Goal: Task Accomplishment & Management: Manage account settings

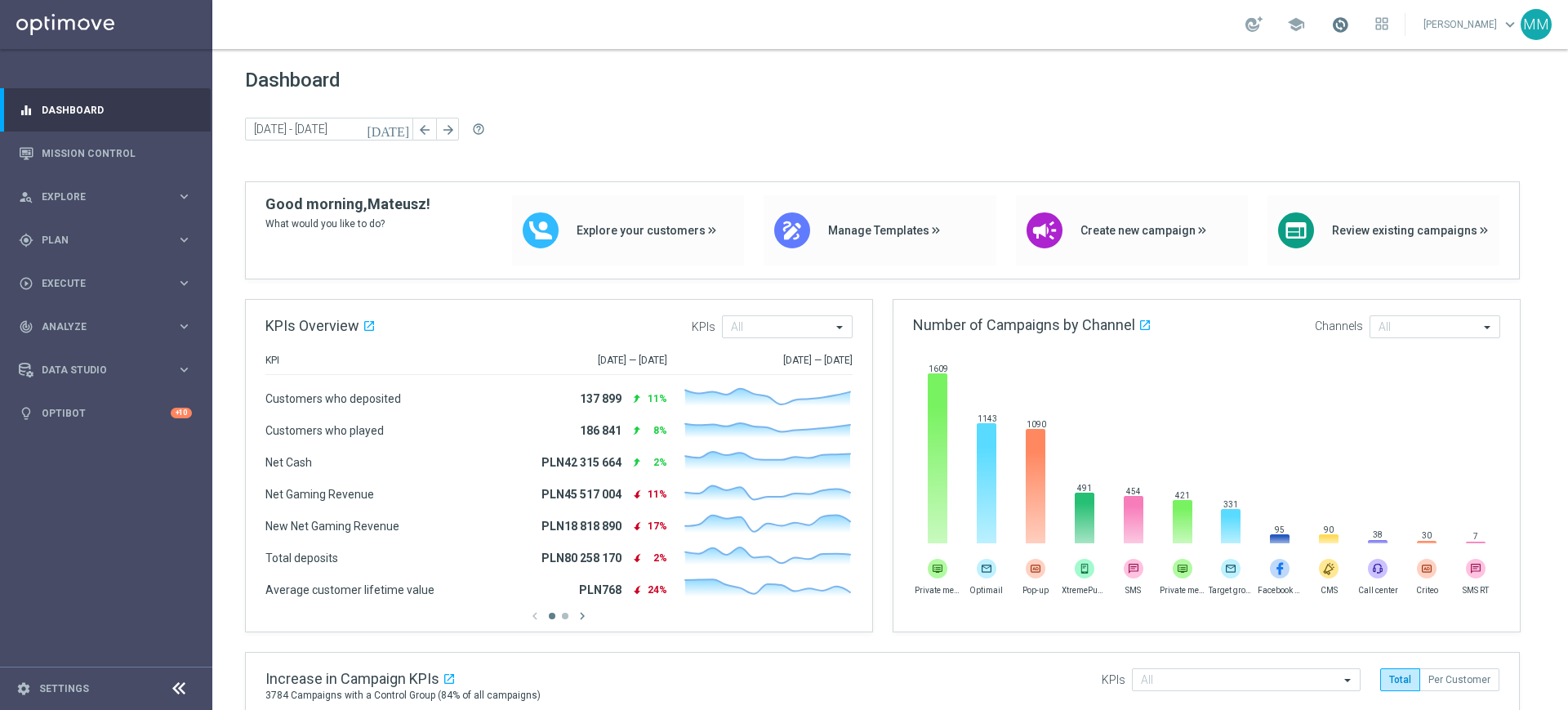
click at [1342, 30] on span at bounding box center [1340, 24] width 18 height 18
click at [1336, 21] on span at bounding box center [1340, 24] width 18 height 18
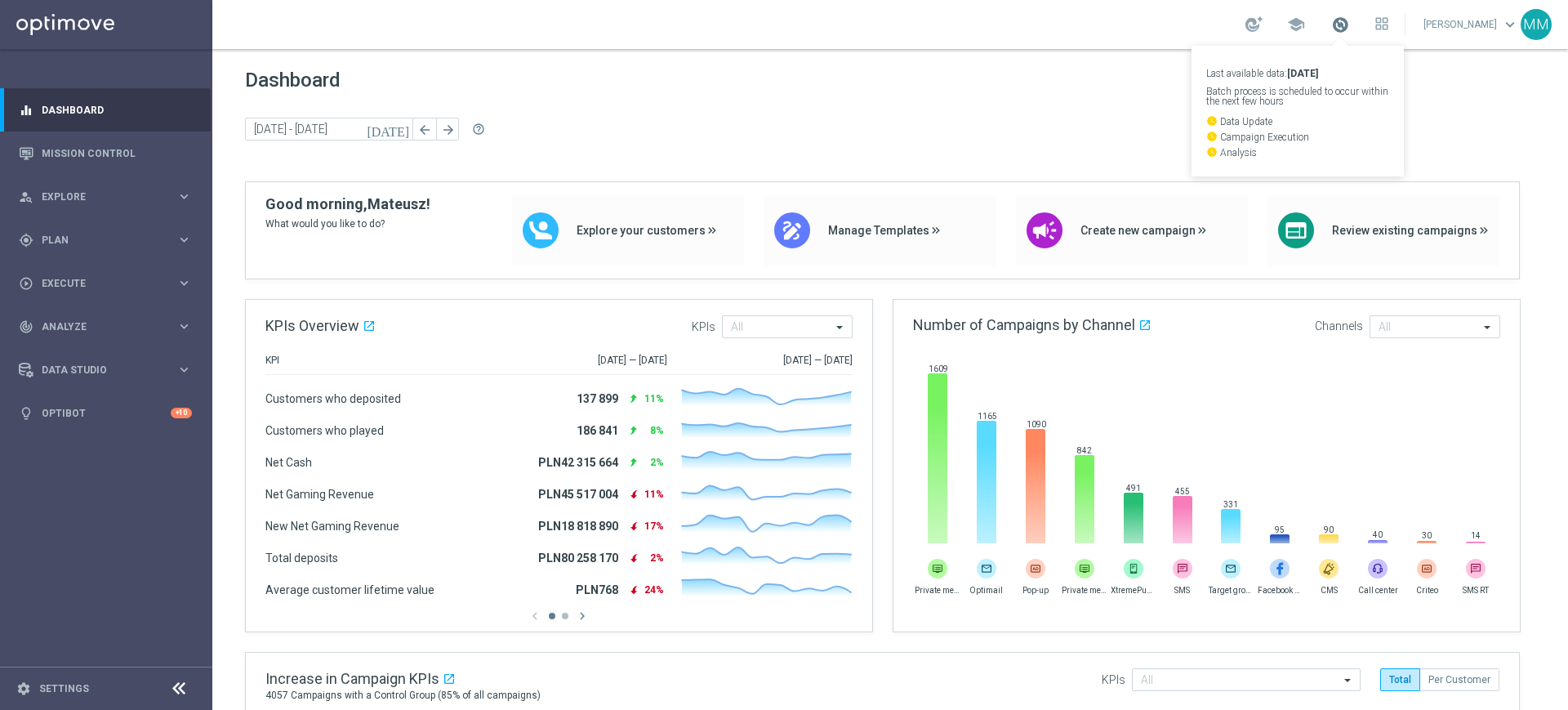
click at [1336, 21] on span at bounding box center [1340, 24] width 18 height 18
click at [87, 231] on div "gps_fixed Plan keyboard_arrow_right" at bounding box center [105, 239] width 210 height 43
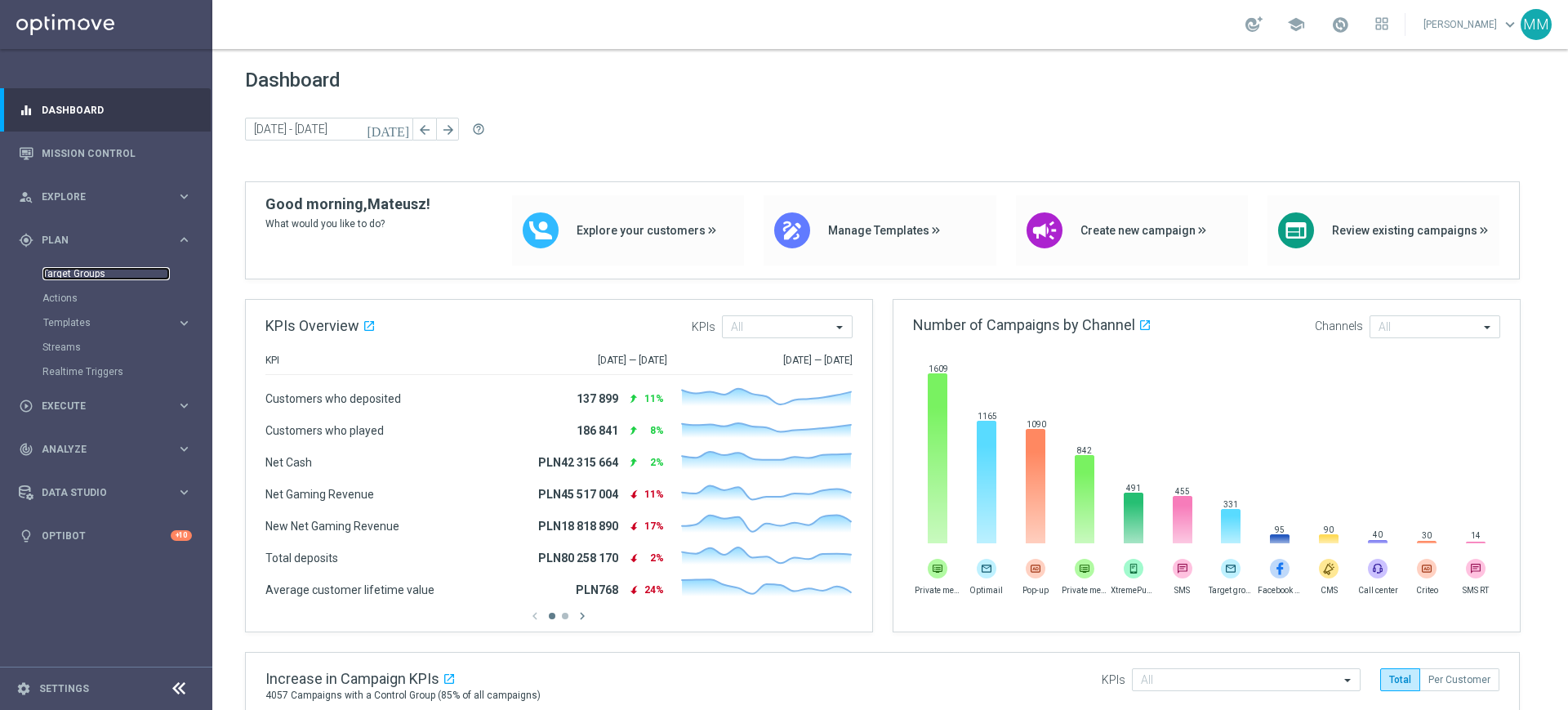
click at [77, 275] on link "Target Groups" at bounding box center [106, 273] width 128 height 13
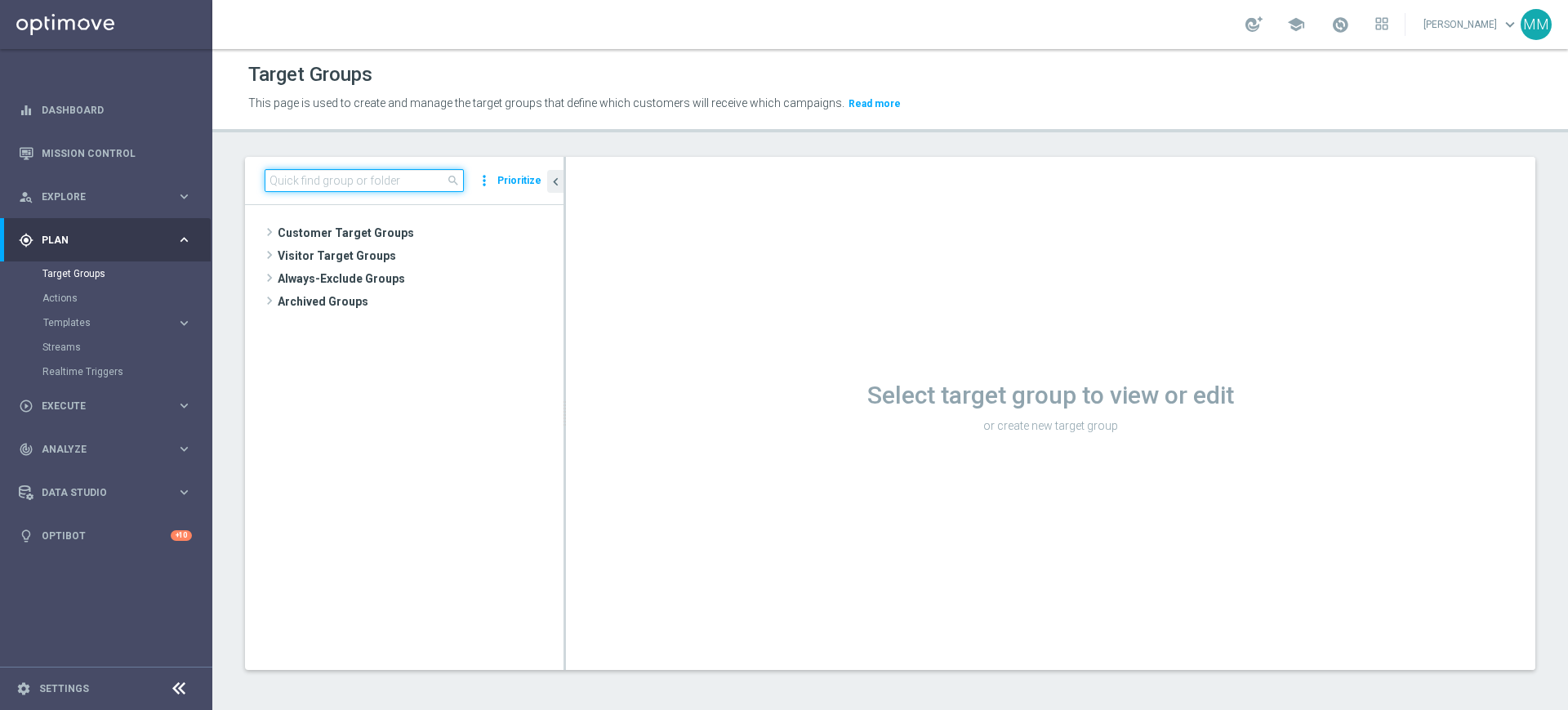
click at [372, 172] on input at bounding box center [364, 180] width 199 height 23
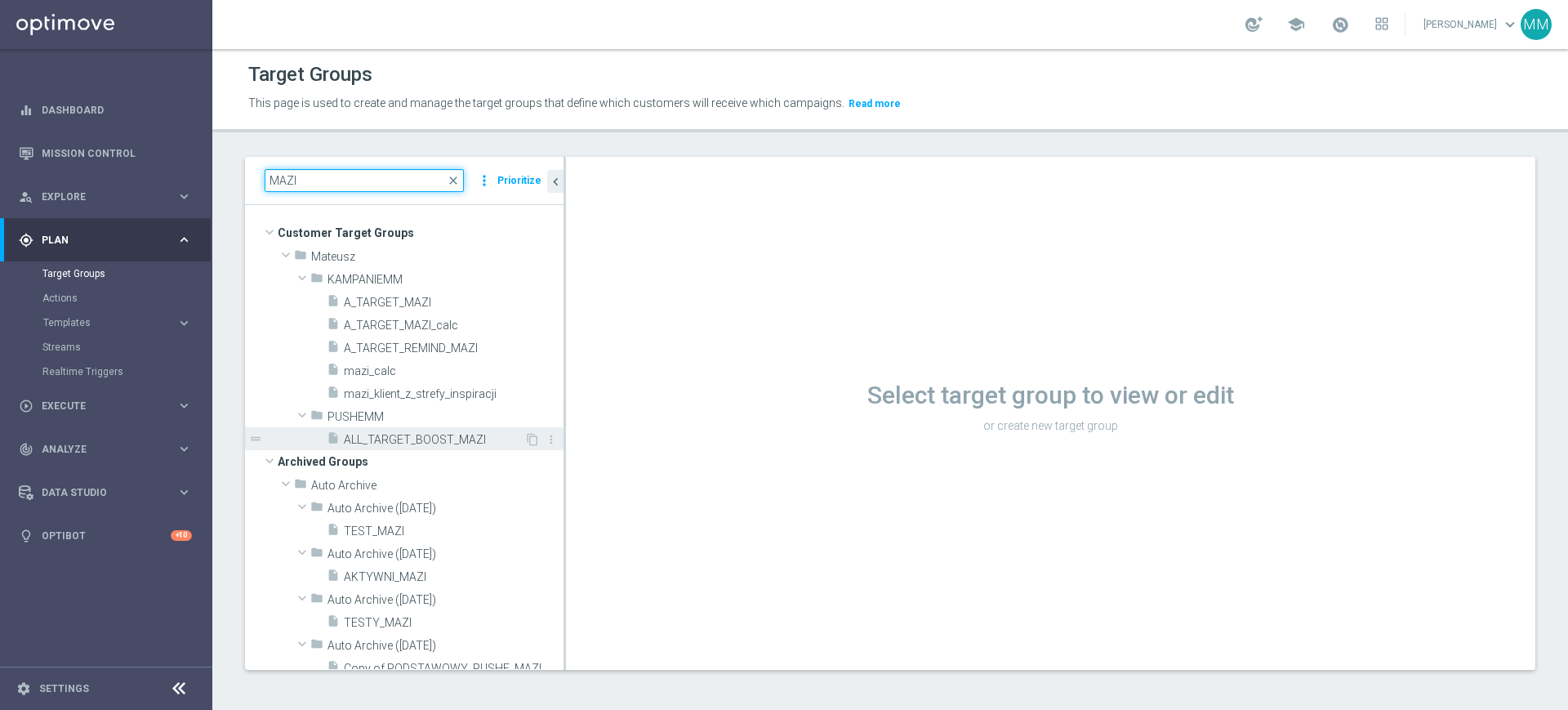
type input "MAZI"
click at [454, 444] on span "ALL_TARGET_BOOST_MAZI" at bounding box center [434, 439] width 180 height 14
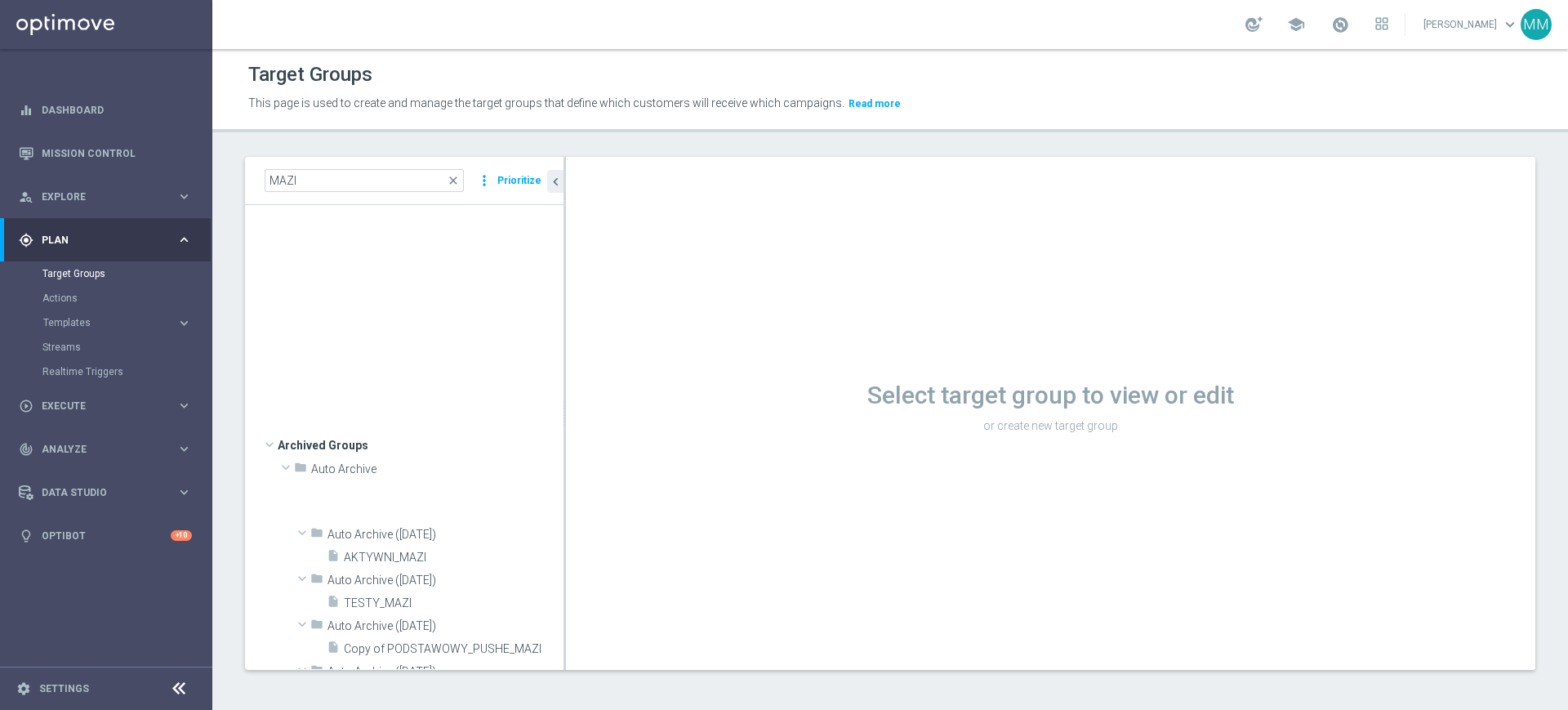
scroll to position [714, 0]
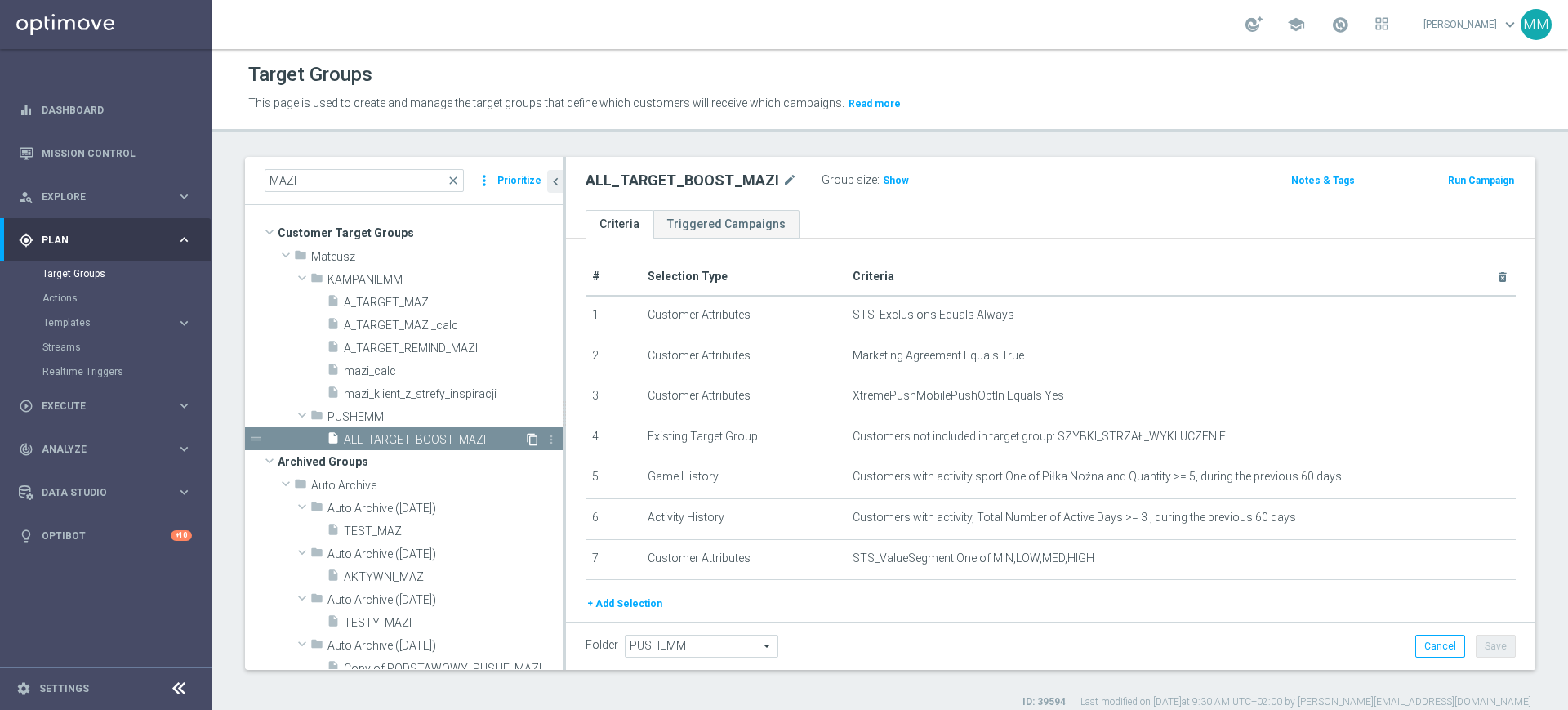
click at [526, 442] on icon "content_copy" at bounding box center [532, 438] width 13 height 13
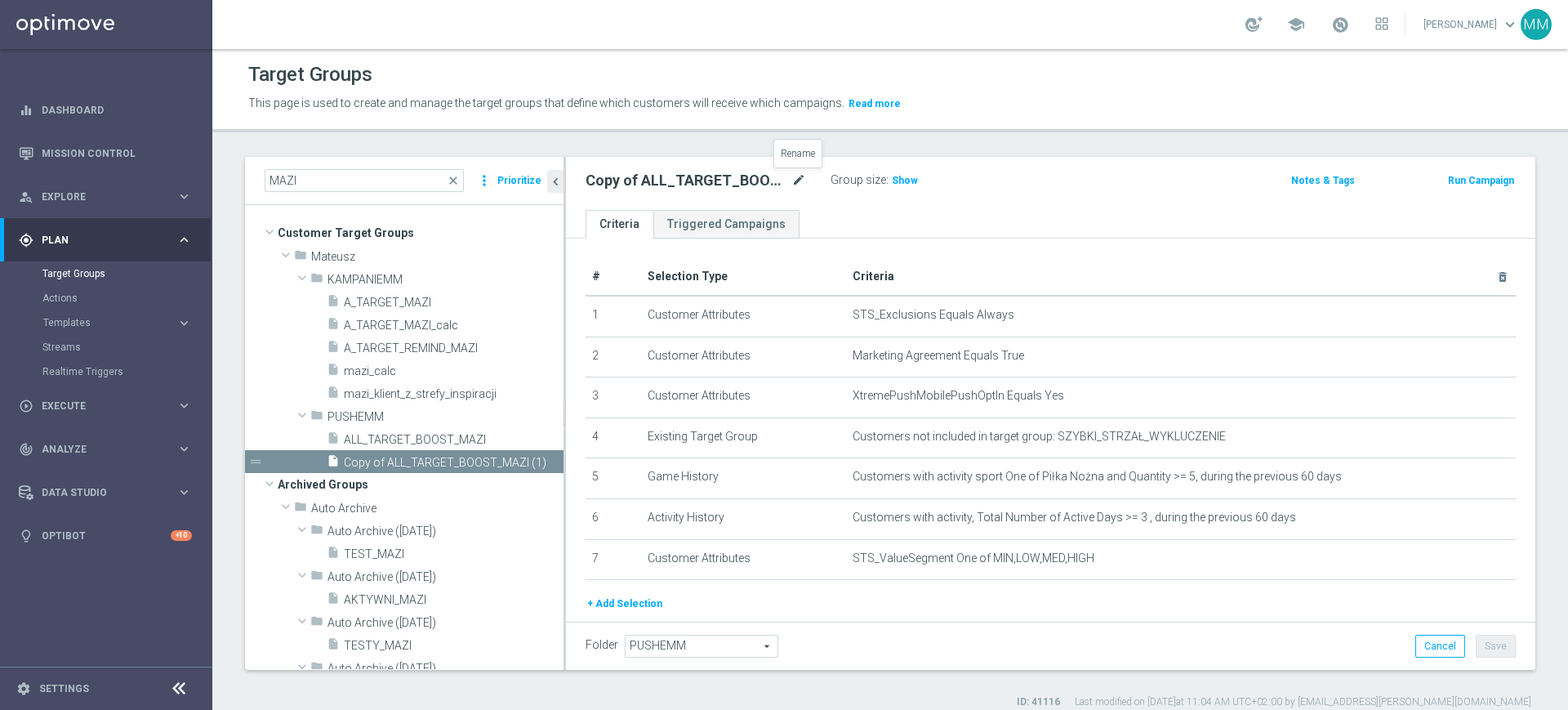
click at [804, 174] on icon "mode_edit" at bounding box center [798, 180] width 14 height 20
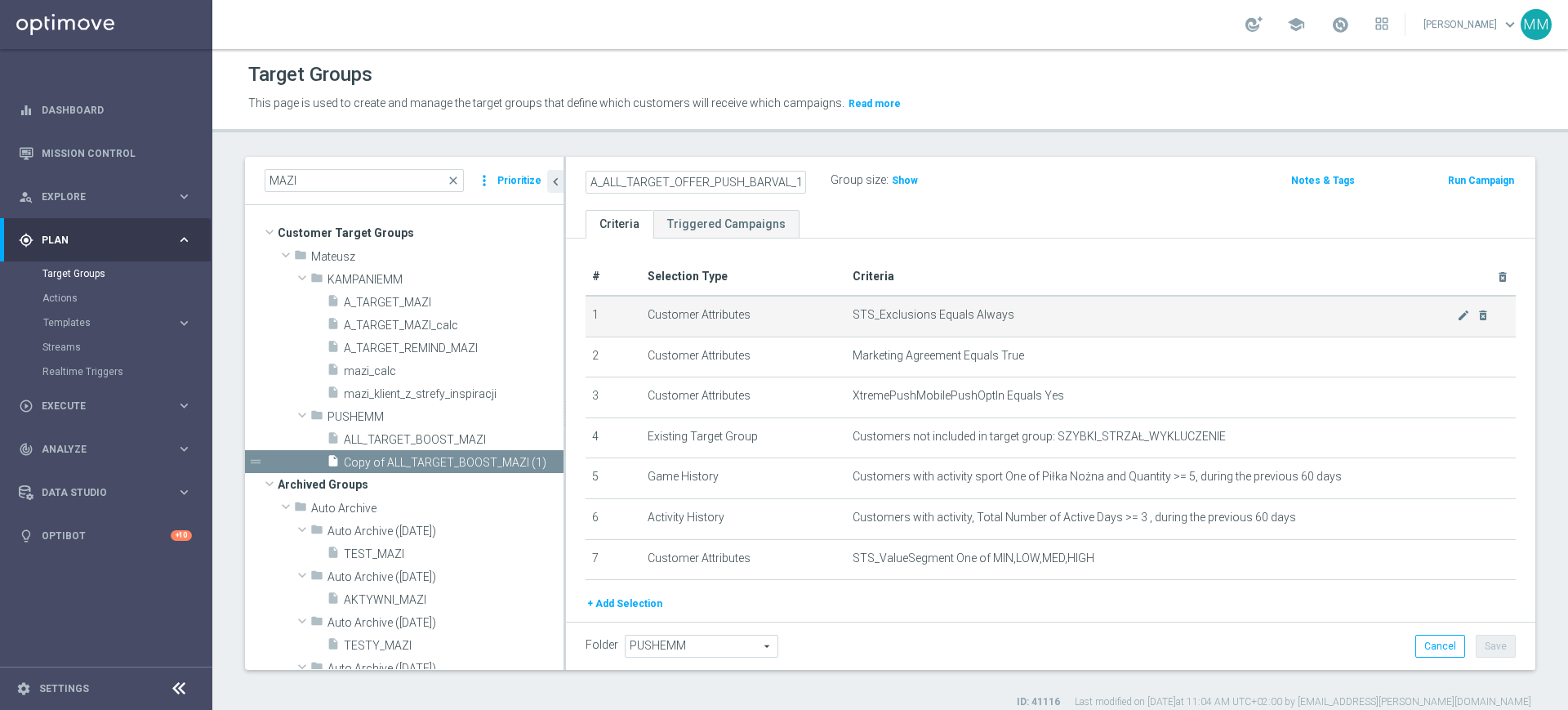
scroll to position [0, 30]
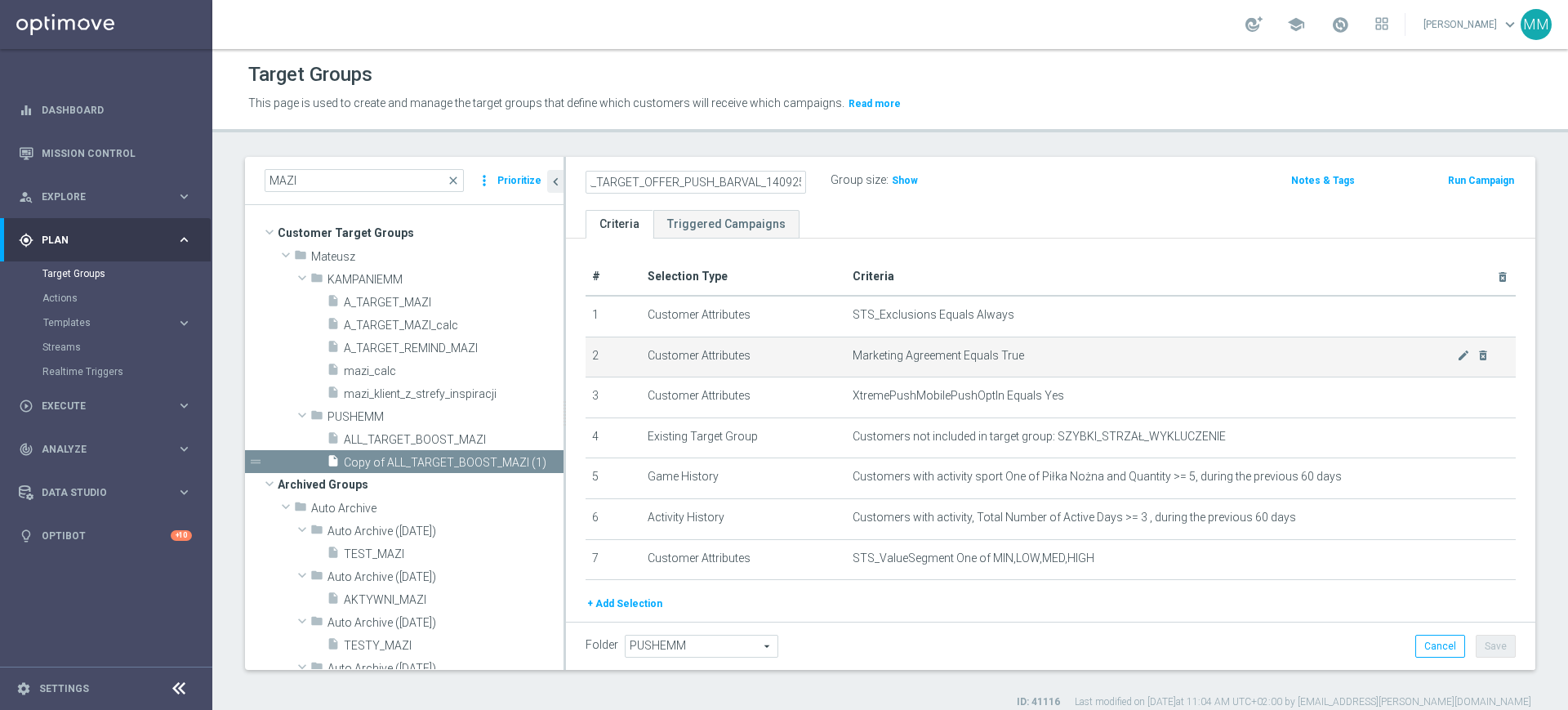
type input "A_ALL_TARGET_OFFER_PUSH_BARVAL_140925"
click at [896, 353] on span "Marketing Agreement Equals True" at bounding box center [1154, 356] width 604 height 14
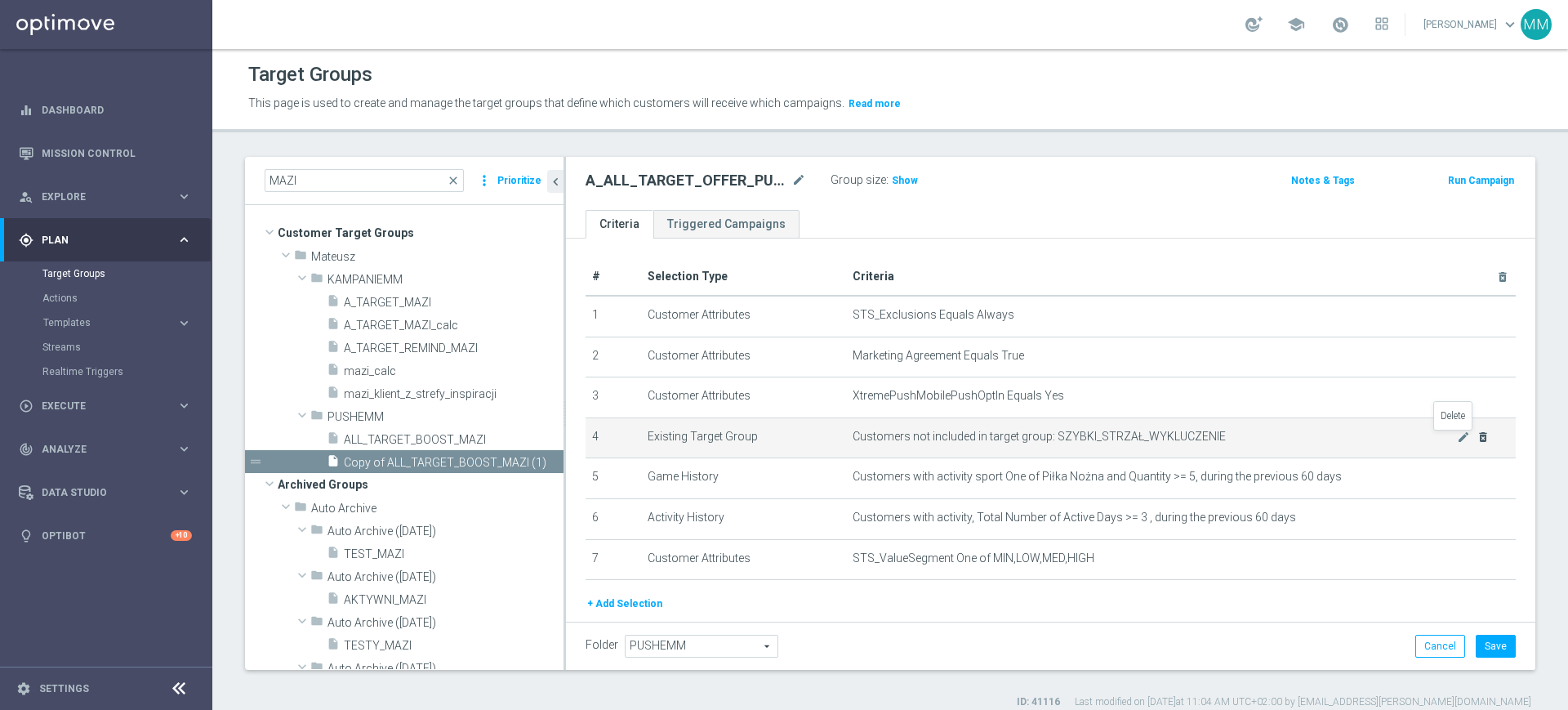
click at [1476, 437] on icon "delete_forever" at bounding box center [1482, 437] width 13 height 13
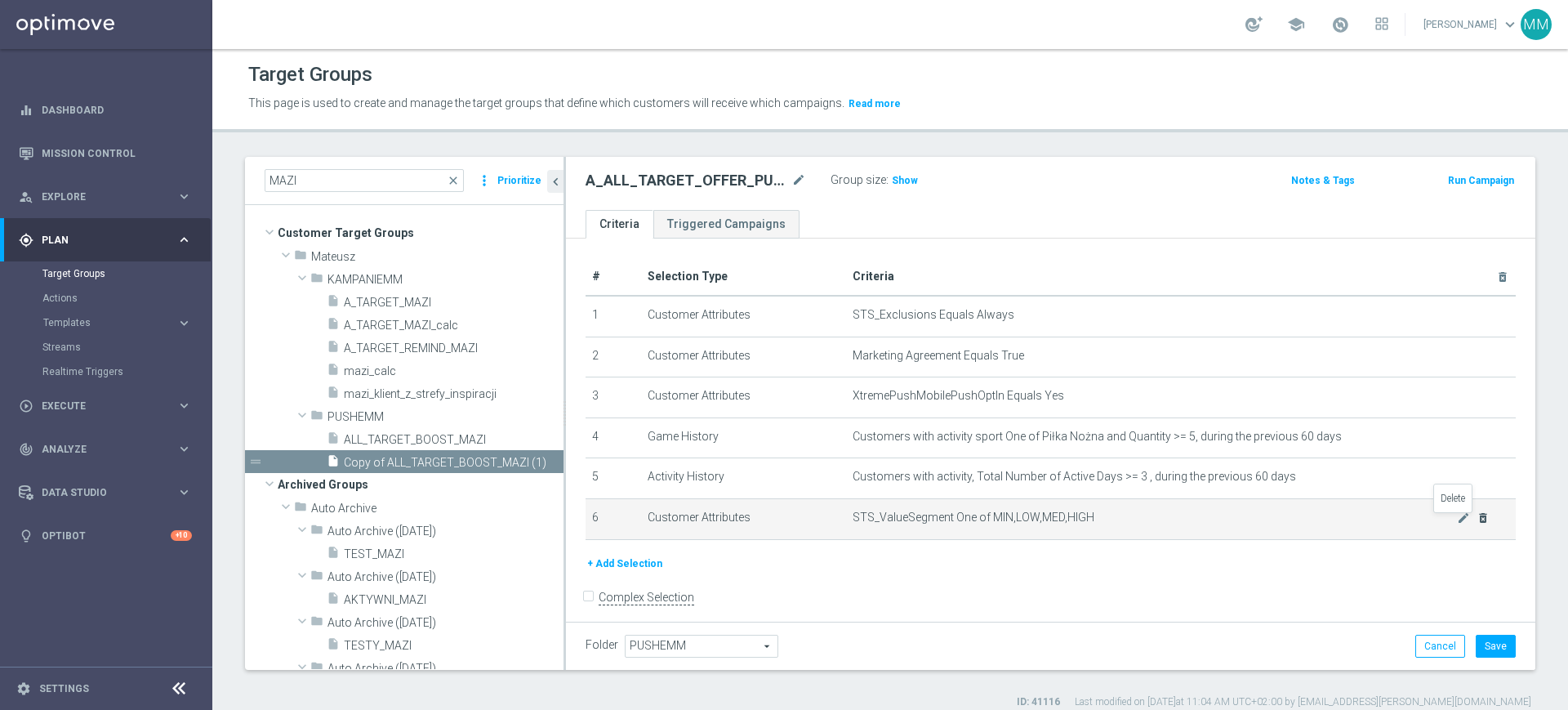
click at [1476, 514] on icon "delete_forever" at bounding box center [1482, 517] width 13 height 13
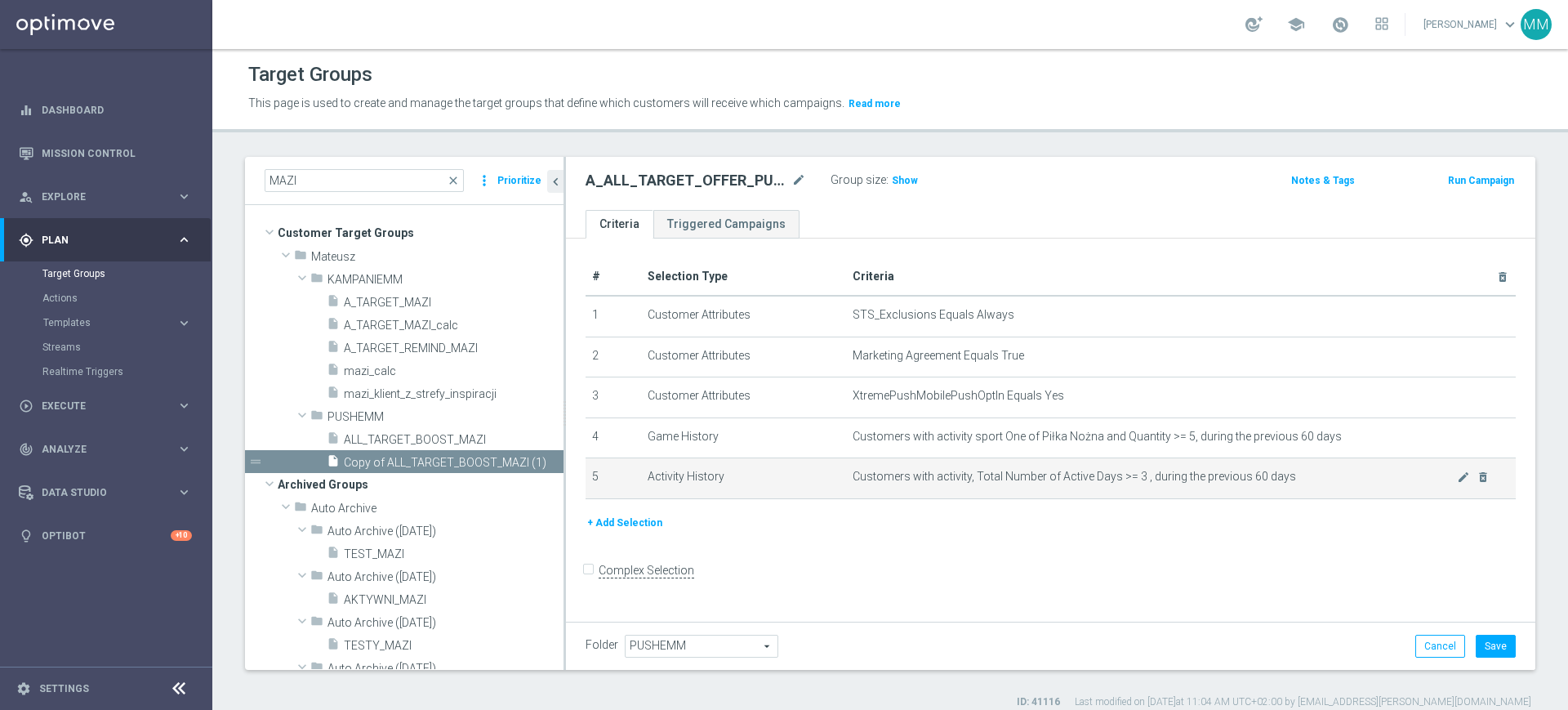
click at [1456, 484] on div "mode_edit delete_forever" at bounding box center [1473, 477] width 32 height 14
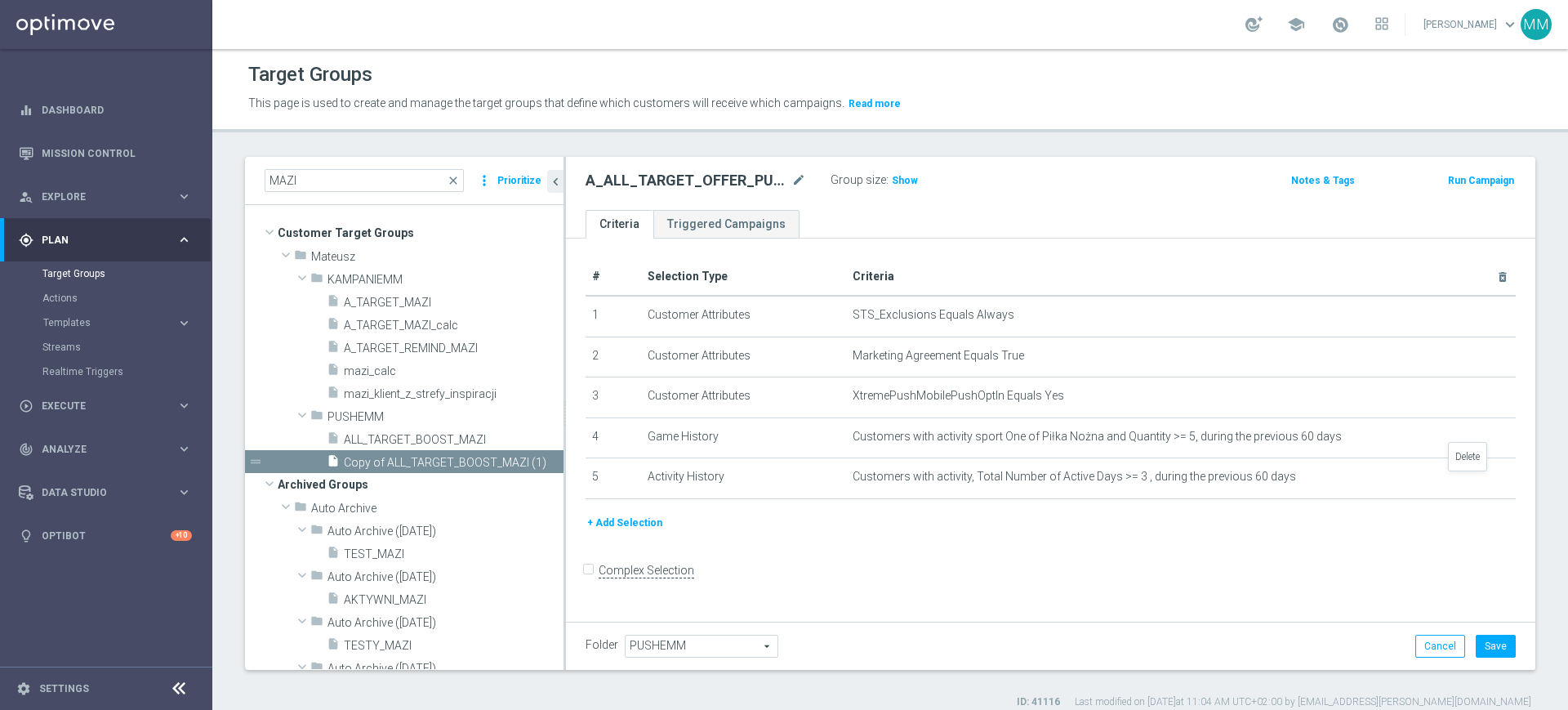
click at [0, 0] on icon "delete_forever" at bounding box center [0, 0] width 0 height 0
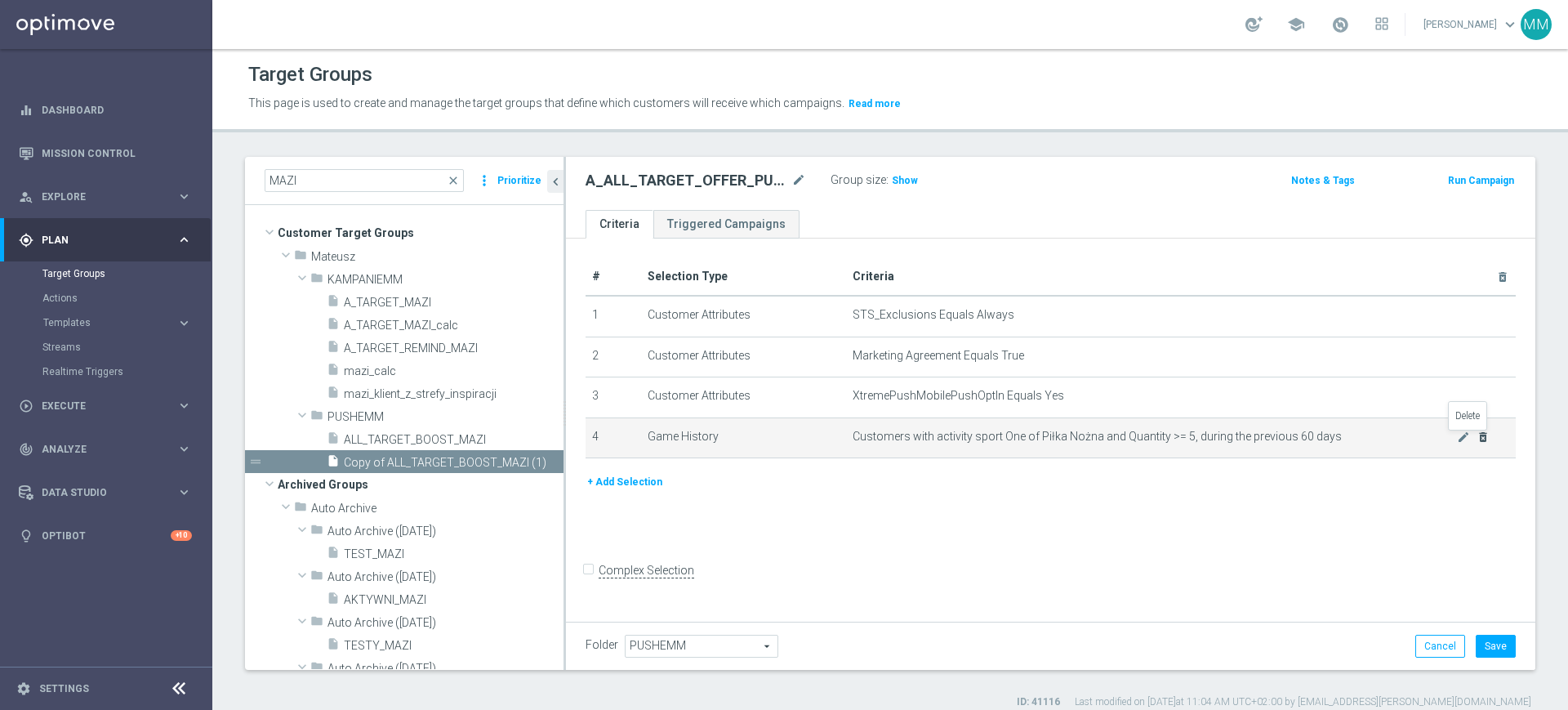
click at [1476, 438] on icon "delete_forever" at bounding box center [1482, 437] width 13 height 13
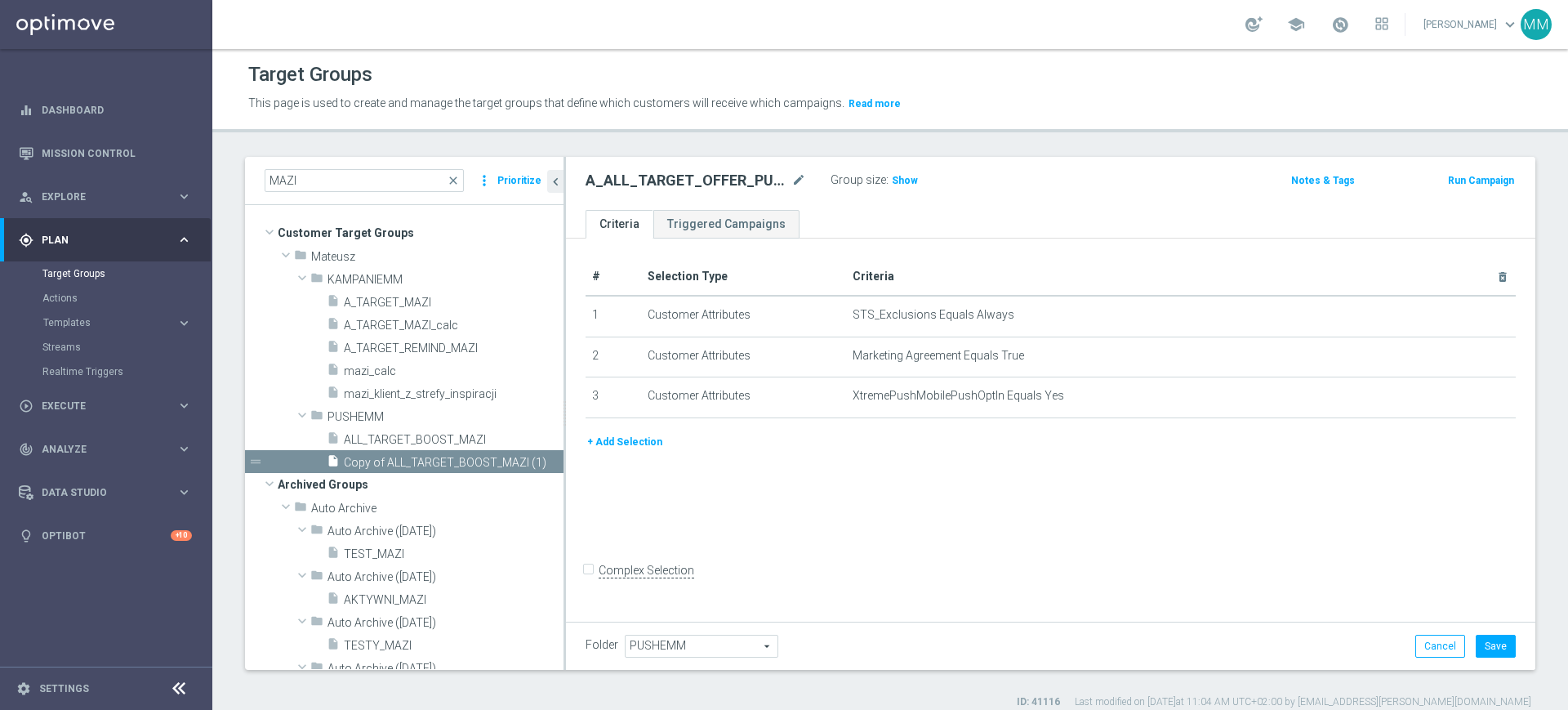
click at [628, 432] on div "# Selection Type Criteria delete_forever 1 Customer Attributes STS_Exclusions E…" at bounding box center [1050, 345] width 954 height 175
click at [620, 443] on button "+ Add Selection" at bounding box center [625, 441] width 78 height 18
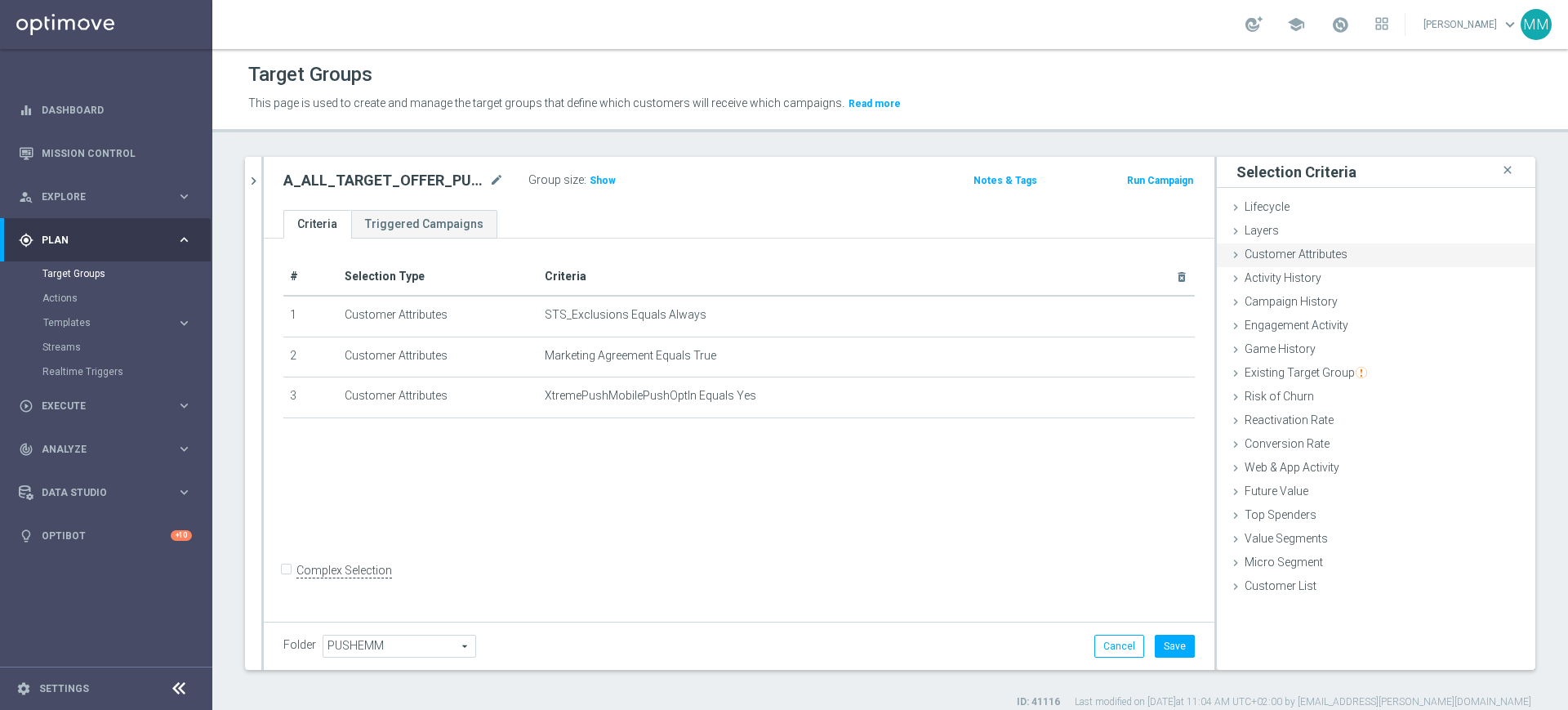
click at [1332, 262] on div "Customer Attributes done" at bounding box center [1376, 255] width 318 height 25
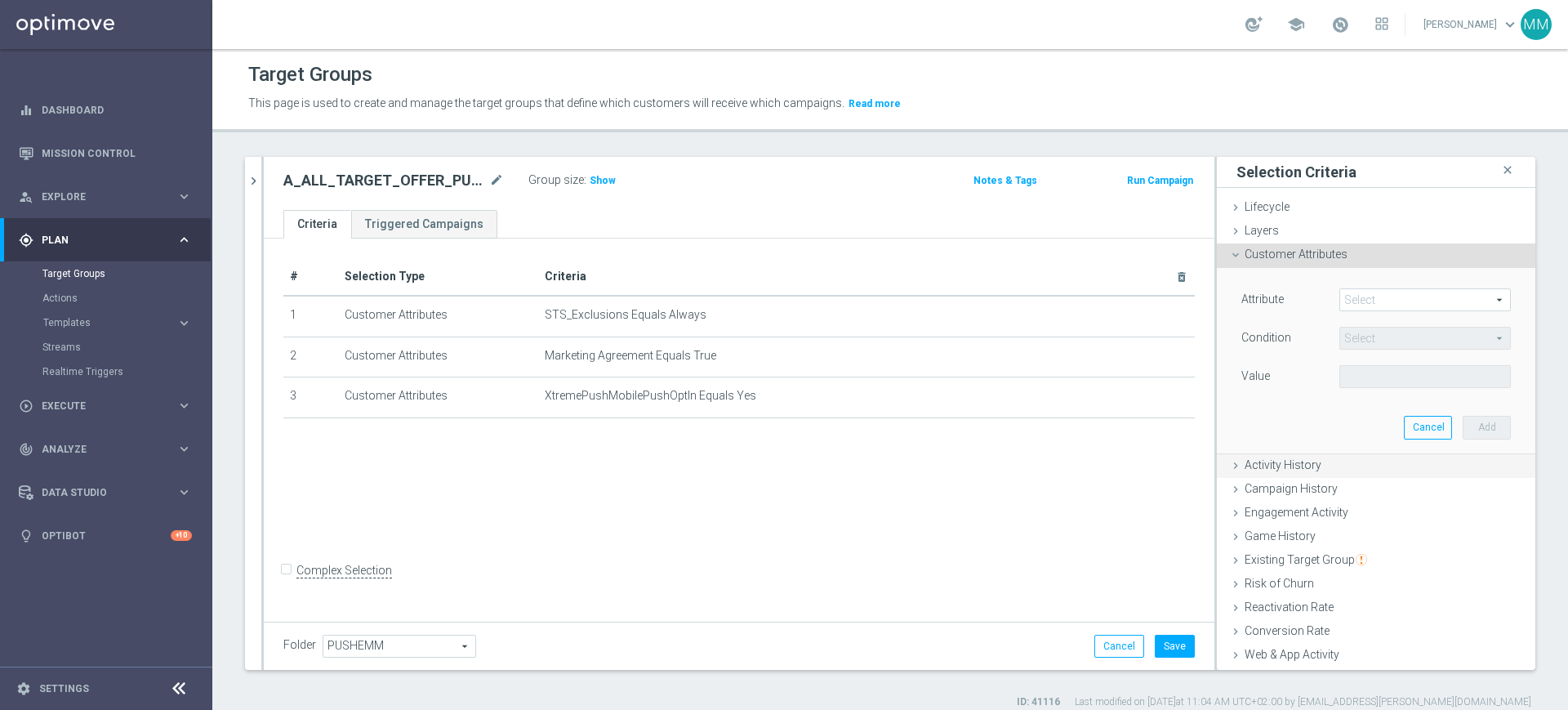
click at [1342, 289] on div "Select arrow_drop_down search" at bounding box center [1424, 300] width 171 height 23
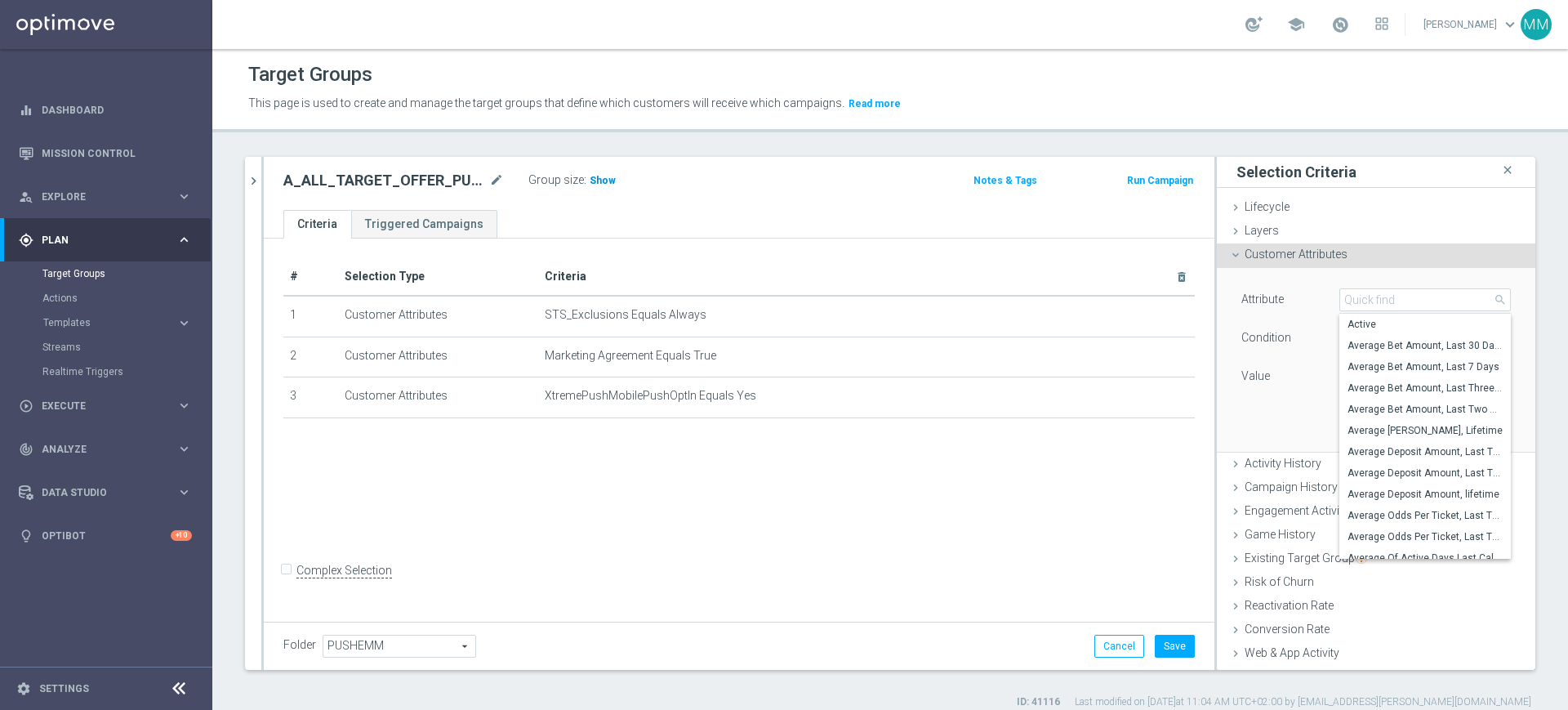
click at [593, 182] on span "Show" at bounding box center [603, 180] width 26 height 11
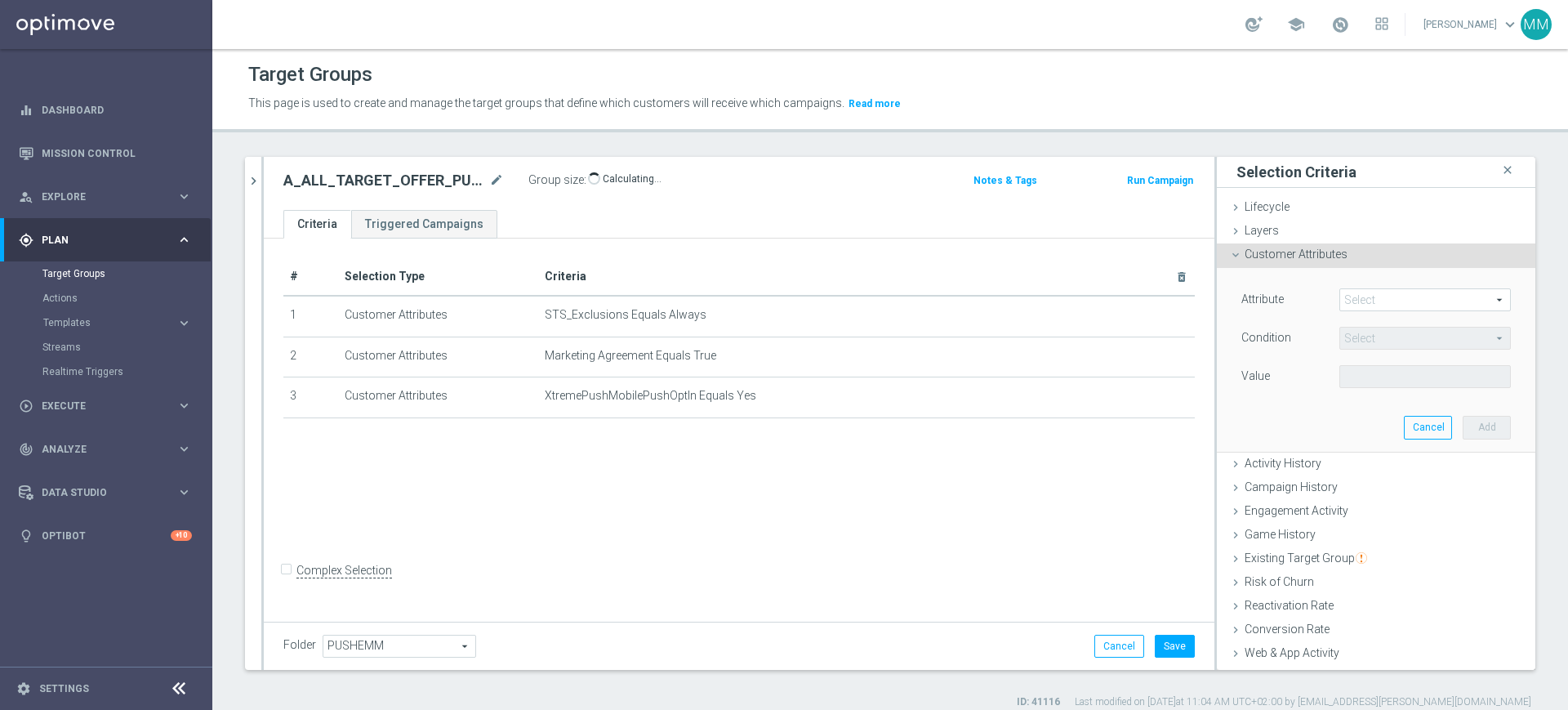
click at [1421, 295] on span at bounding box center [1425, 300] width 170 height 21
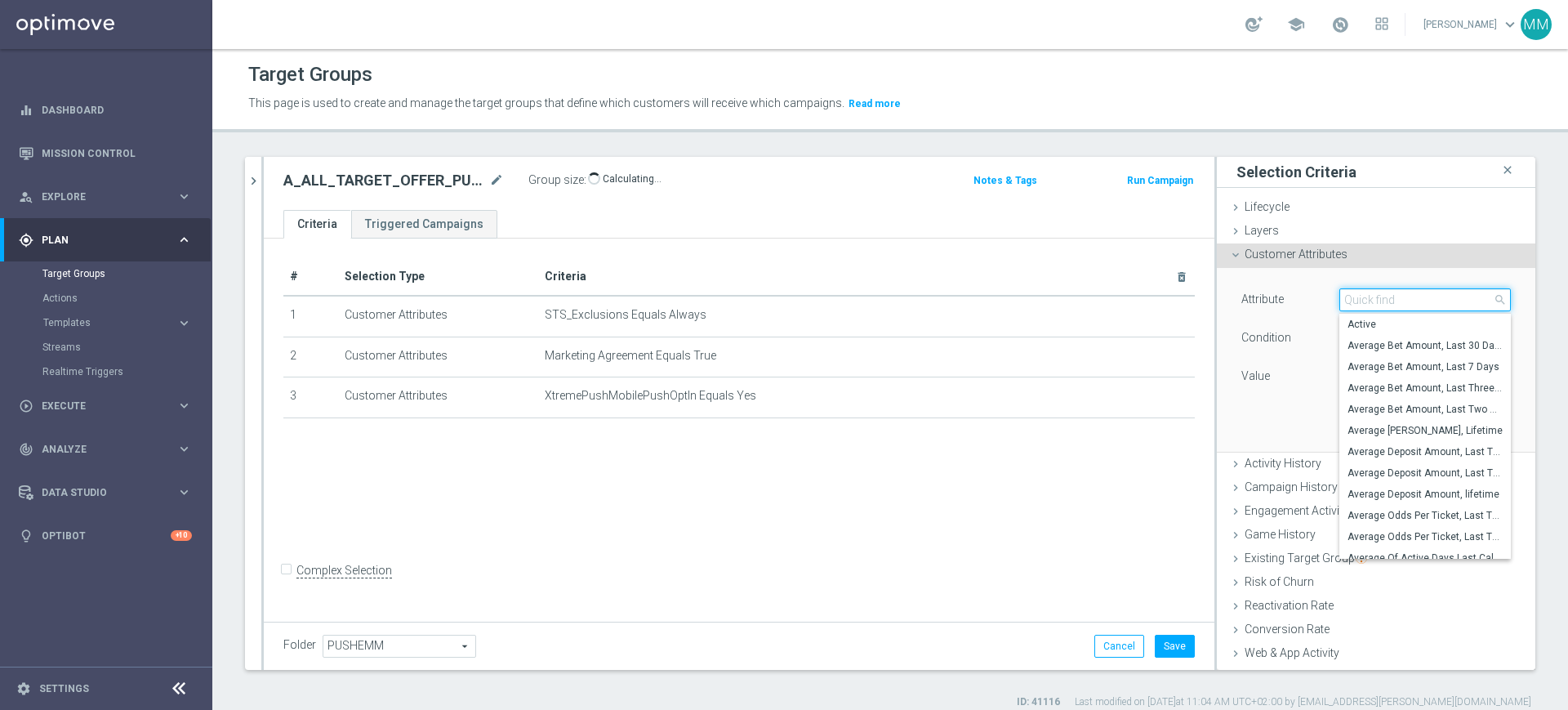
click at [1421, 295] on input "search" at bounding box center [1424, 300] width 171 height 23
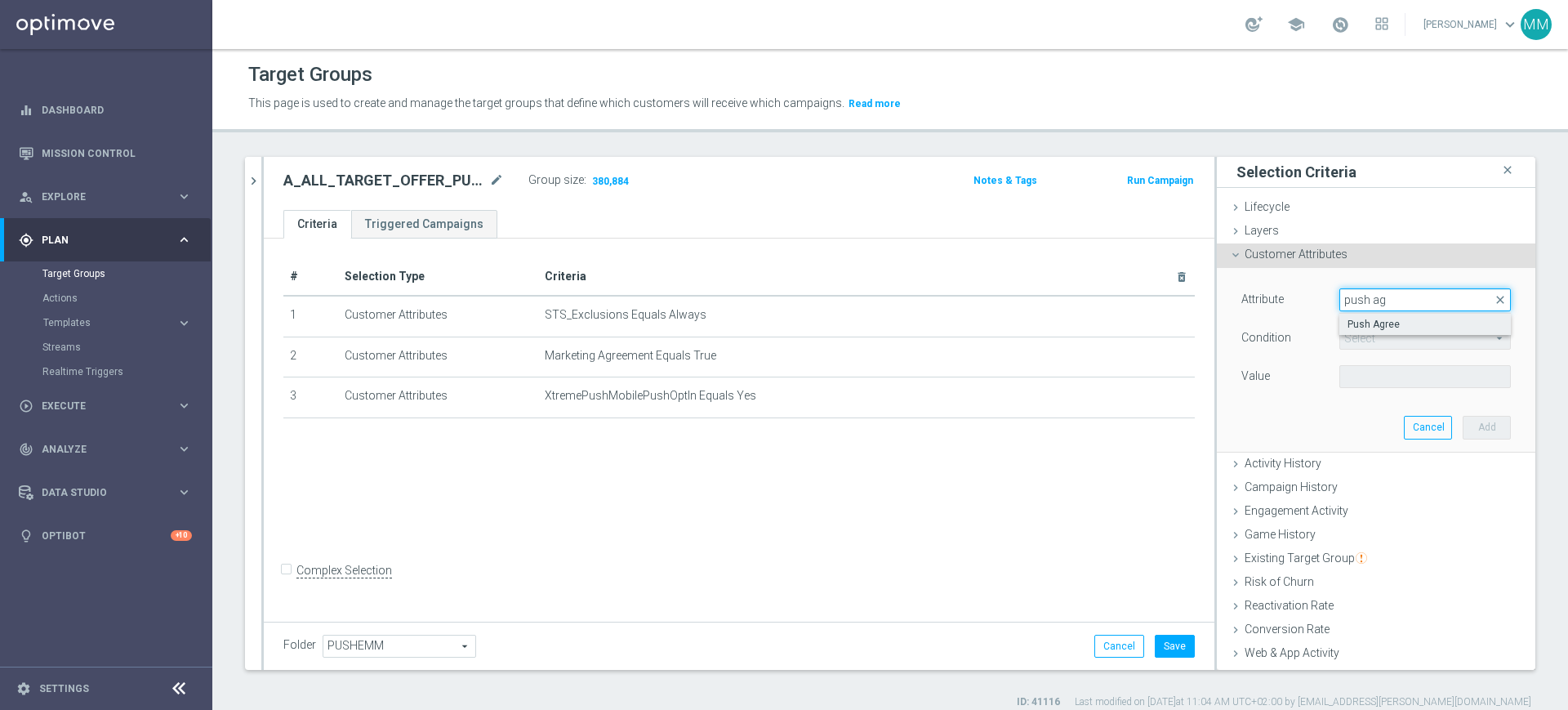
type input "push ag"
click at [1348, 322] on span "Push Agree" at bounding box center [1425, 324] width 155 height 13
type input "Push Agree"
click at [1345, 341] on span at bounding box center [1425, 338] width 170 height 21
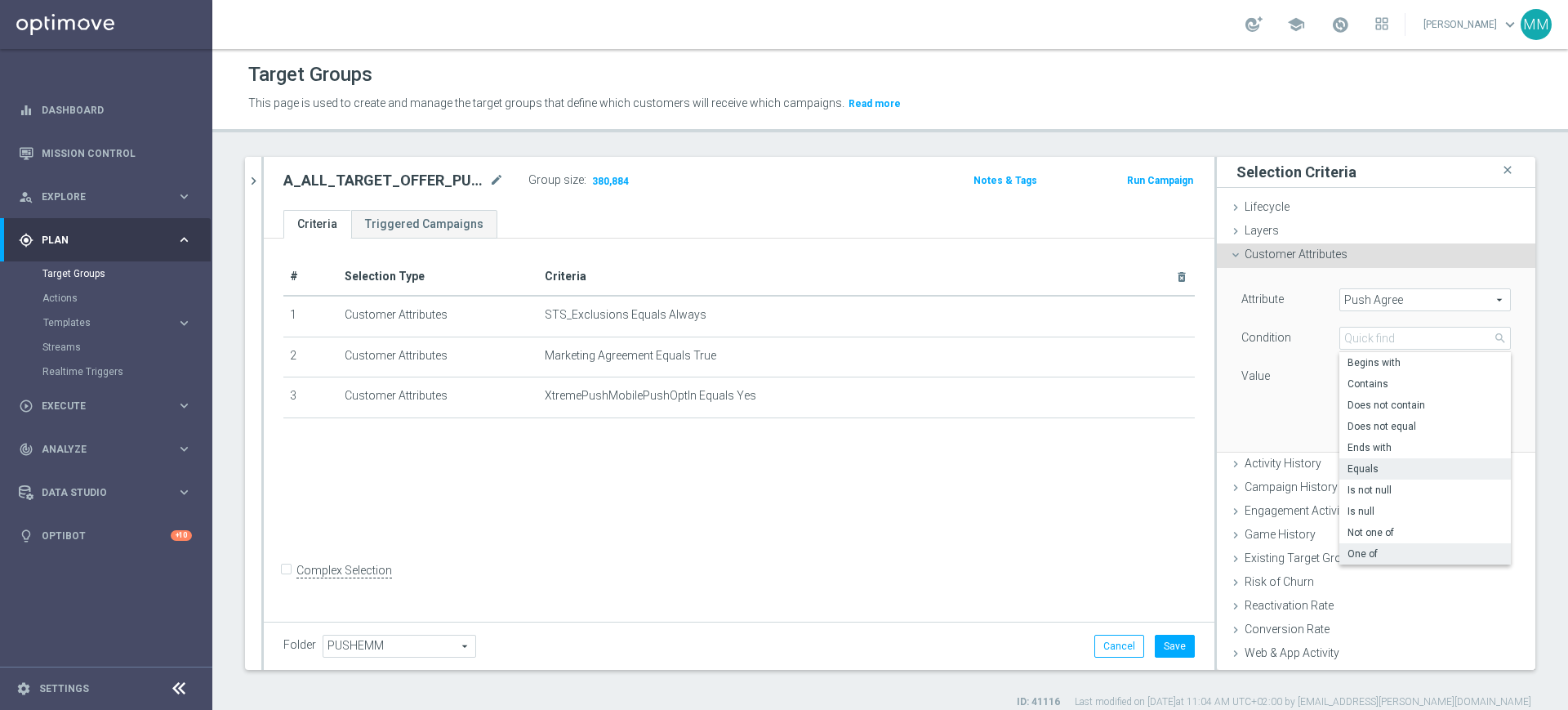
click at [1361, 546] on label "One of" at bounding box center [1424, 553] width 171 height 21
type input "One of"
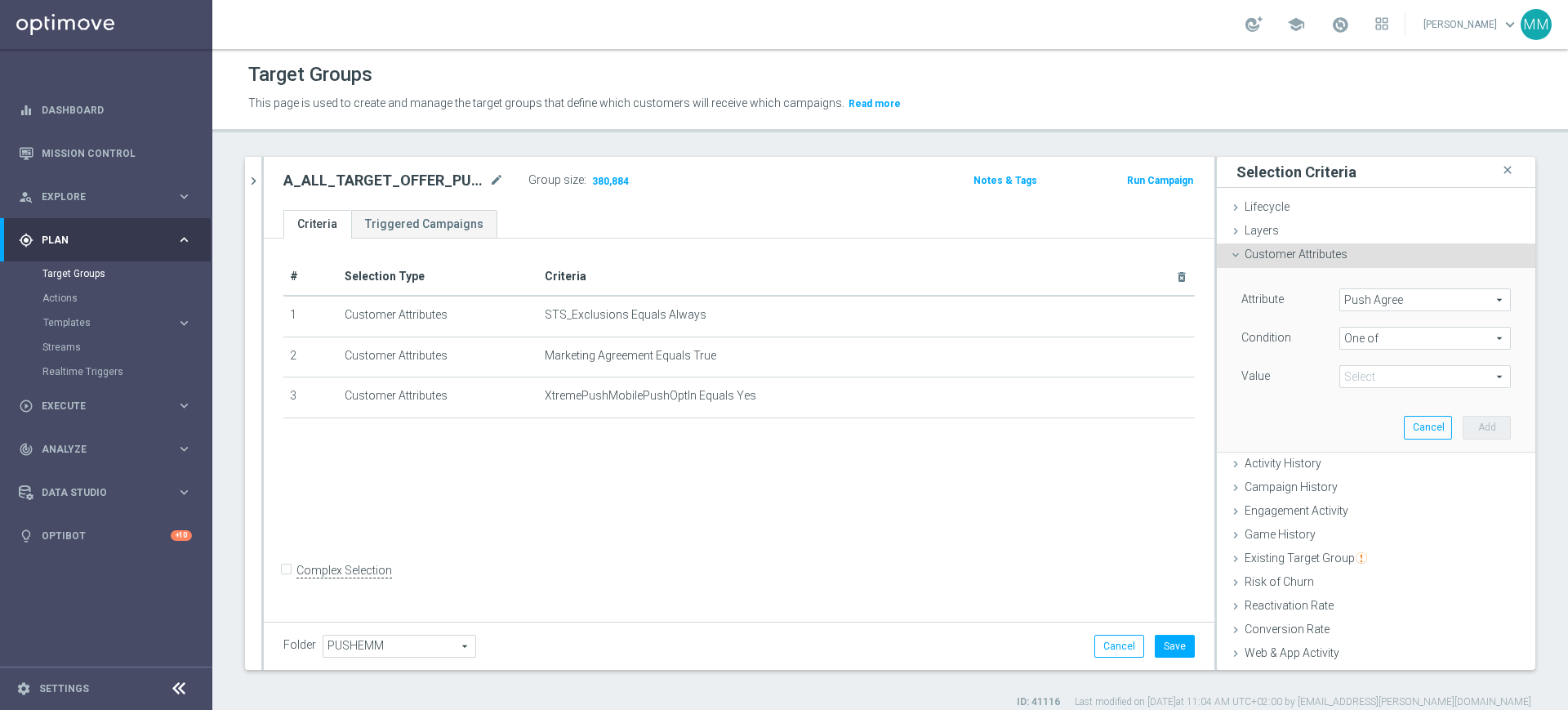
click at [1374, 385] on span at bounding box center [1425, 376] width 170 height 21
click at [1367, 439] on span "TRUE" at bounding box center [1436, 443] width 149 height 13
click at [1362, 439] on input "TRUE" at bounding box center [1357, 444] width 10 height 10
checkbox input "true"
type input "TRUE"
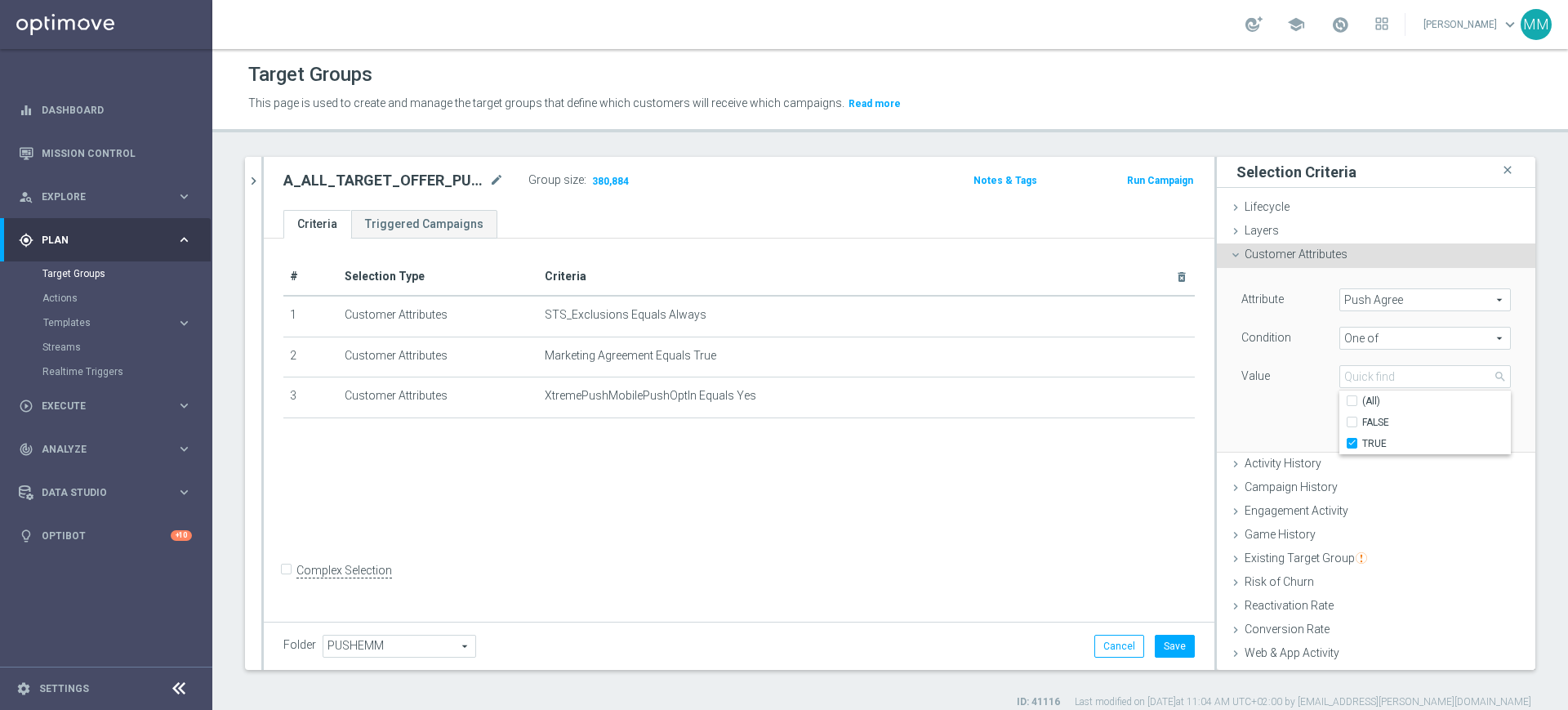
click at [1258, 362] on div "Attribute Push Agree Push Agree arrow_drop_down search Condition One of One of …" at bounding box center [1376, 340] width 270 height 103
click at [1462, 422] on button "Add" at bounding box center [1486, 427] width 49 height 23
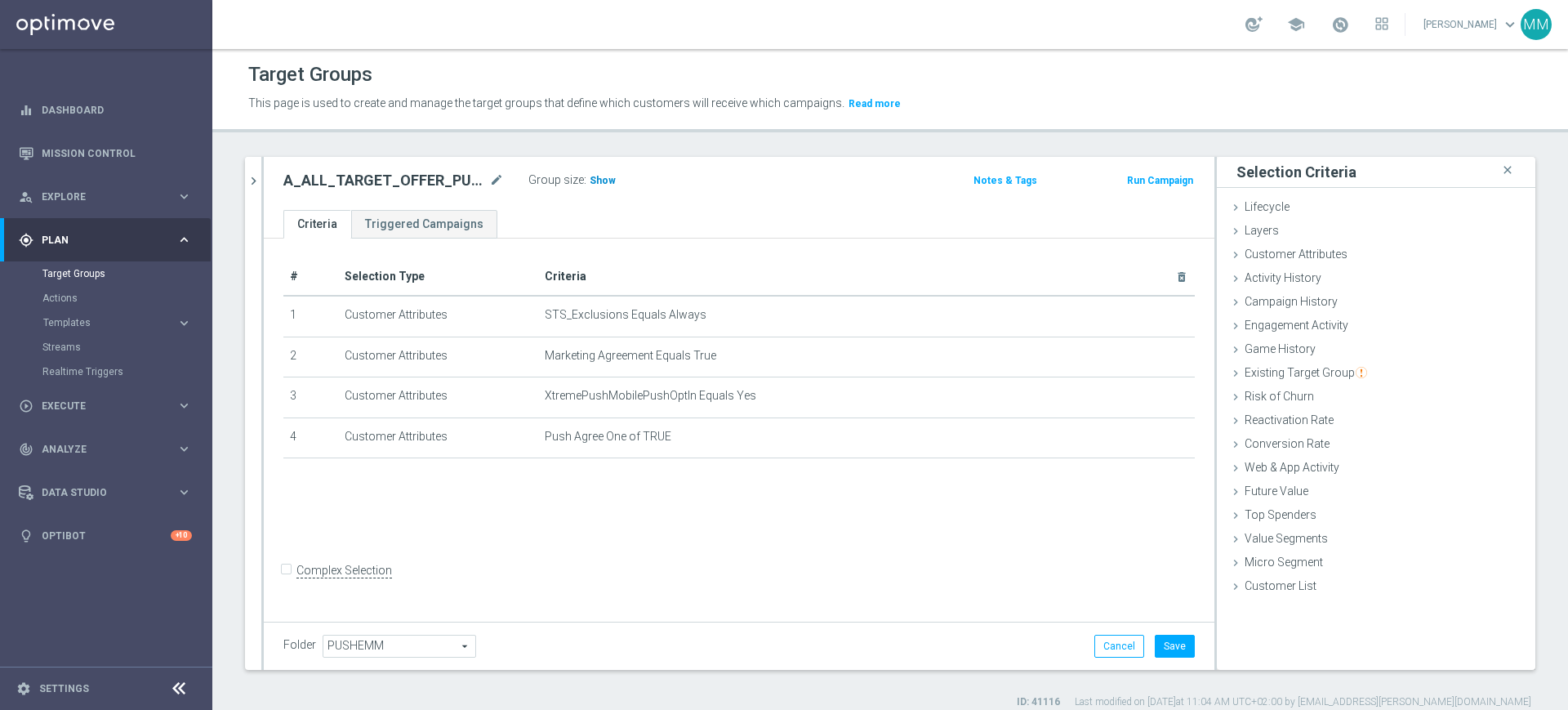
click at [591, 175] on span "Show" at bounding box center [603, 180] width 26 height 11
click at [1136, 438] on icon "mode_edit" at bounding box center [1142, 437] width 13 height 13
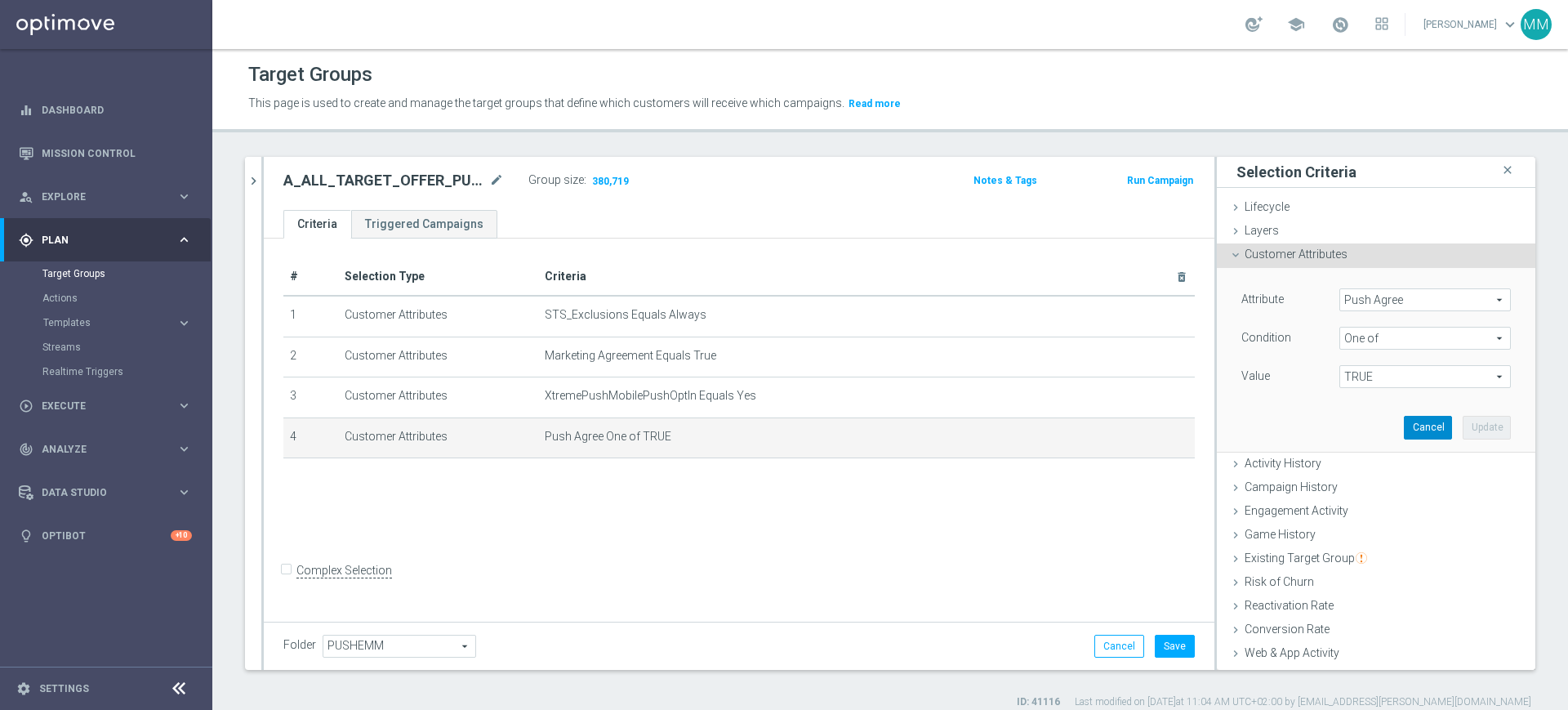
click at [1404, 432] on button "Cancel" at bounding box center [1428, 427] width 49 height 23
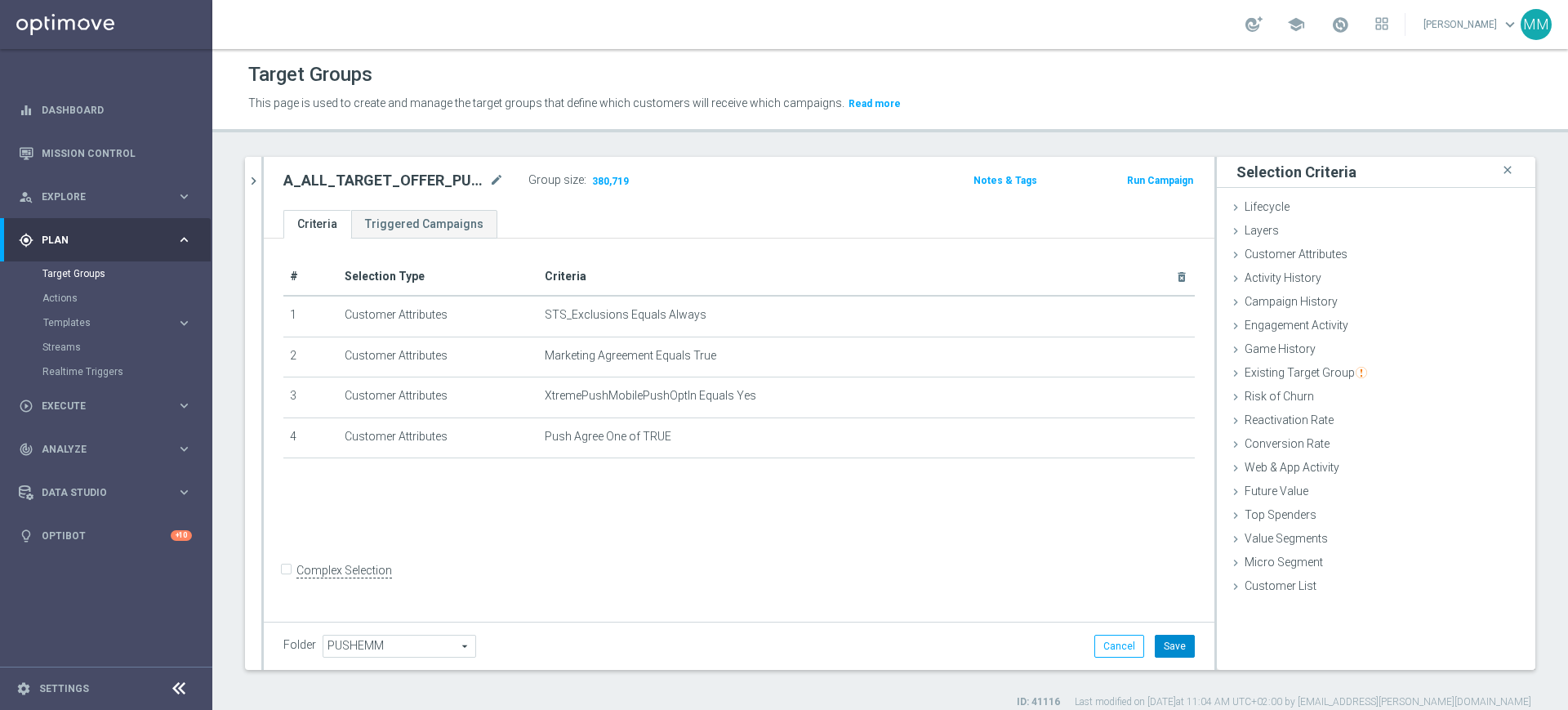
click at [1170, 638] on button "Save" at bounding box center [1174, 645] width 40 height 23
click at [1303, 346] on div "Game History done" at bounding box center [1376, 350] width 318 height 25
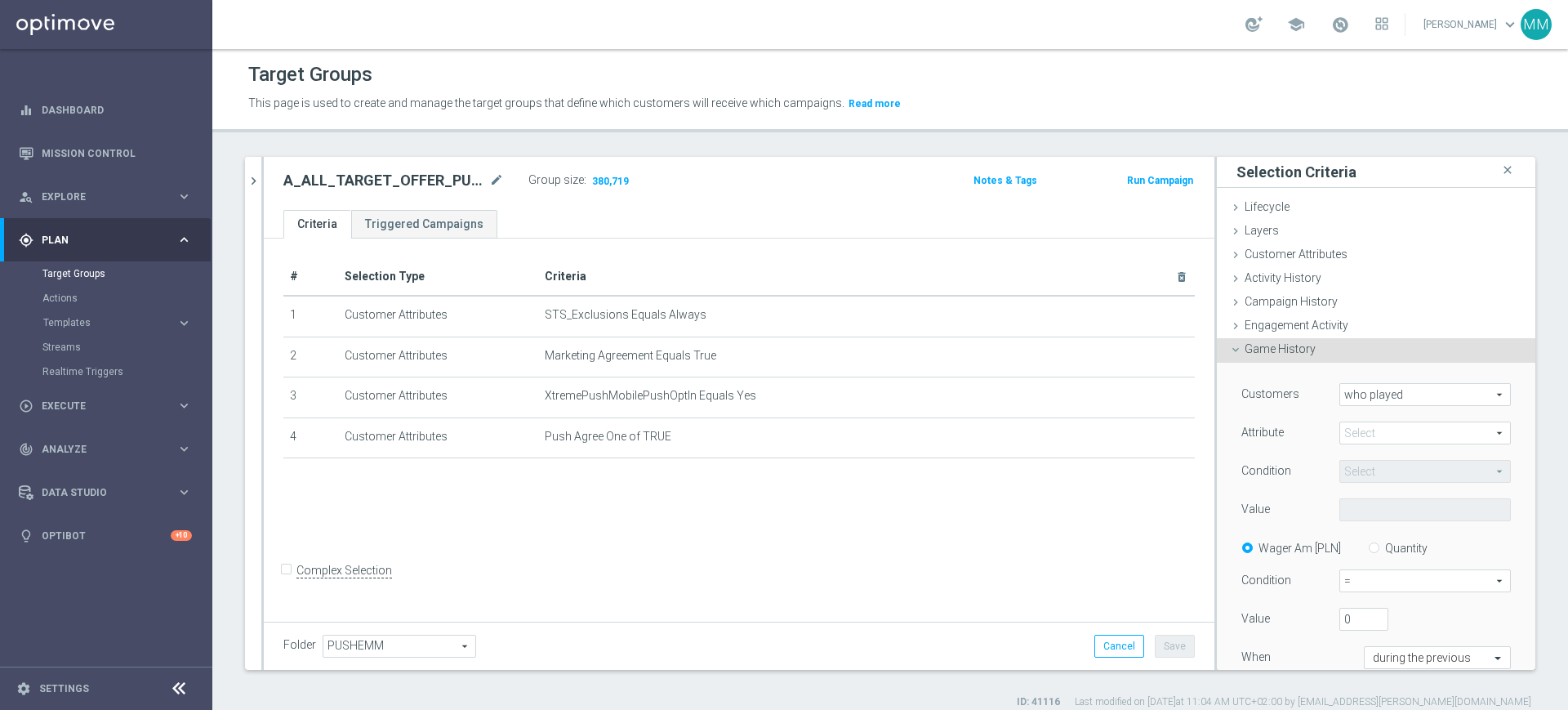
click at [1403, 429] on span at bounding box center [1425, 432] width 170 height 21
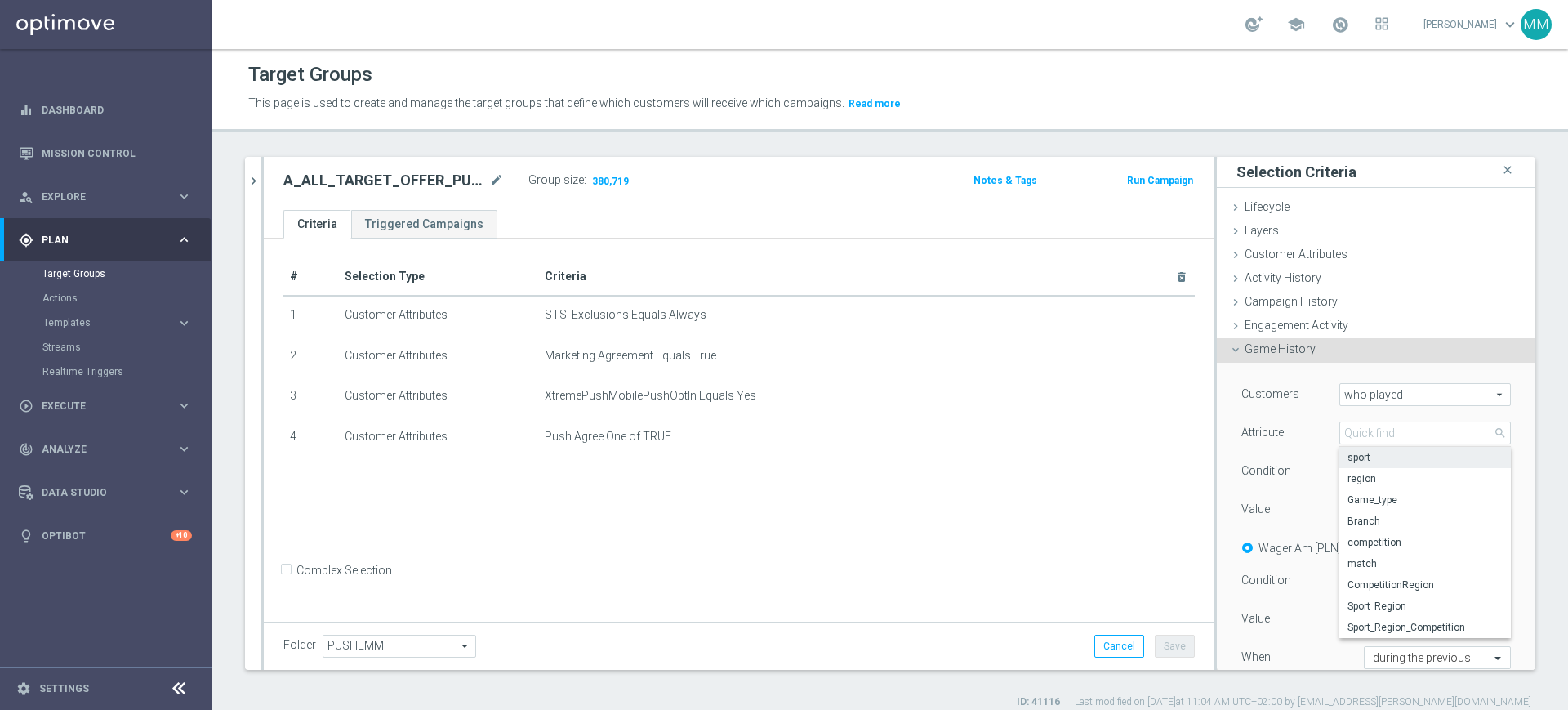
click at [1367, 457] on span "sport" at bounding box center [1425, 457] width 155 height 13
type input "sport"
click at [1365, 467] on span at bounding box center [1425, 471] width 170 height 21
click at [1359, 621] on span "One of" at bounding box center [1425, 622] width 155 height 13
type input "One of"
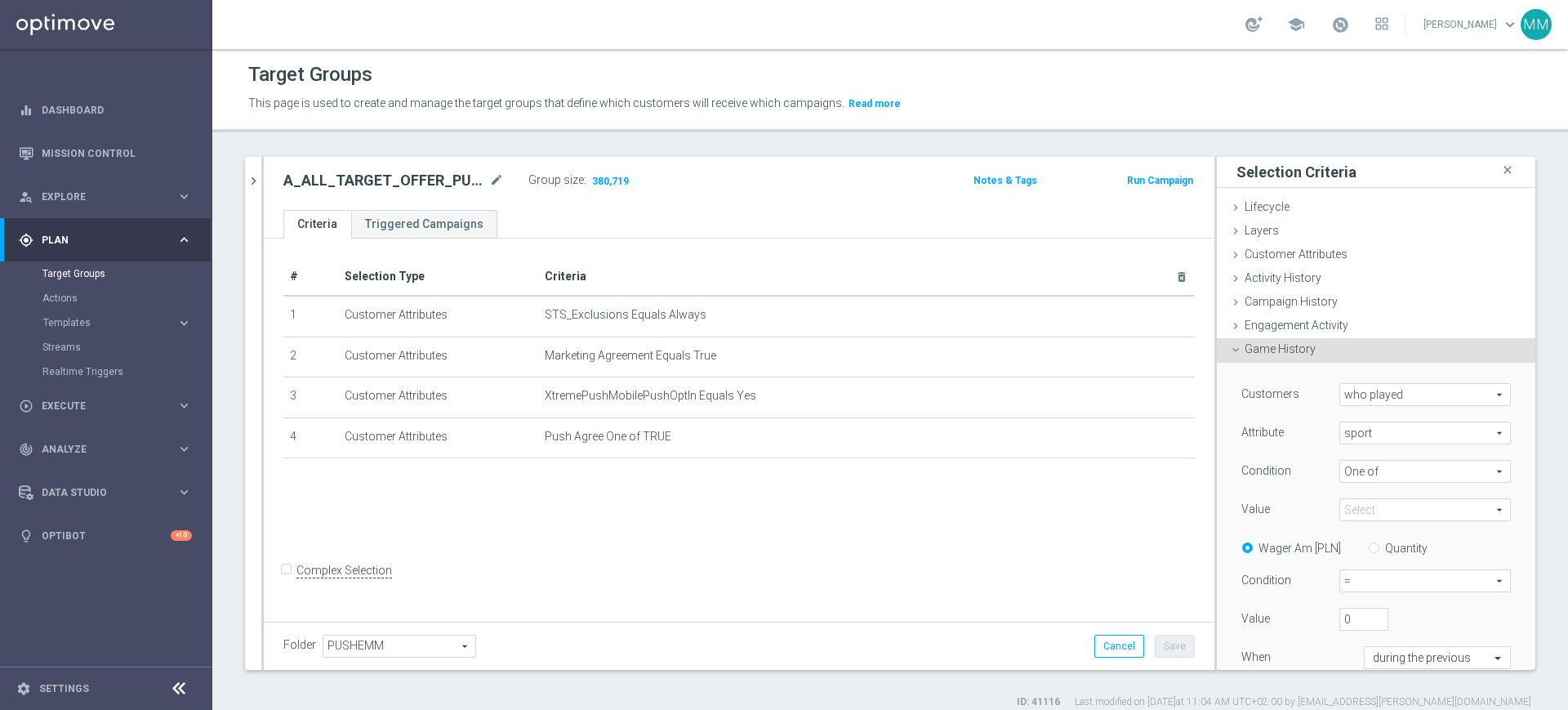
click at [1363, 528] on div "Customers who played who played arrow_drop_down search Attribute sport sport ar…" at bounding box center [1376, 552] width 270 height 337
click at [1361, 513] on span at bounding box center [1425, 509] width 170 height 21
click at [0, 0] on input "search" at bounding box center [0, 0] width 0 height 0
click at [1358, 514] on input "search" at bounding box center [1424, 509] width 171 height 23
type input "Piłka"
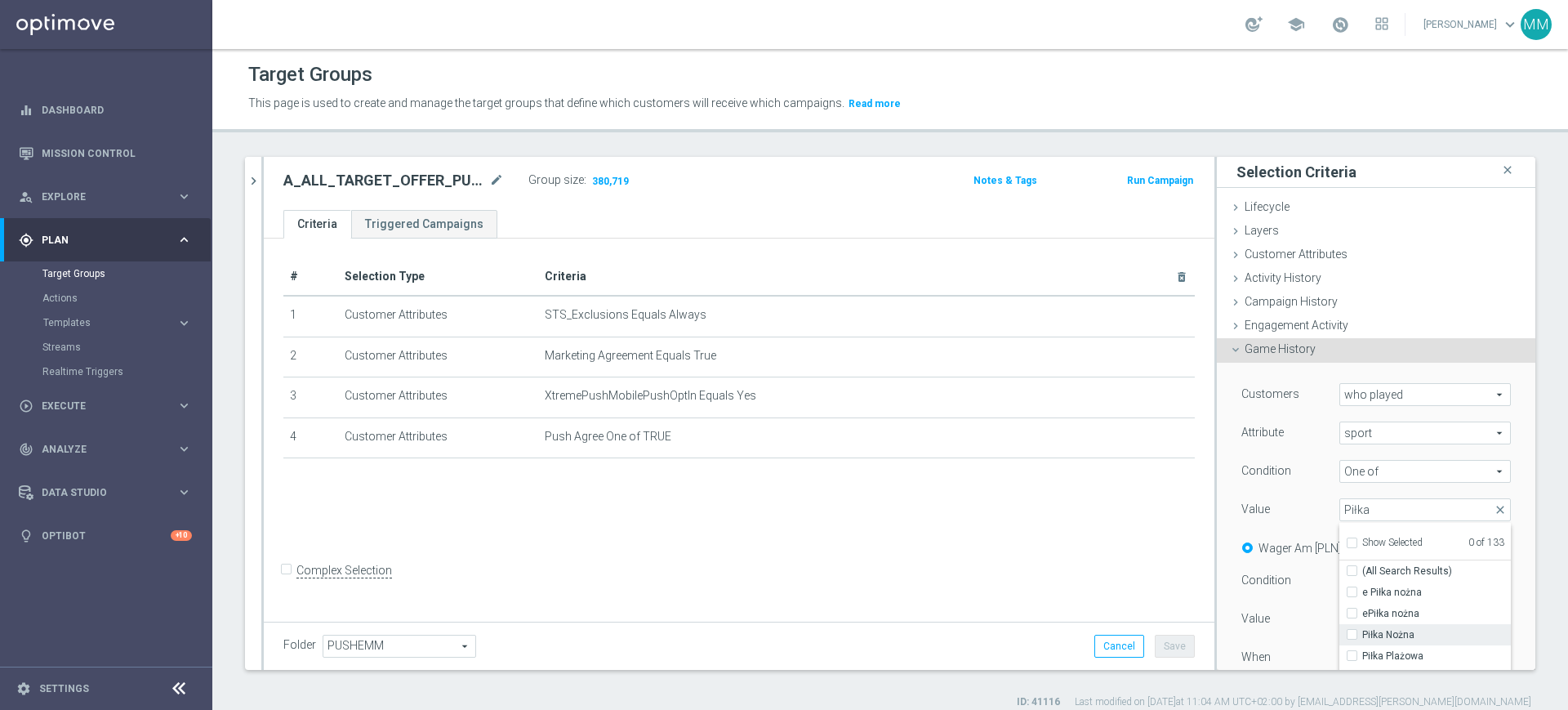
click at [1405, 629] on span "Piłka Nożna" at bounding box center [1436, 634] width 149 height 13
click at [1362, 630] on input "Piłka Nożna" at bounding box center [1357, 635] width 10 height 10
checkbox input "true"
type input "Piłka Nożna"
click at [1268, 492] on div "Customers who played who played arrow_drop_down search Attribute sport sport ar…" at bounding box center [1376, 552] width 270 height 337
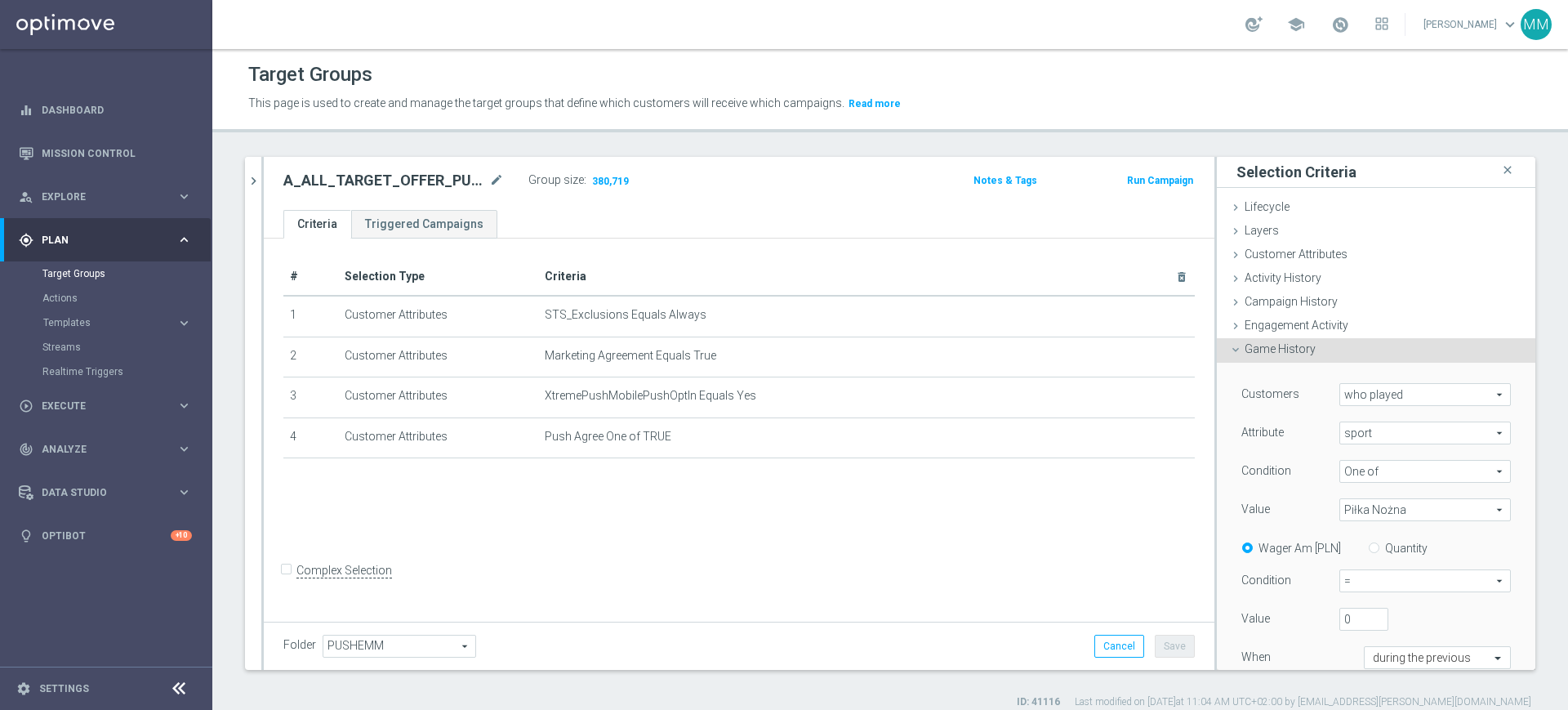
click at [1405, 551] on label "Quantity" at bounding box center [1406, 547] width 43 height 14
click at [1382, 551] on input "Quantity" at bounding box center [1377, 545] width 10 height 10
radio input "true"
click at [1399, 581] on span "=" at bounding box center [1425, 581] width 170 height 21
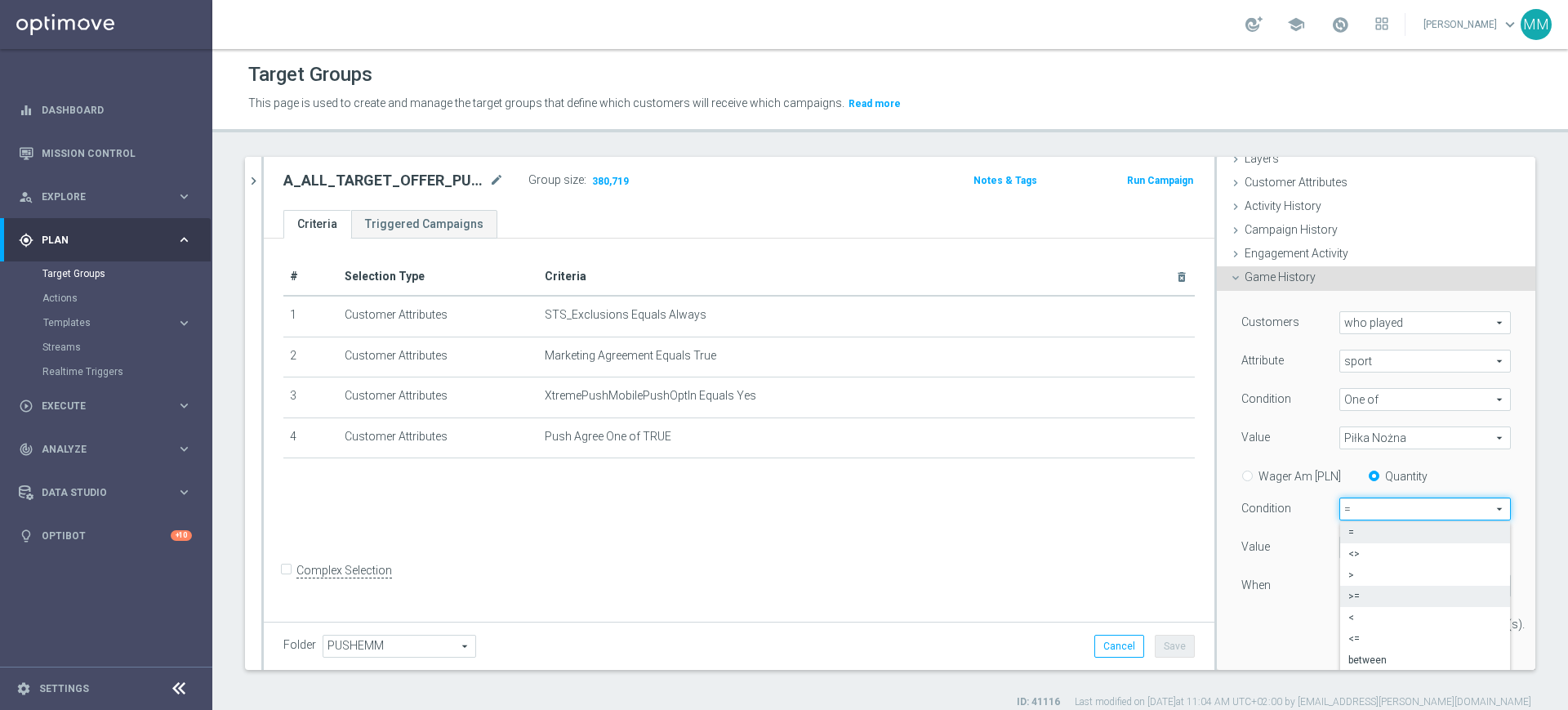
scroll to position [102, 0]
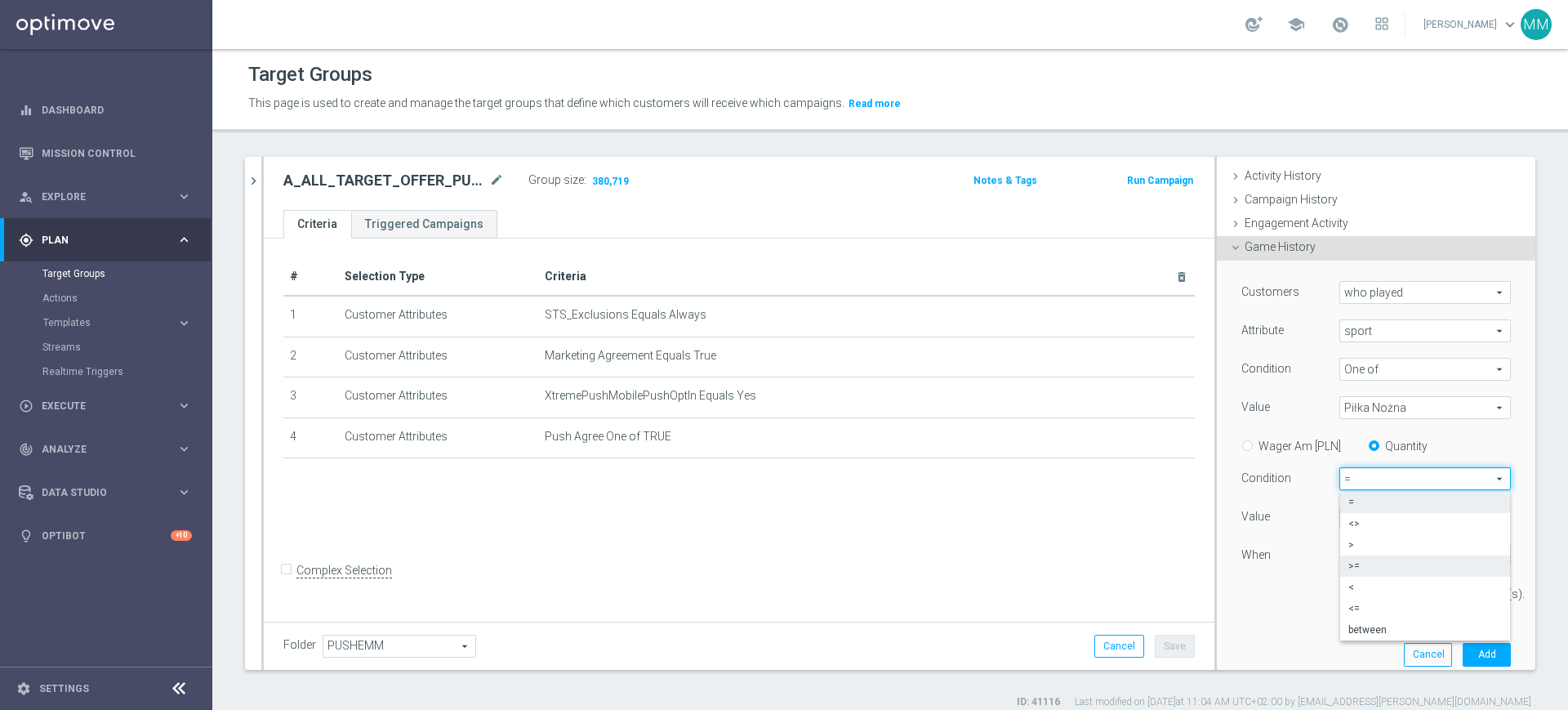
click at [1362, 561] on span ">=" at bounding box center [1425, 565] width 153 height 13
type input ">="
drag, startPoint x: 1325, startPoint y: 516, endPoint x: 1341, endPoint y: 512, distance: 16.5
click at [1341, 512] on input "0" at bounding box center [1364, 517] width 49 height 23
type input "5"
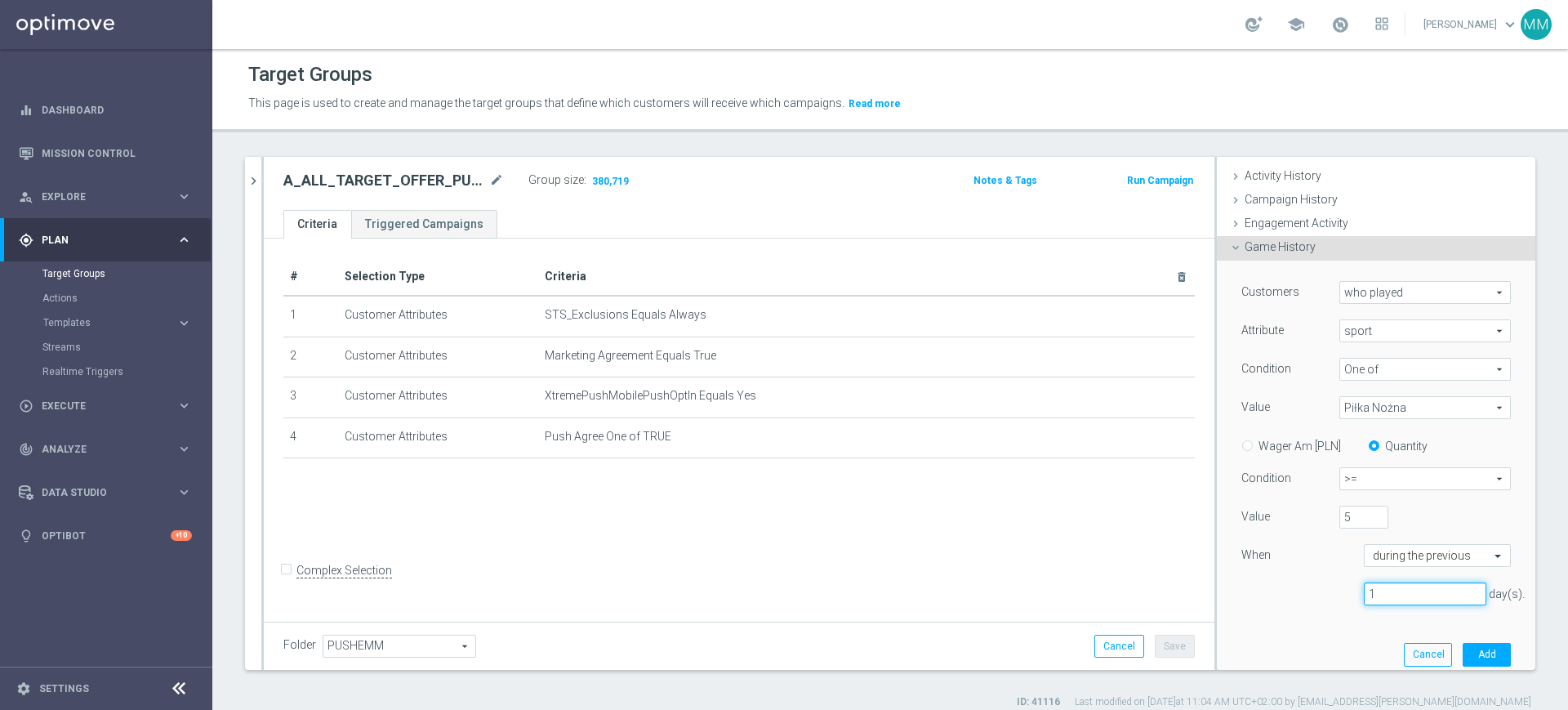
drag, startPoint x: 1379, startPoint y: 604, endPoint x: 1301, endPoint y: 600, distance: 78.1
click at [1286, 592] on div "1 day(s)." at bounding box center [1376, 594] width 294 height 24
type input "30"
click at [1462, 645] on button "Add" at bounding box center [1486, 654] width 49 height 23
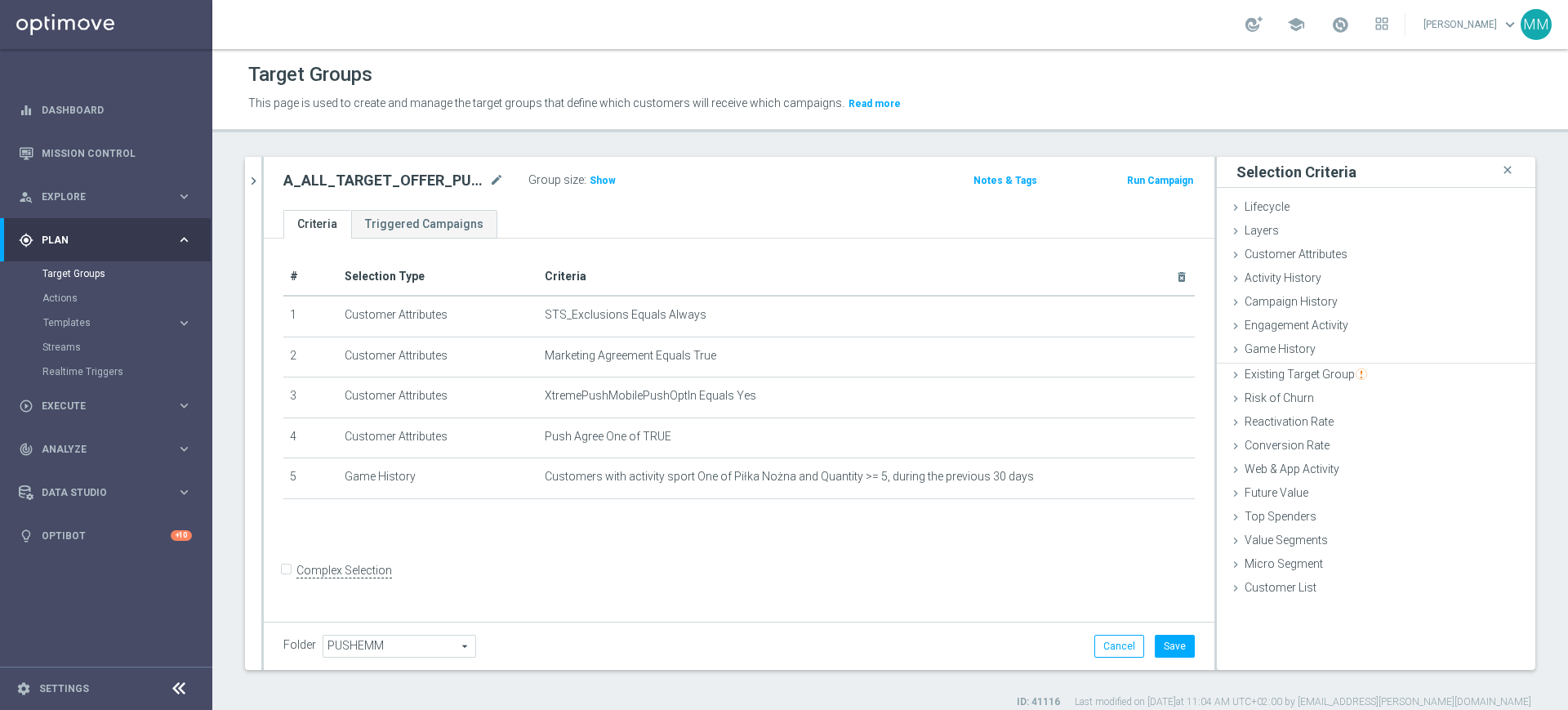
scroll to position [0, 0]
click at [1306, 345] on div "Game History done selection saved" at bounding box center [1376, 350] width 318 height 25
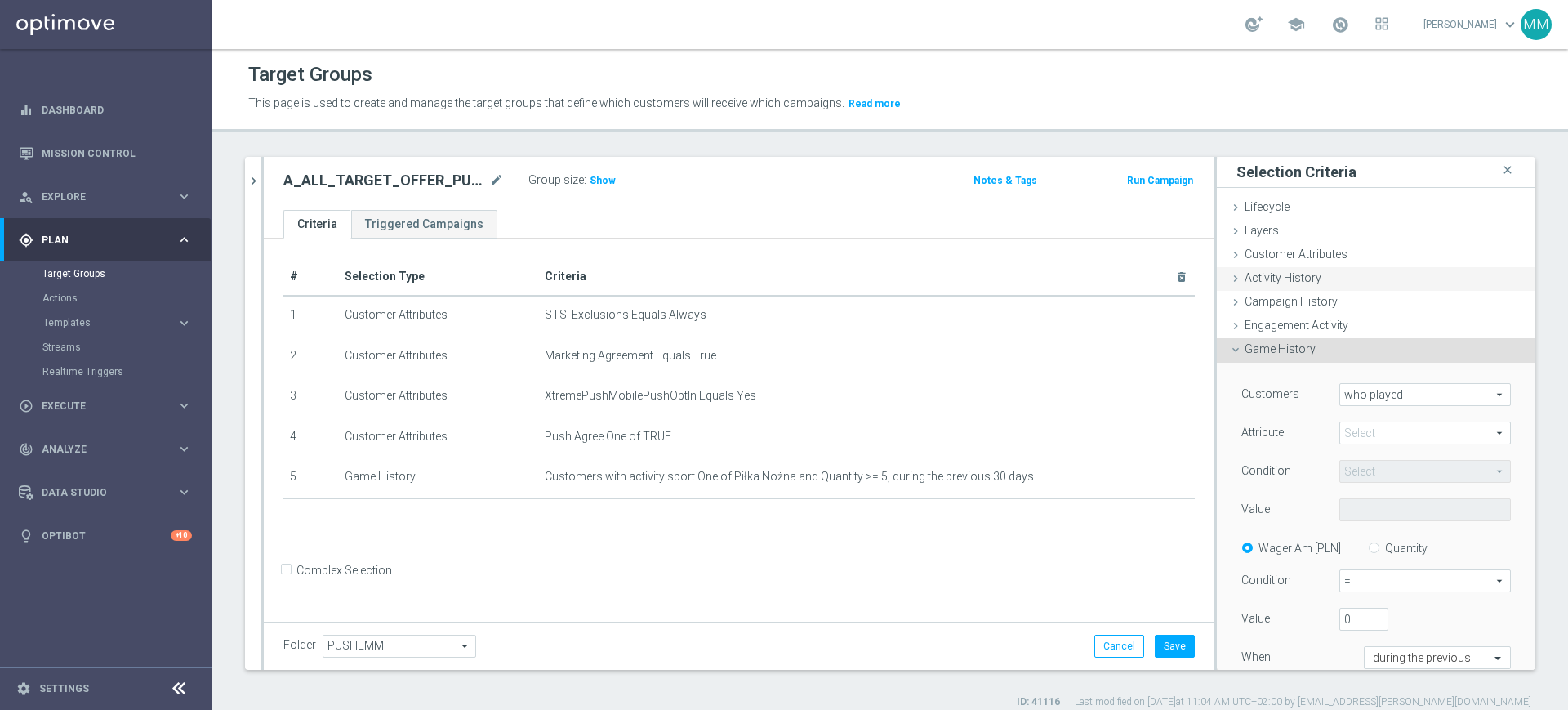
click at [1301, 277] on span "Activity History" at bounding box center [1283, 277] width 77 height 13
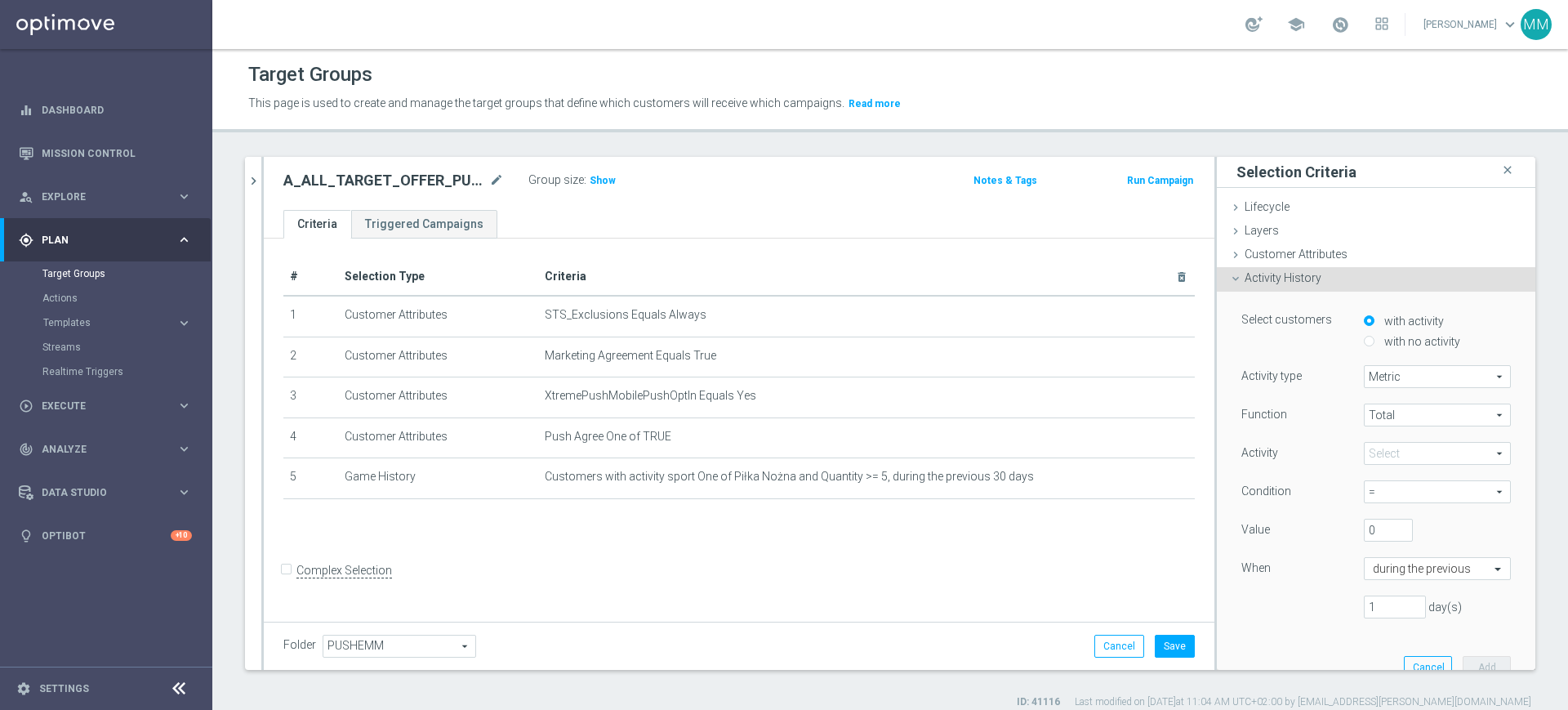
click at [1400, 453] on span at bounding box center [1437, 453] width 146 height 21
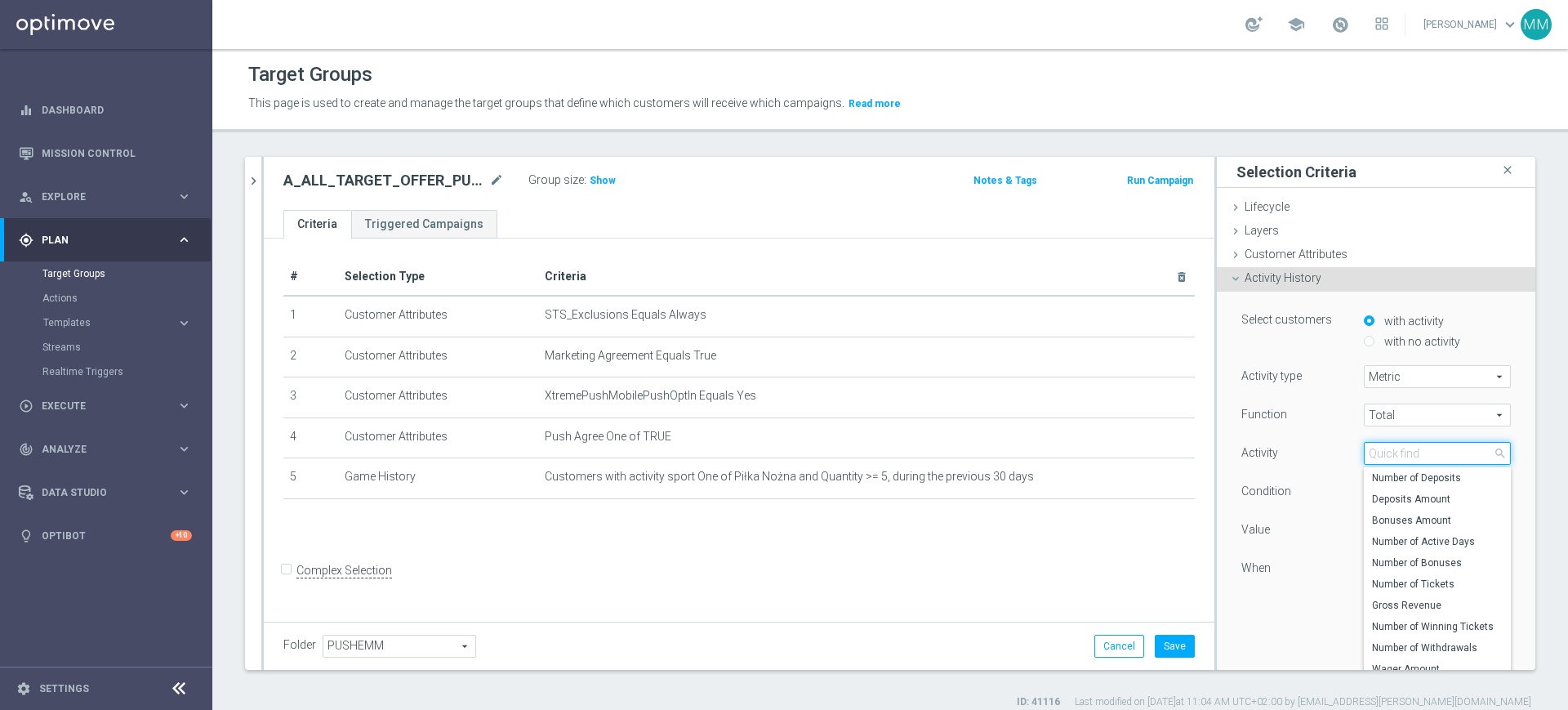
click at [1401, 454] on input "search" at bounding box center [1437, 453] width 147 height 23
type input "live t"
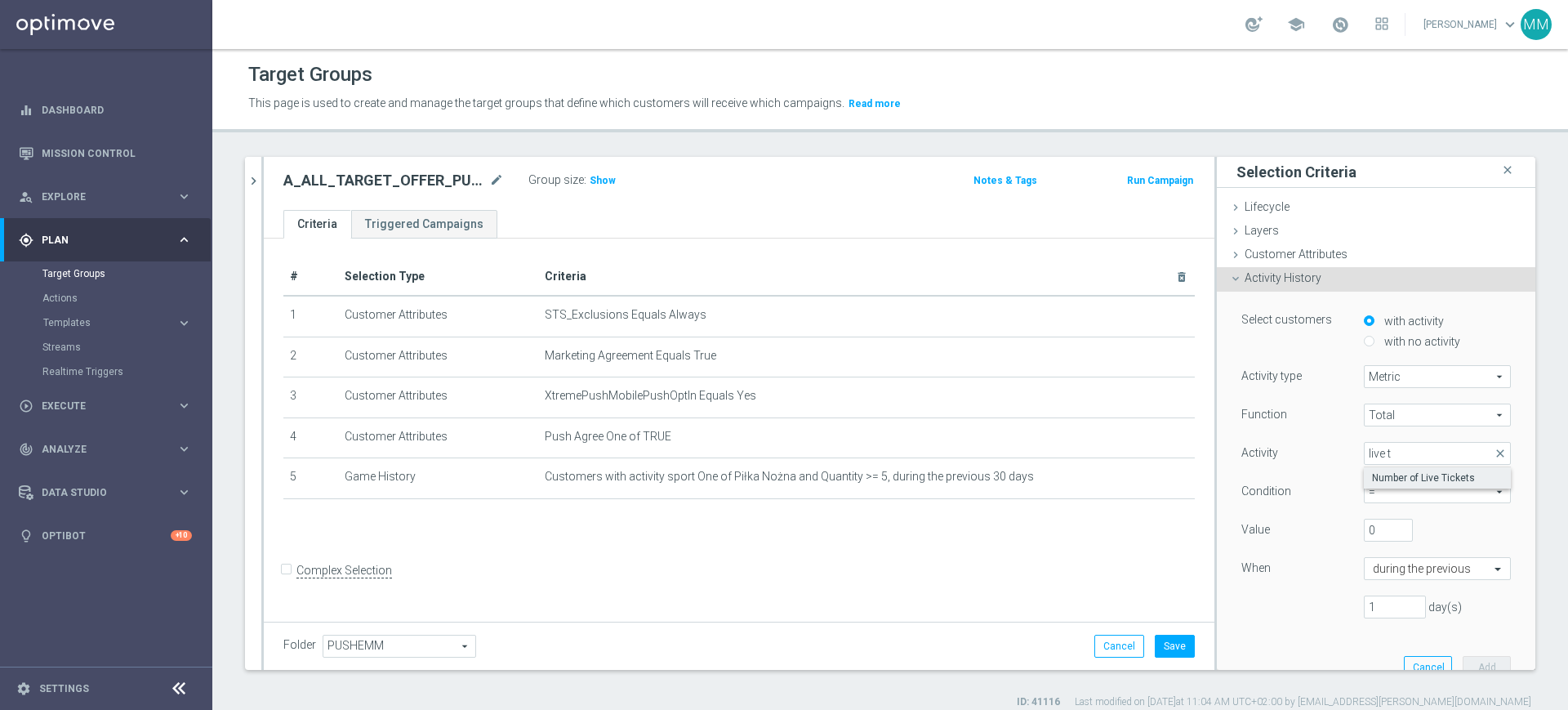
click at [1420, 474] on span "Number of Live Tickets" at bounding box center [1437, 477] width 130 height 13
type input "Number of Live Tickets"
click at [1411, 482] on span "=" at bounding box center [1437, 491] width 146 height 21
click at [1384, 577] on span ">=" at bounding box center [1437, 579] width 130 height 13
type input ">="
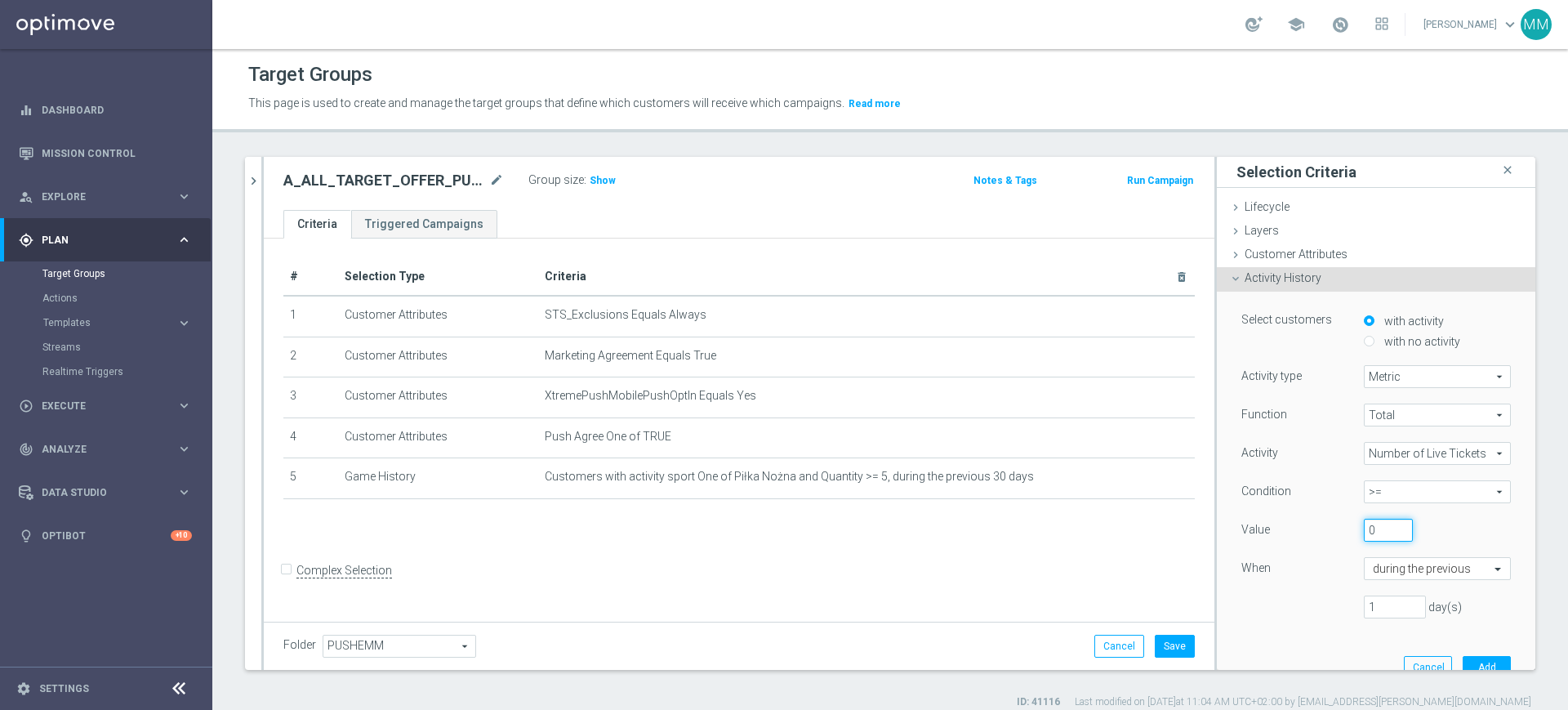
drag, startPoint x: 1354, startPoint y: 524, endPoint x: 1324, endPoint y: 524, distance: 30.0
click at [1324, 524] on div "Value 0" at bounding box center [1376, 531] width 294 height 26
type input "1"
click at [1372, 598] on input "1" at bounding box center [1394, 606] width 62 height 23
drag, startPoint x: 1367, startPoint y: 600, endPoint x: 1260, endPoint y: 605, distance: 107.1
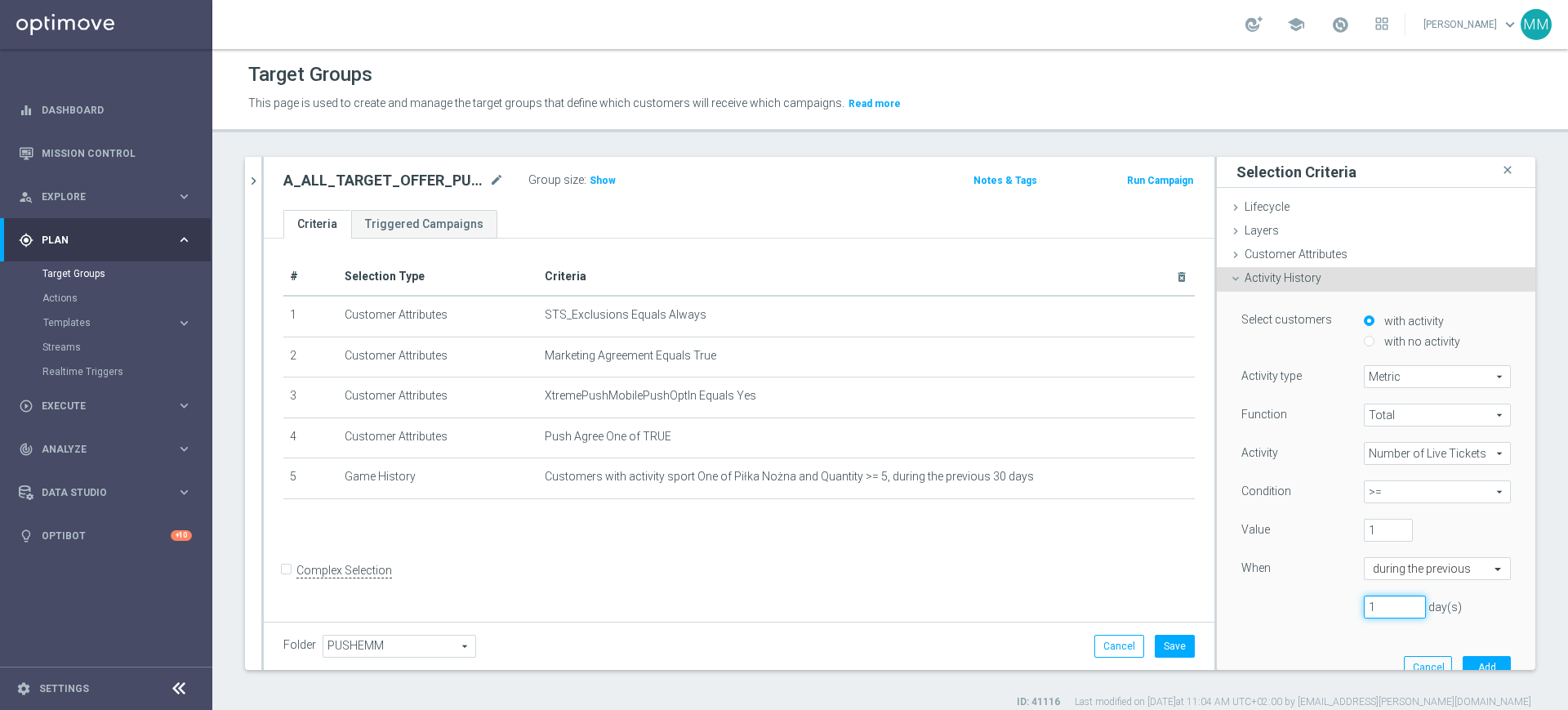
click at [1260, 605] on div "1 day(s)" at bounding box center [1376, 606] width 294 height 23
type input "30"
click at [1462, 665] on button "Add" at bounding box center [1486, 667] width 49 height 23
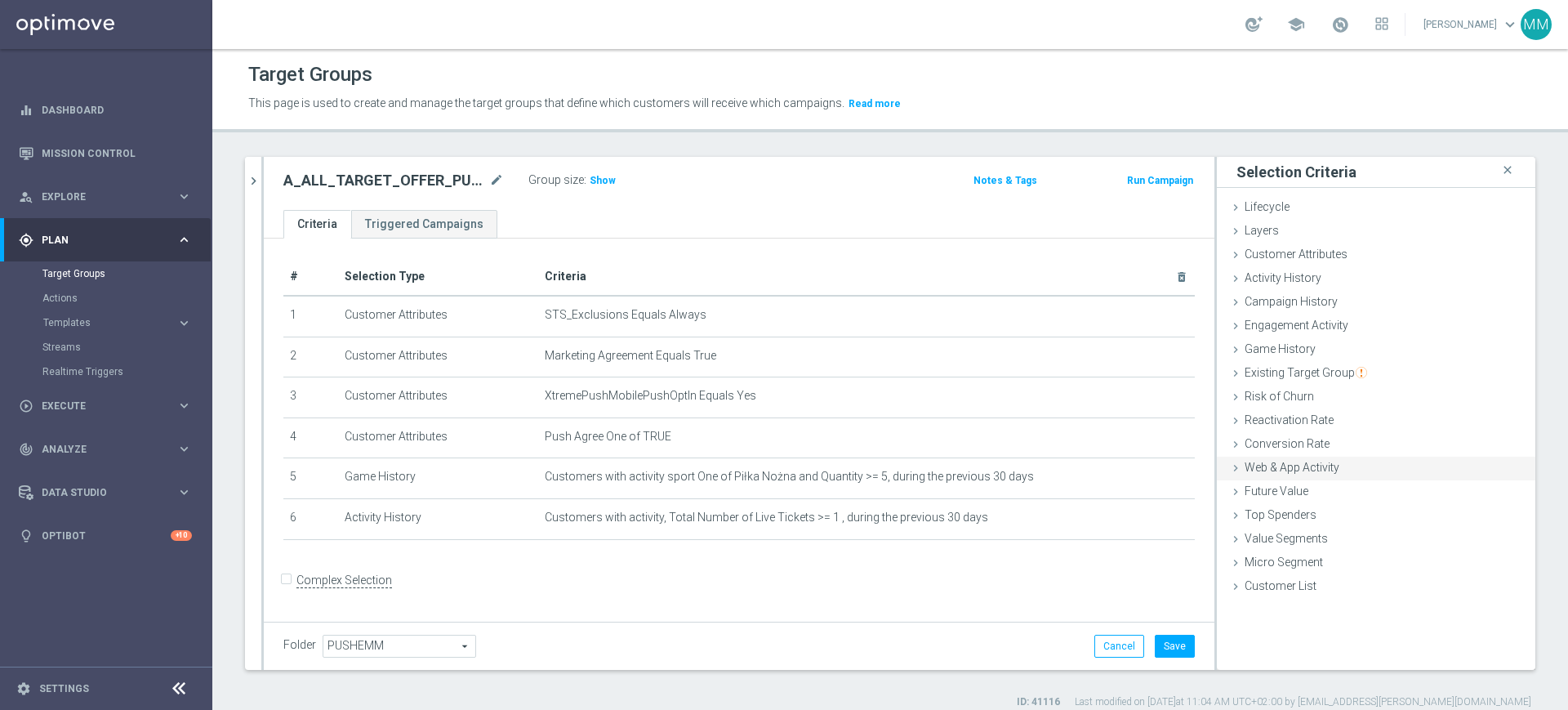
click at [1304, 477] on div "Web & App Activity done" at bounding box center [1376, 468] width 318 height 25
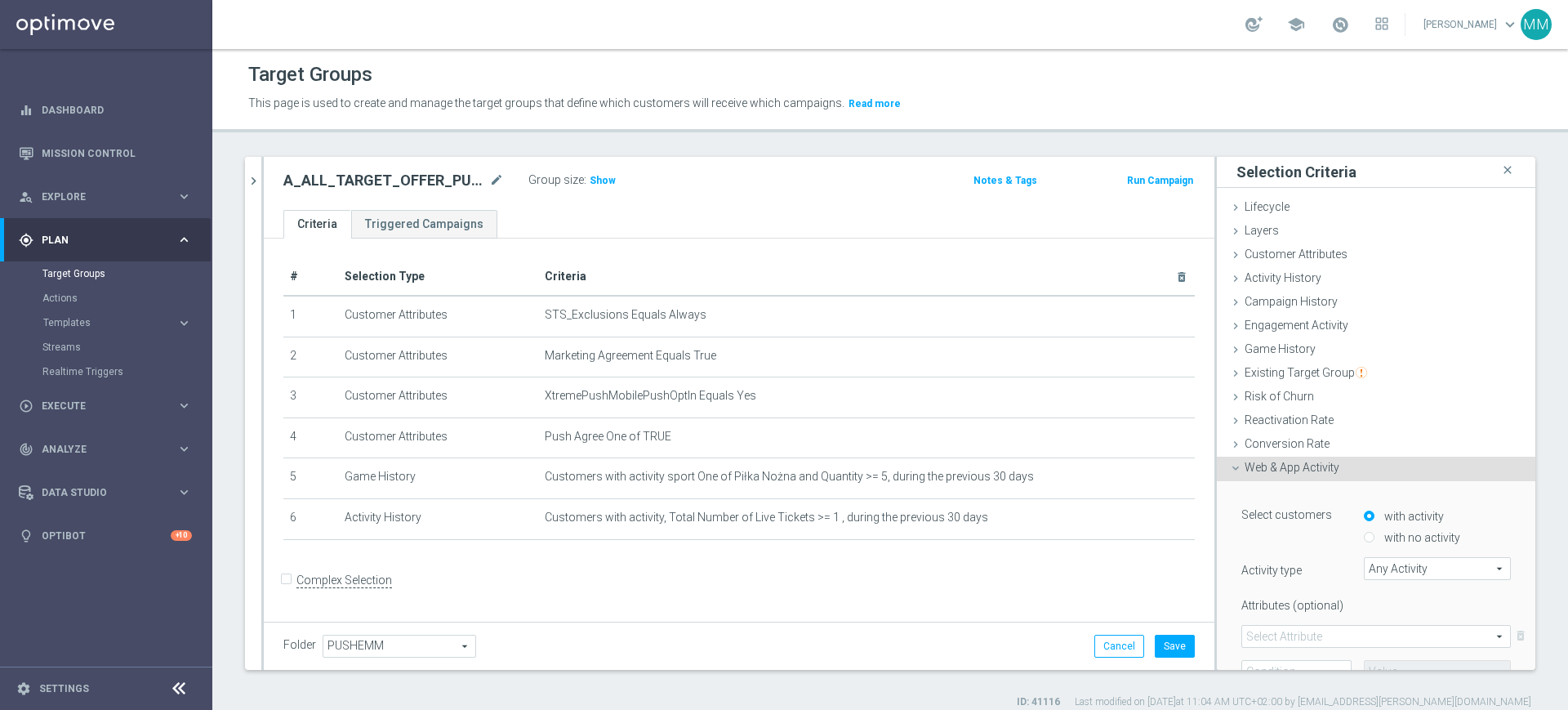
scroll to position [102, 0]
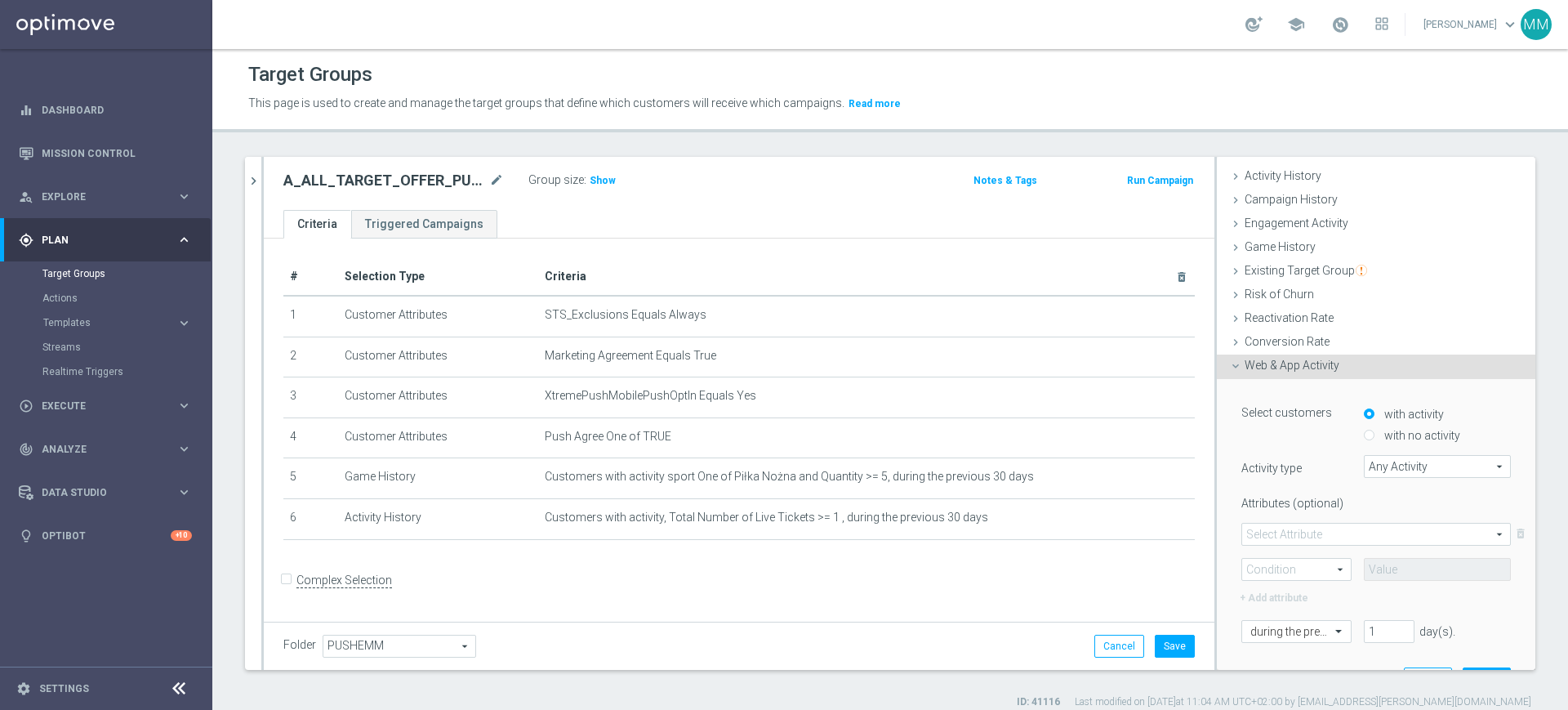
click at [1364, 431] on input "with no activity" at bounding box center [1369, 436] width 10 height 10
radio input "true"
click at [1396, 461] on span "Any Activity" at bounding box center [1437, 466] width 146 height 21
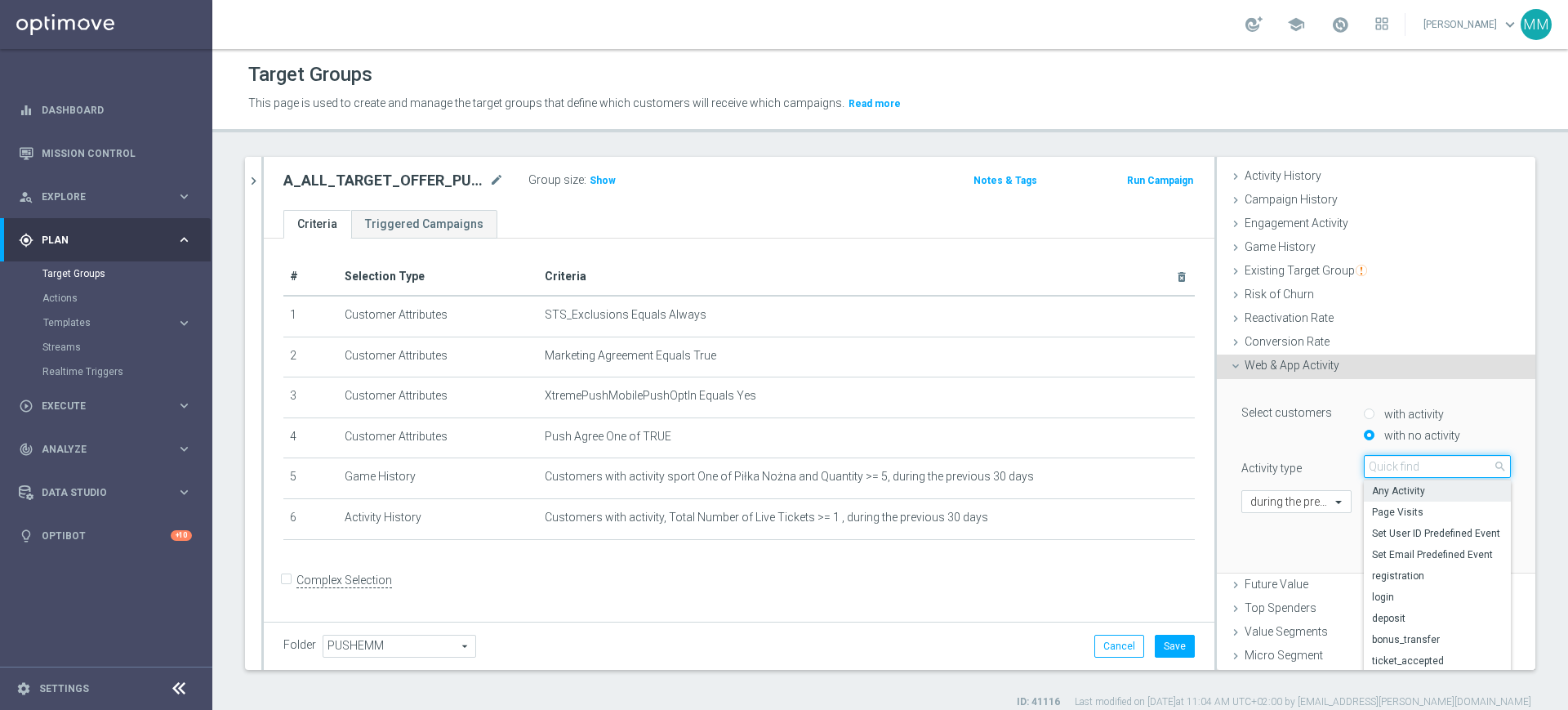
click at [1364, 461] on input "search" at bounding box center [1437, 466] width 147 height 23
type input "acc"
click at [1383, 491] on span "ticket_accepted" at bounding box center [1437, 490] width 130 height 13
type input "ticket_accepted"
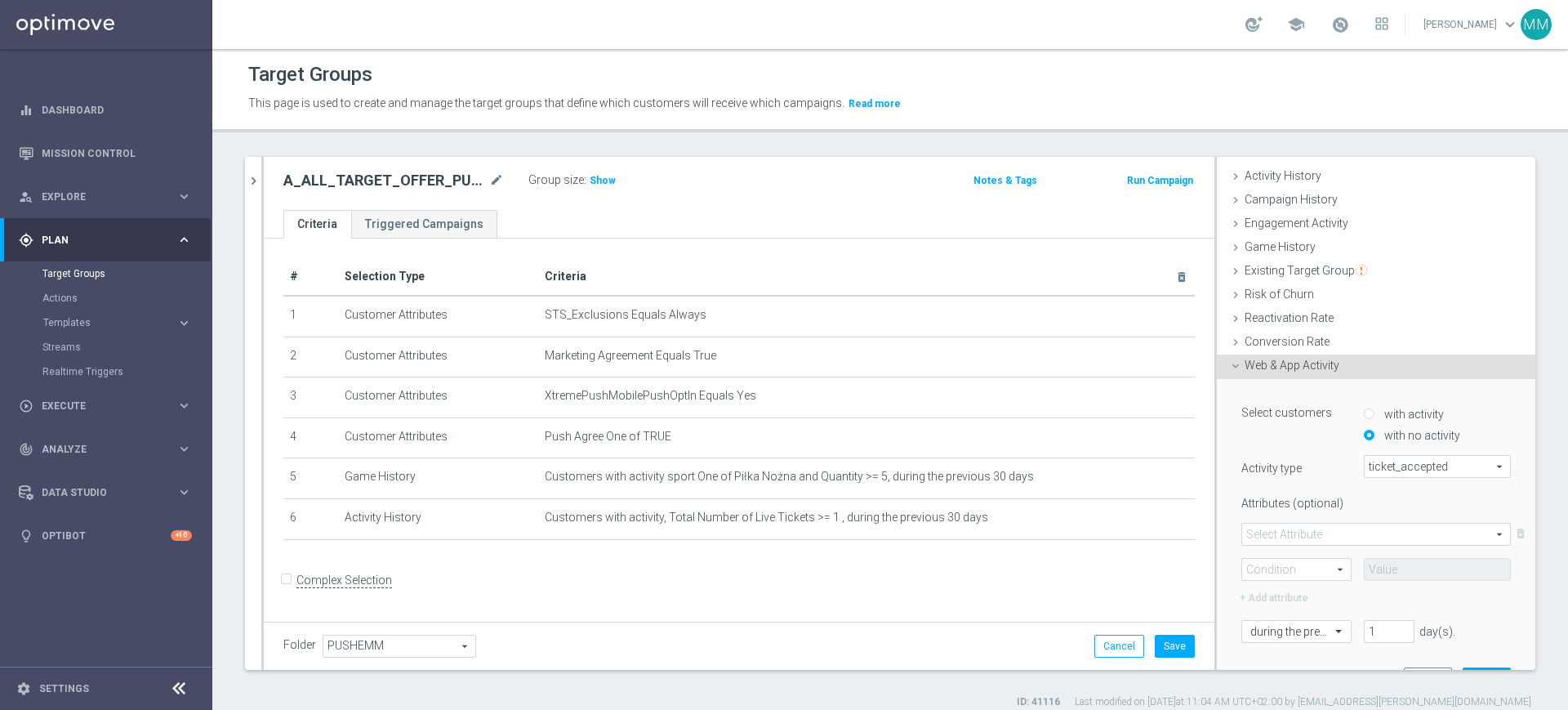
scroll to position [253, 0]
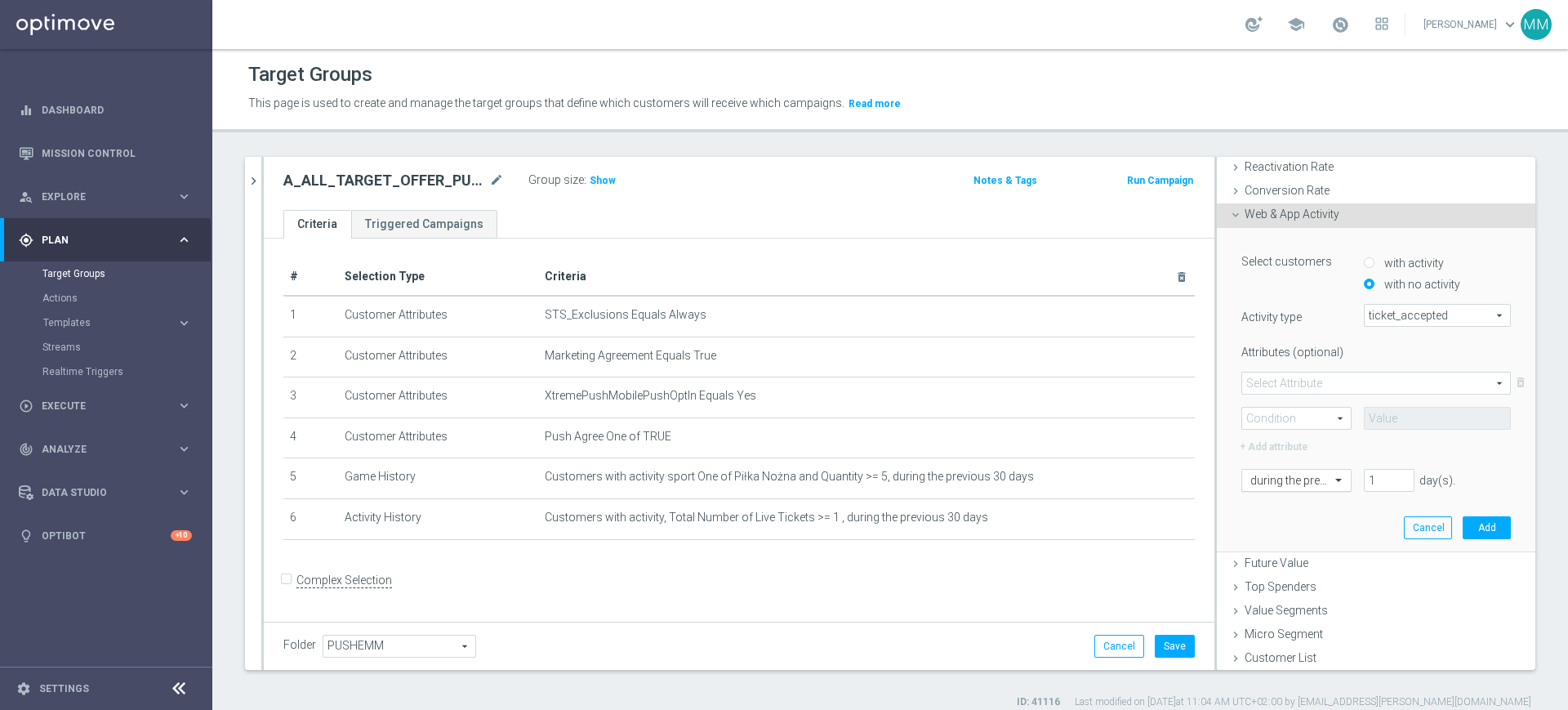
click at [1305, 473] on div at bounding box center [1296, 480] width 109 height 14
click at [1281, 649] on label "on this date" at bounding box center [1275, 644] width 50 height 13
click at [1283, 524] on div "Select customers with activity with no activity Activity type ticket_accepted t…" at bounding box center [1376, 407] width 294 height 358
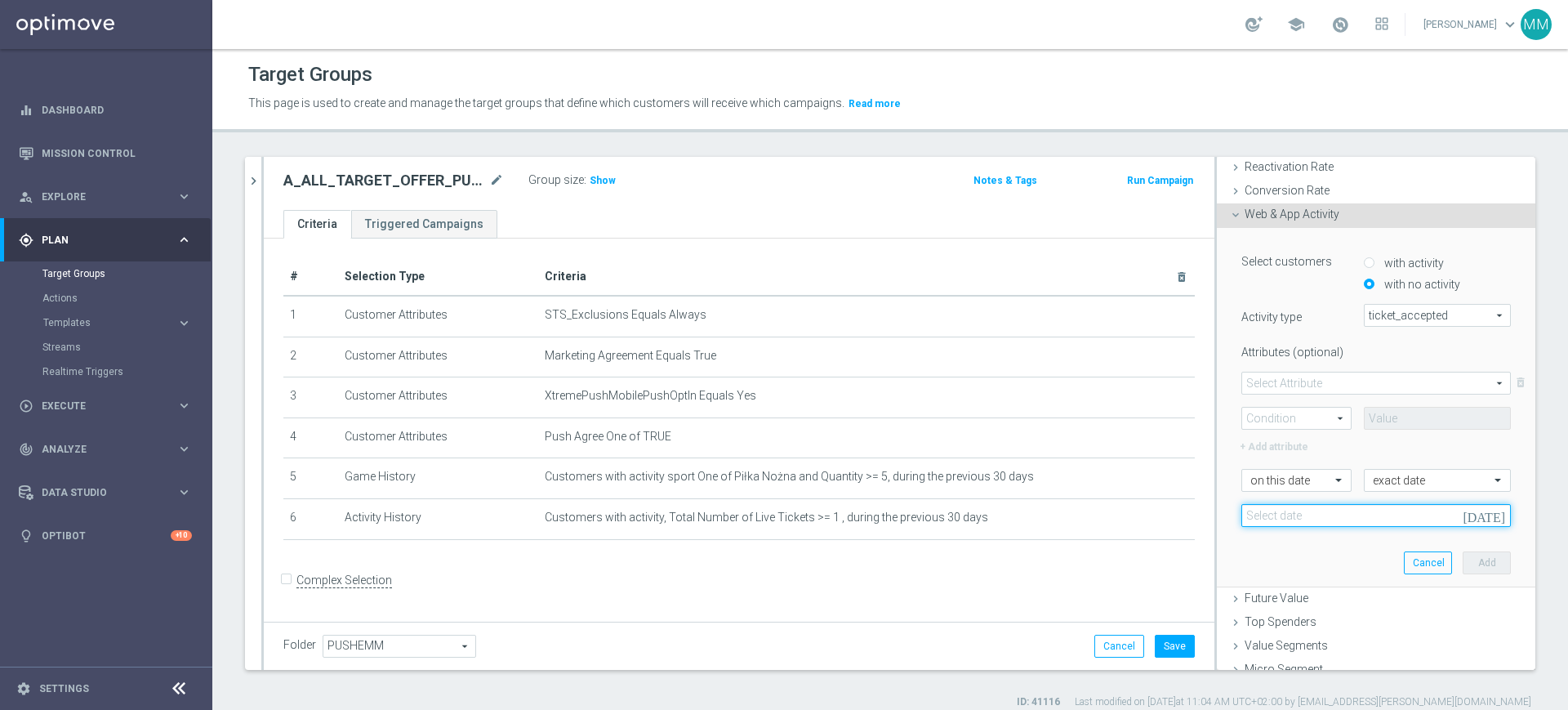
click at [1283, 520] on input at bounding box center [1376, 515] width 270 height 23
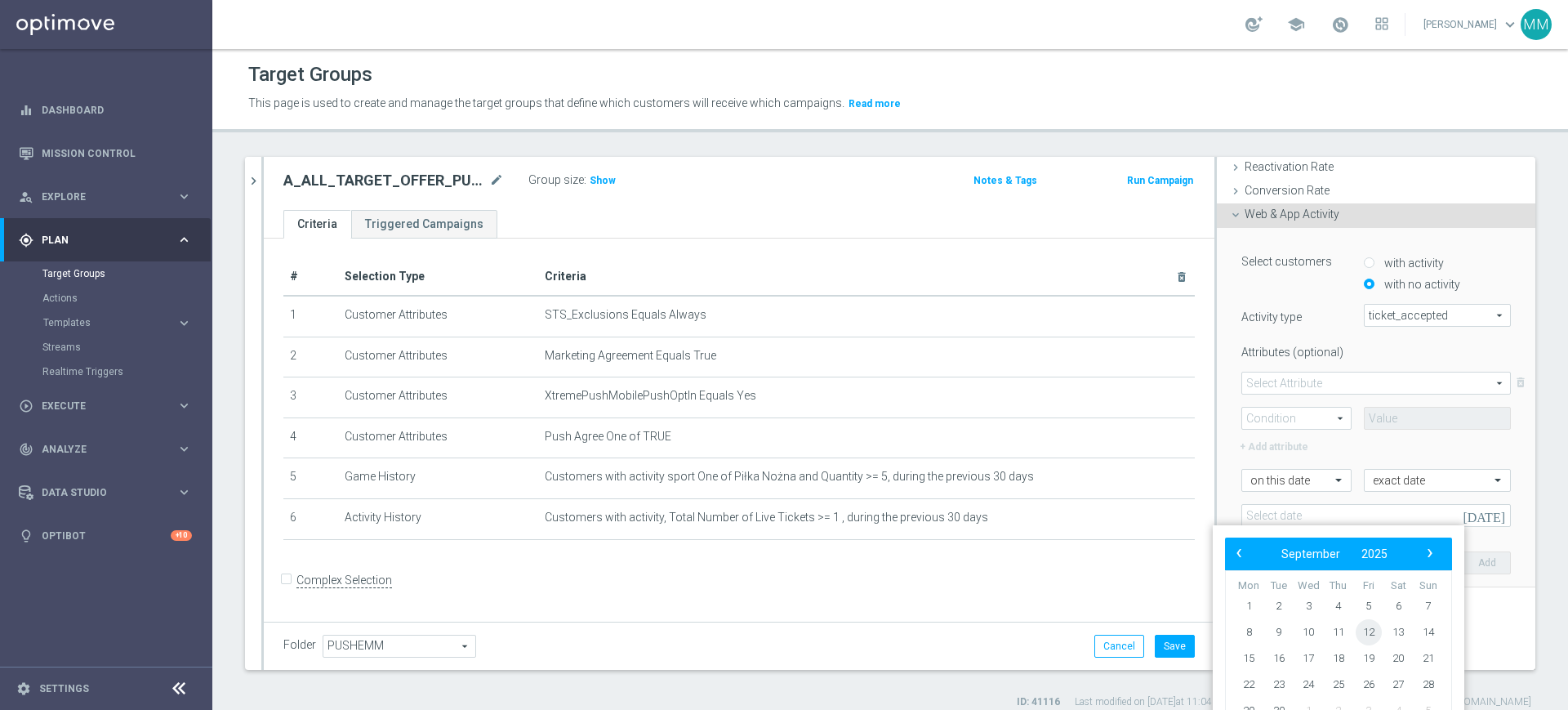
click at [1373, 631] on span "12" at bounding box center [1368, 632] width 26 height 26
type input "12 Sep 2025"
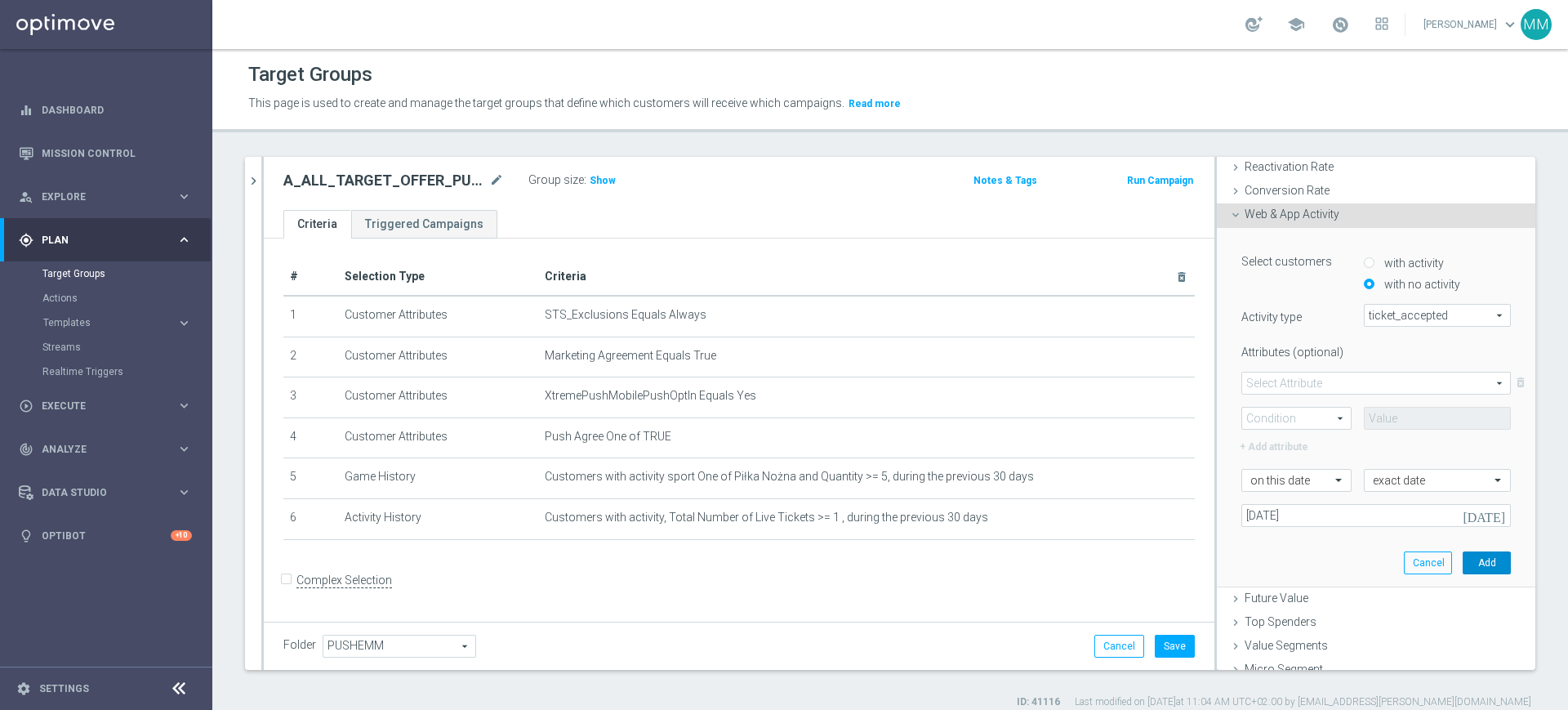
click at [1462, 556] on button "Add" at bounding box center [1486, 562] width 49 height 23
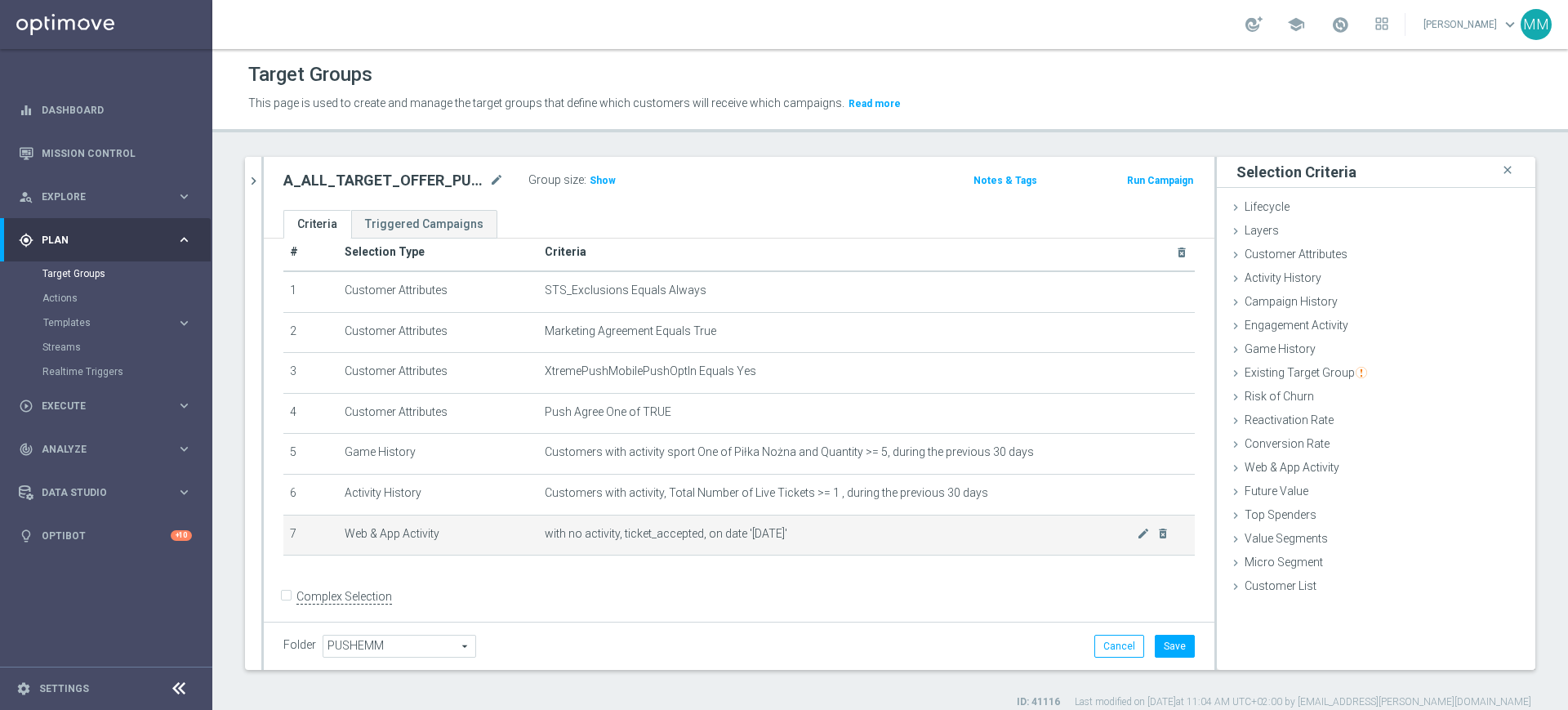
scroll to position [38, 0]
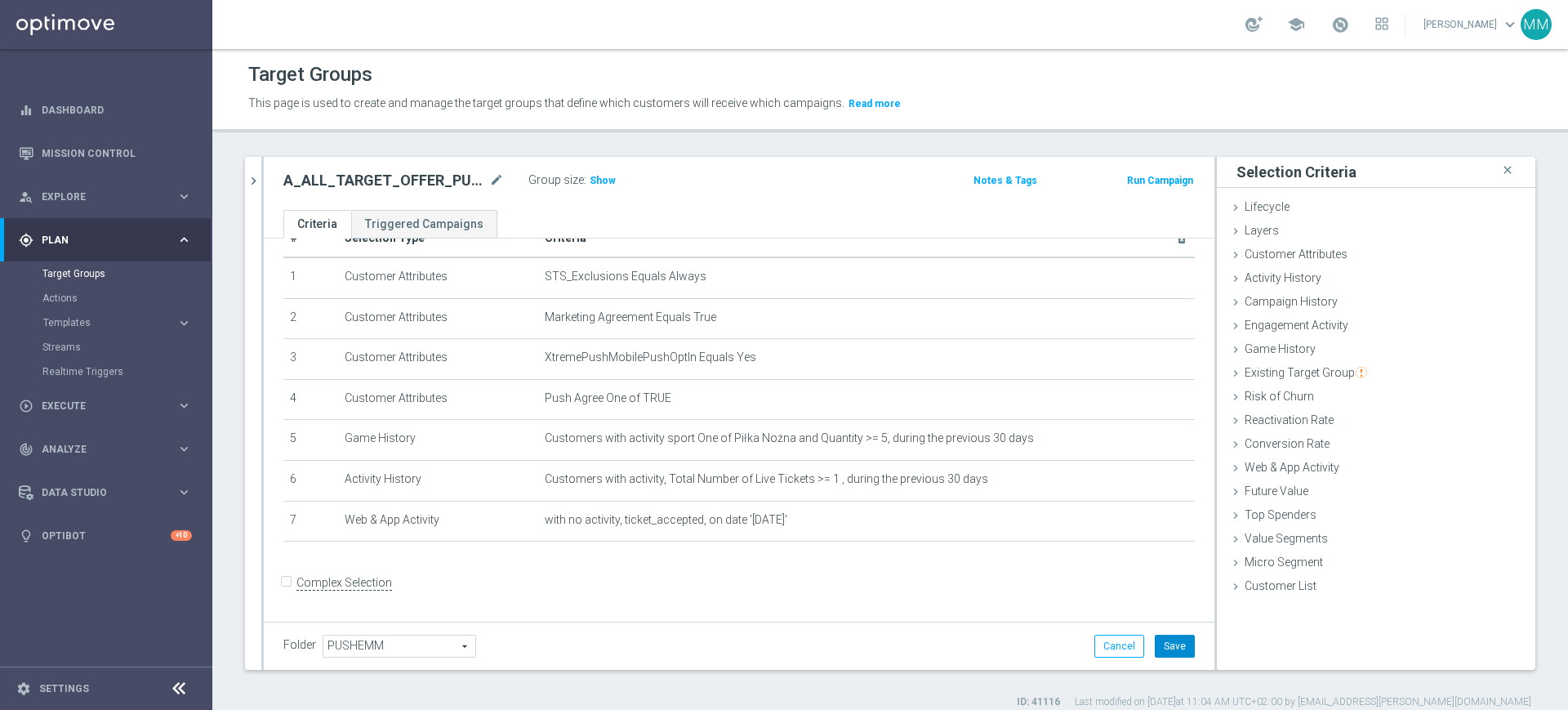
click at [1154, 634] on button "Save" at bounding box center [1174, 645] width 40 height 23
click at [609, 184] on span "Show" at bounding box center [603, 180] width 26 height 11
click at [1332, 31] on span at bounding box center [1340, 24] width 18 height 18
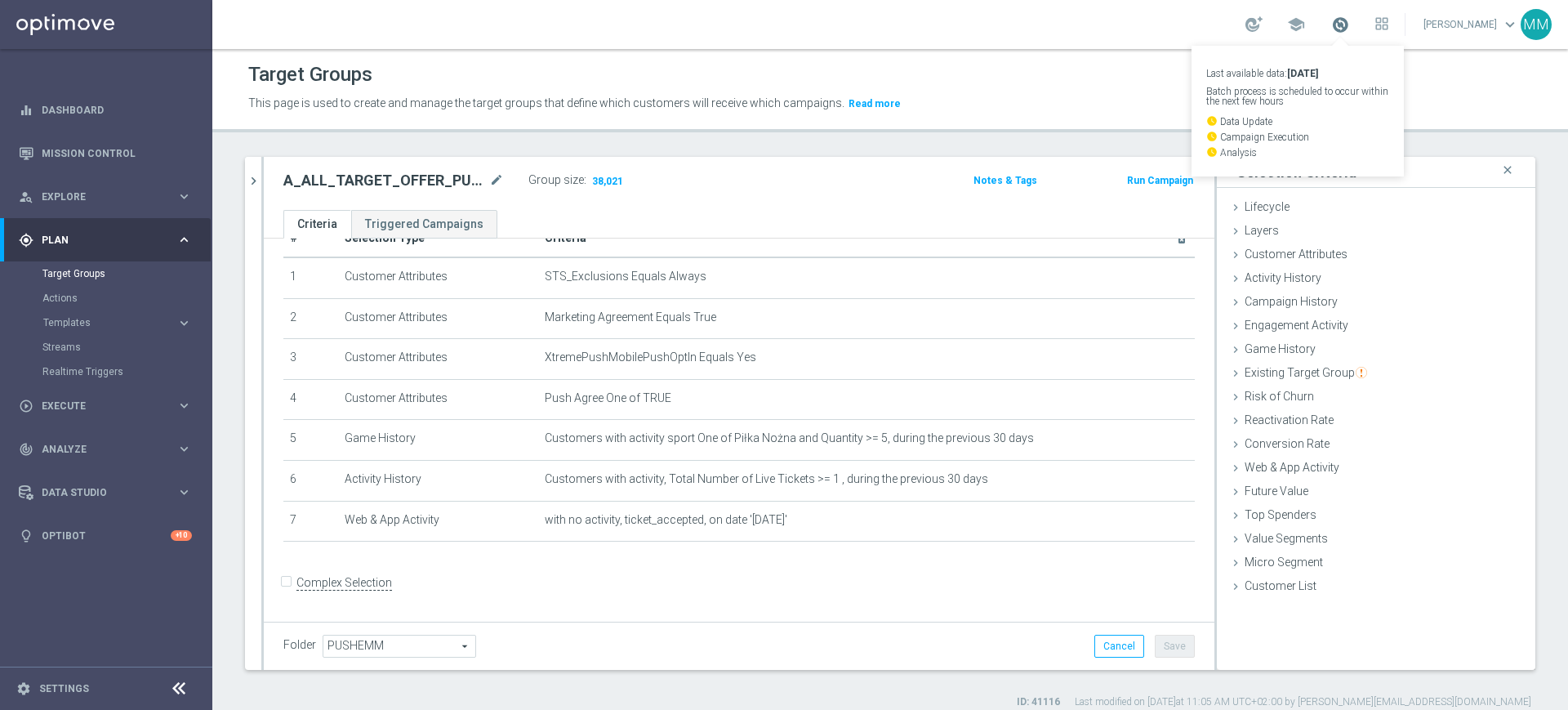
click at [1336, 22] on span at bounding box center [1340, 24] width 18 height 18
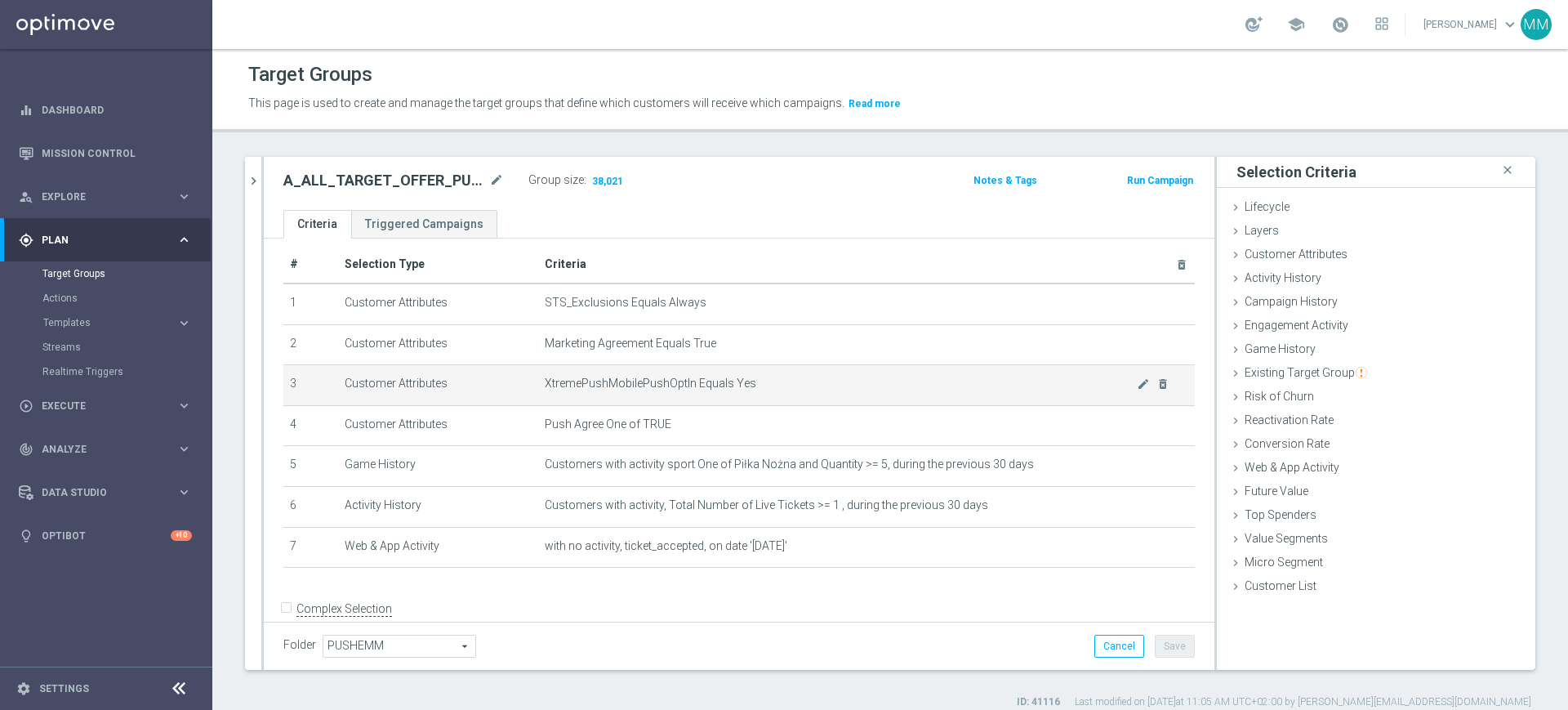
scroll to position [0, 0]
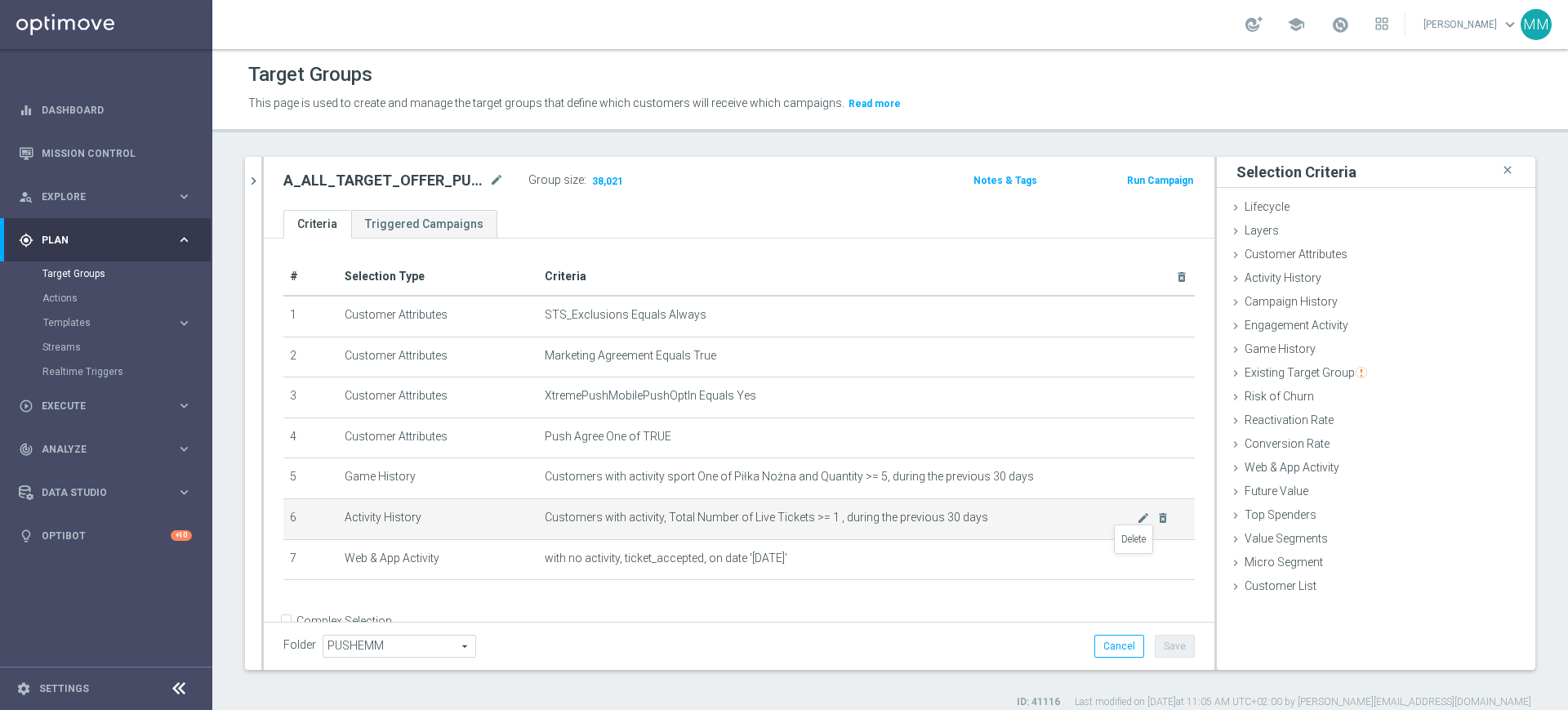
drag, startPoint x: 1137, startPoint y: 560, endPoint x: 1083, endPoint y: 516, distance: 69.7
click at [0, 0] on icon "delete_forever" at bounding box center [0, 0] width 0 height 0
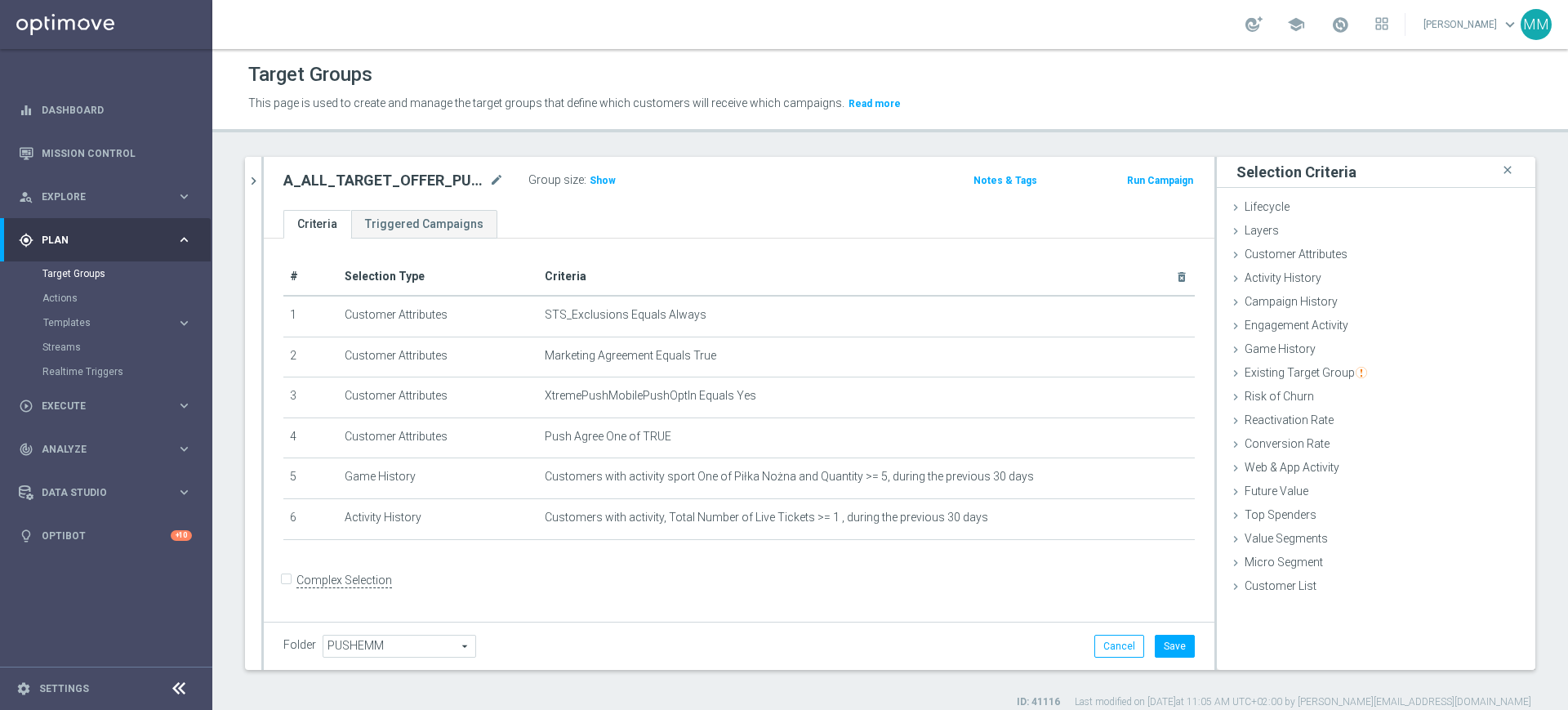
click at [614, 178] on div "Group size : Show" at bounding box center [610, 179] width 163 height 20
click at [608, 178] on span "Show" at bounding box center [603, 180] width 26 height 11
click at [1302, 462] on span "Web & App Activity" at bounding box center [1291, 467] width 94 height 13
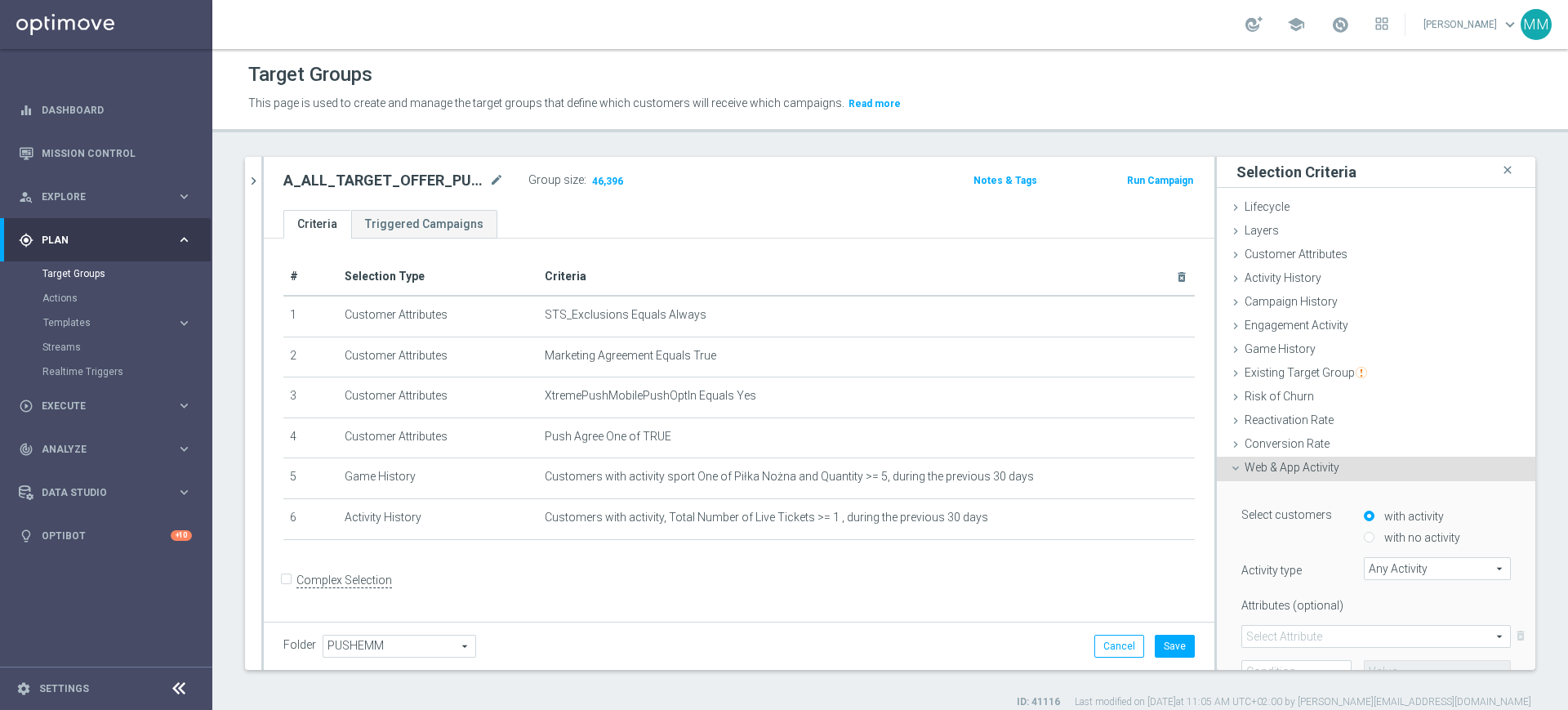
scroll to position [14, 0]
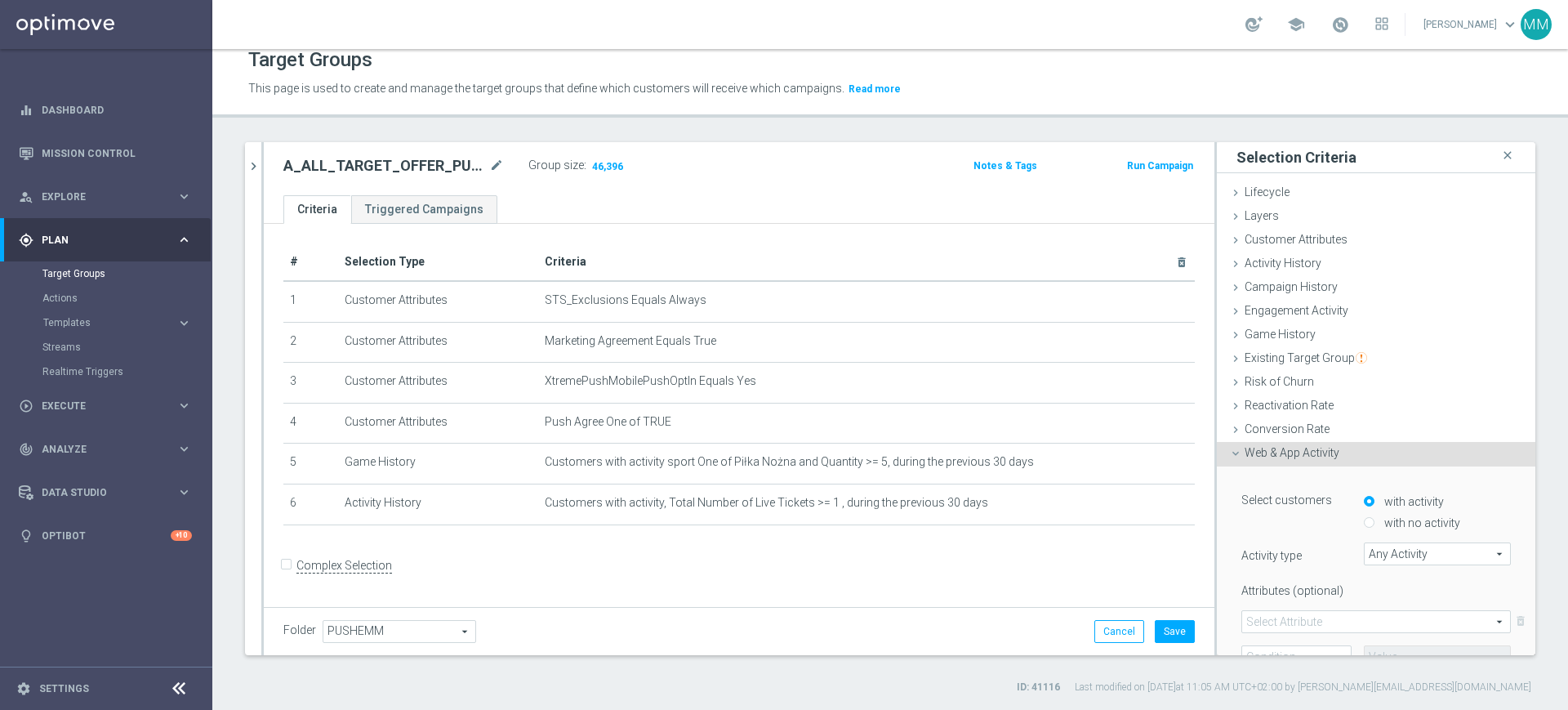
click at [1392, 518] on label "with no activity" at bounding box center [1420, 522] width 80 height 14
click at [1374, 518] on input "with no activity" at bounding box center [1369, 523] width 10 height 10
radio input "true"
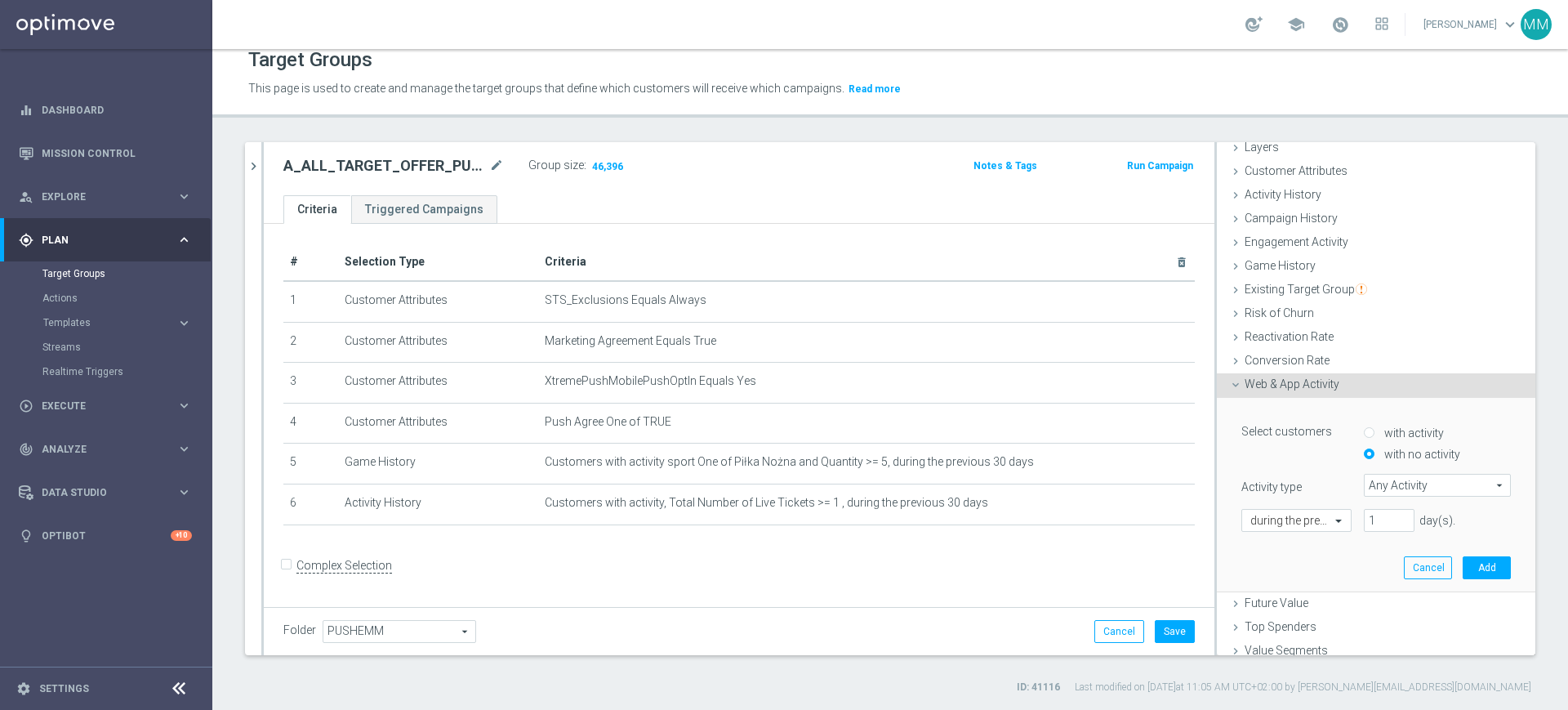
scroll to position [102, 0]
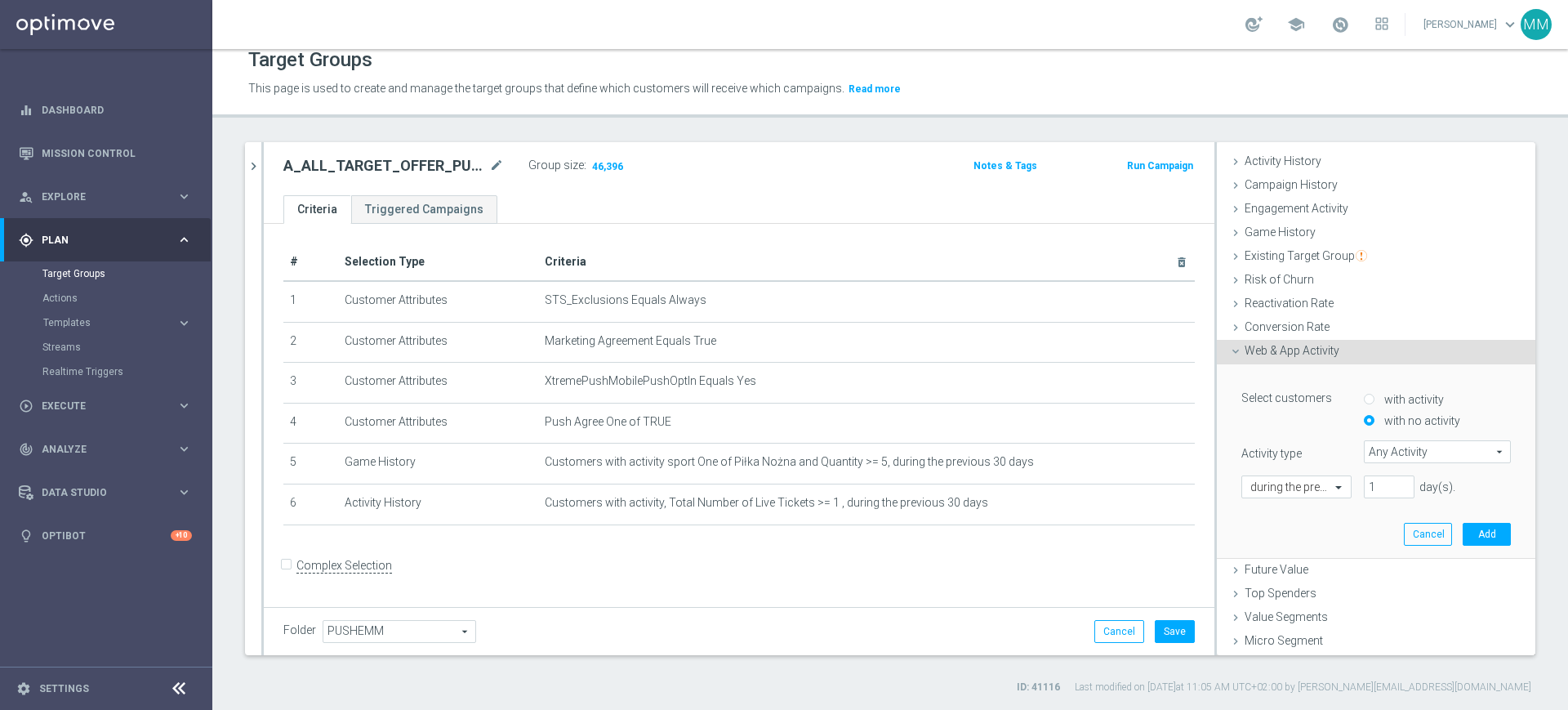
click at [1378, 449] on span "Any Activity" at bounding box center [1437, 451] width 146 height 21
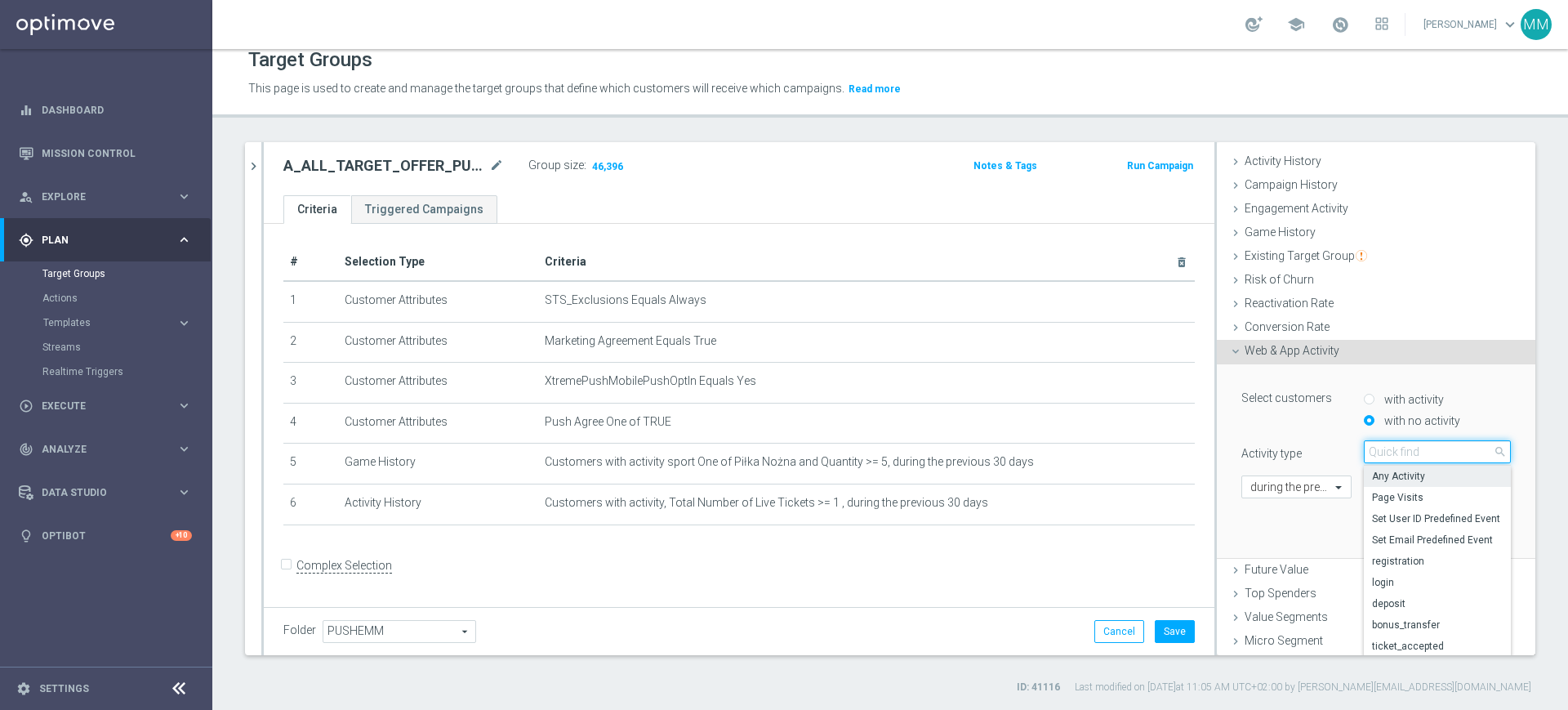
click at [1378, 449] on input "search" at bounding box center [1437, 451] width 147 height 23
type input "ticket"
click at [1400, 478] on span "ticket_accepted" at bounding box center [1437, 476] width 130 height 13
type input "ticket_accepted"
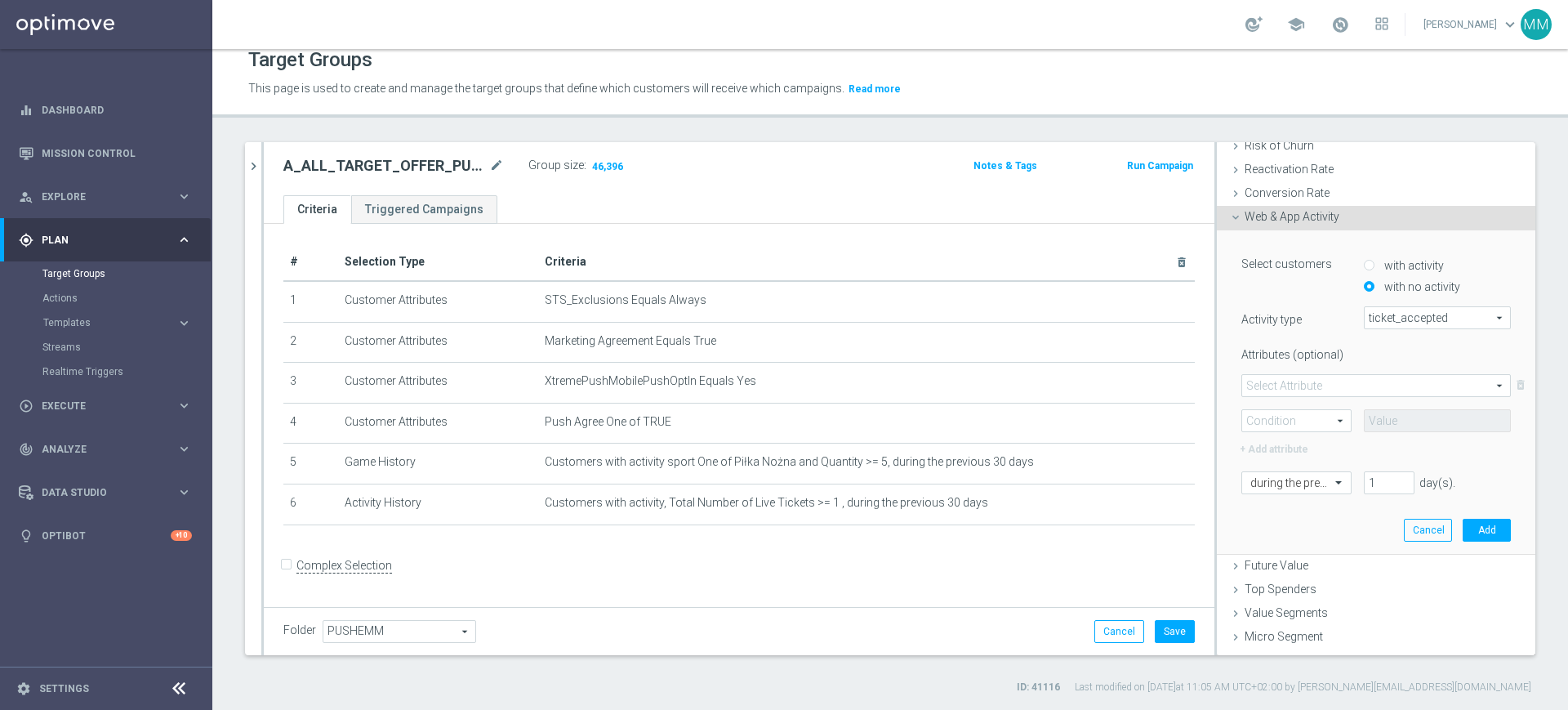
scroll to position [253, 0]
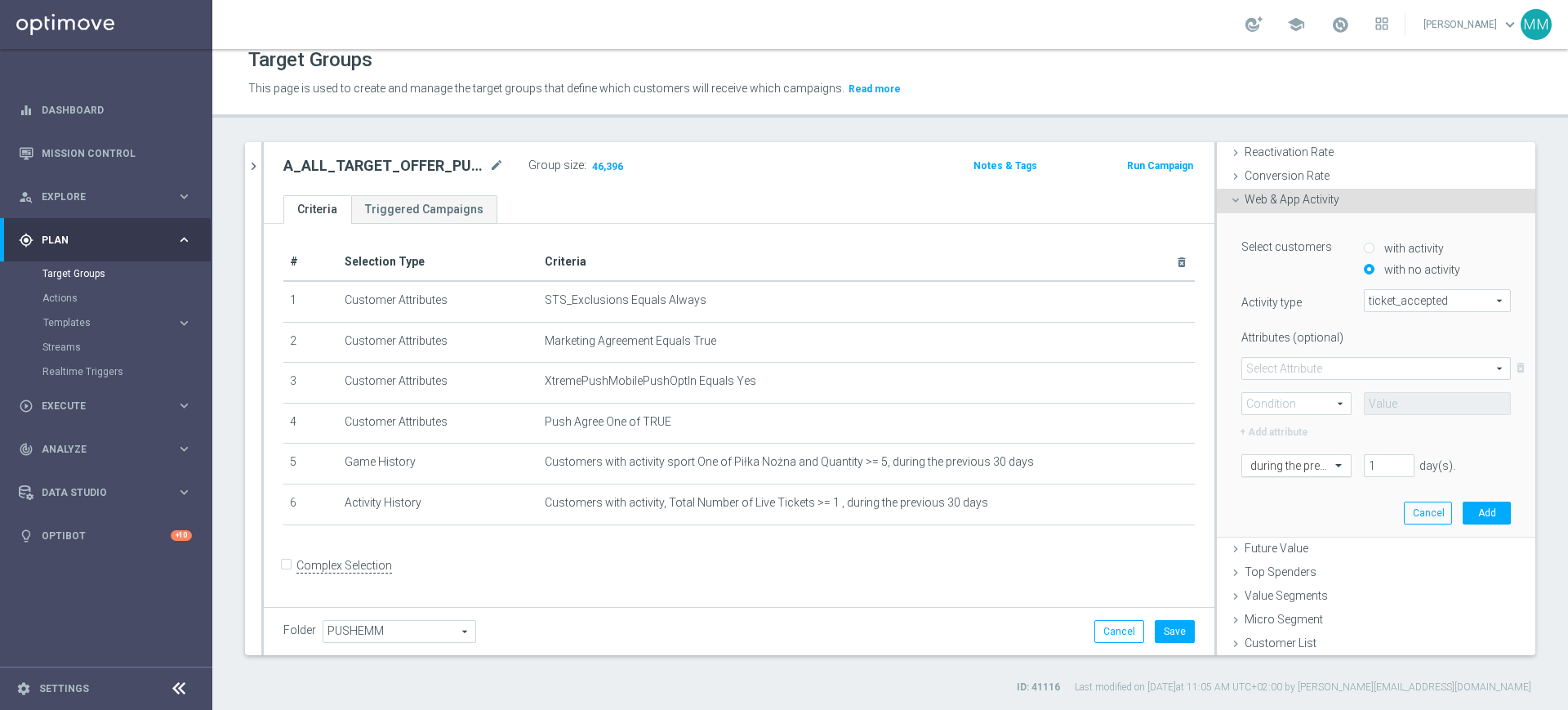
click at [1290, 461] on div at bounding box center [1296, 466] width 109 height 14
click at [1271, 630] on label "on this date" at bounding box center [1275, 629] width 50 height 13
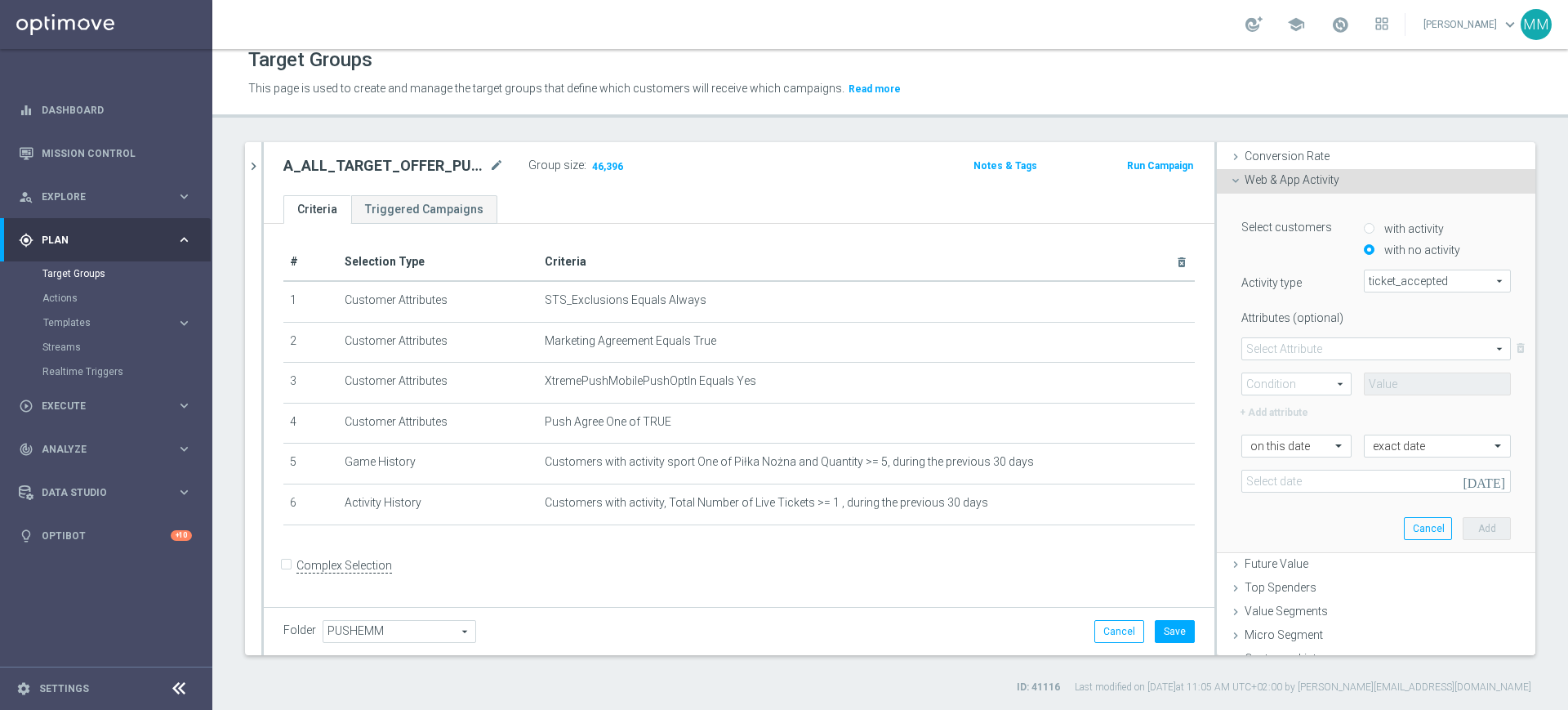
scroll to position [289, 0]
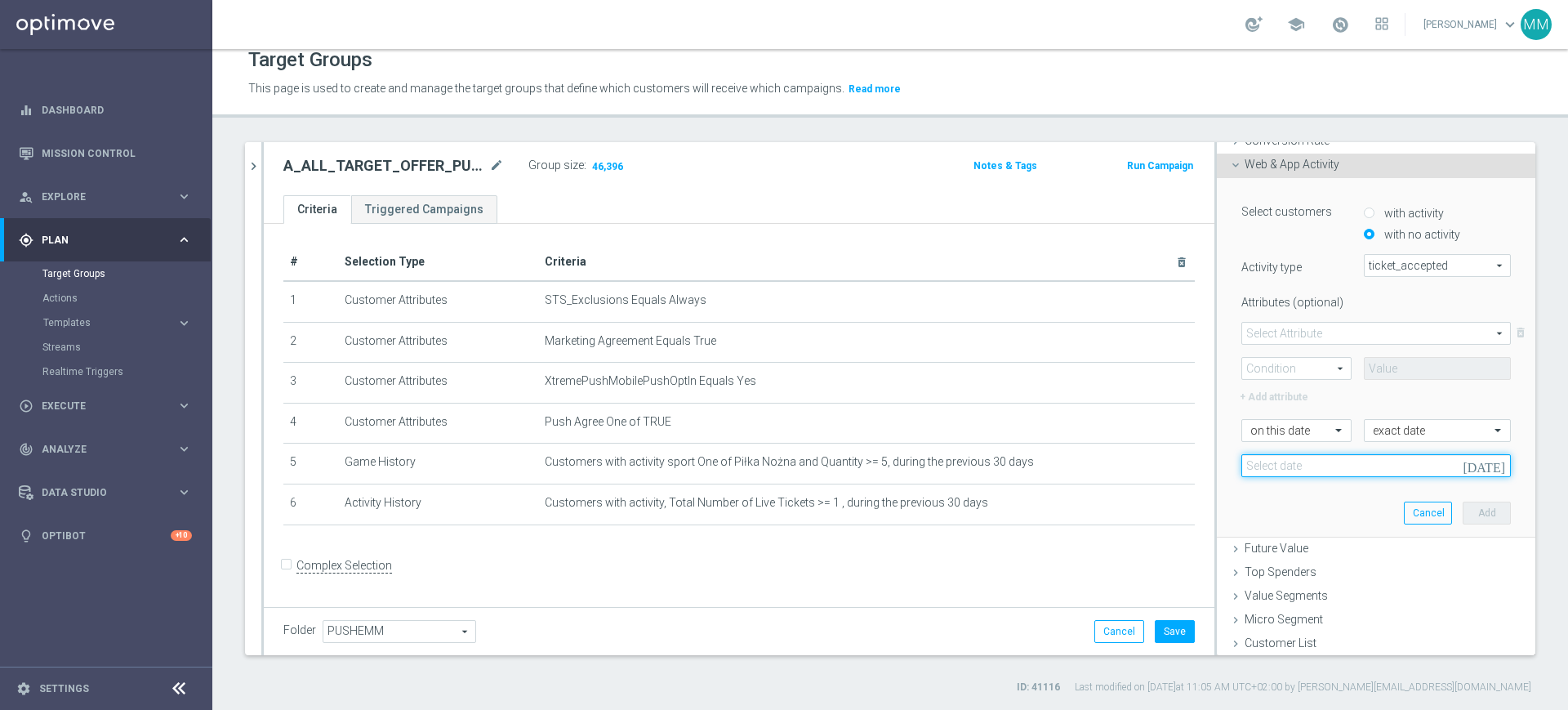
click at [1289, 458] on input at bounding box center [1376, 465] width 270 height 23
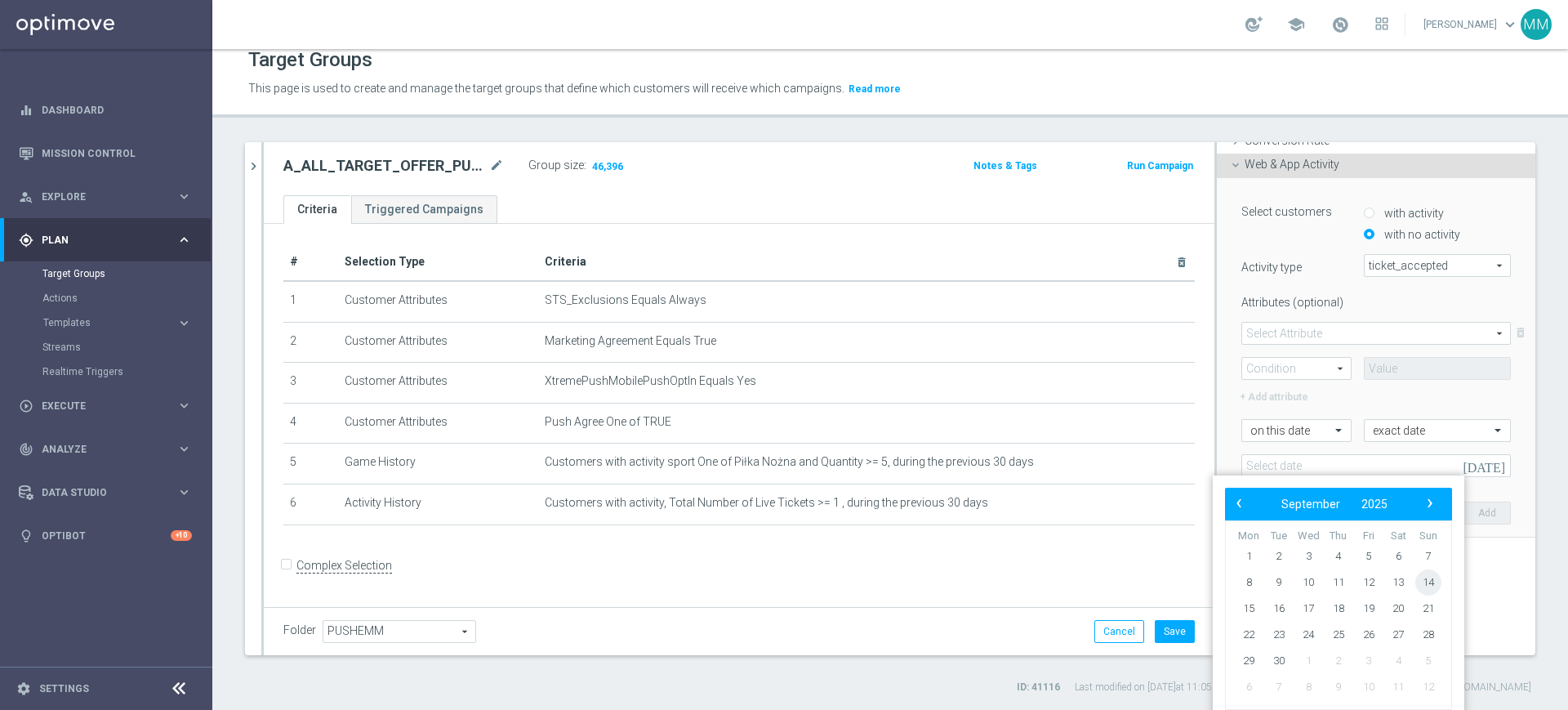
click at [1426, 578] on span "14" at bounding box center [1428, 582] width 26 height 26
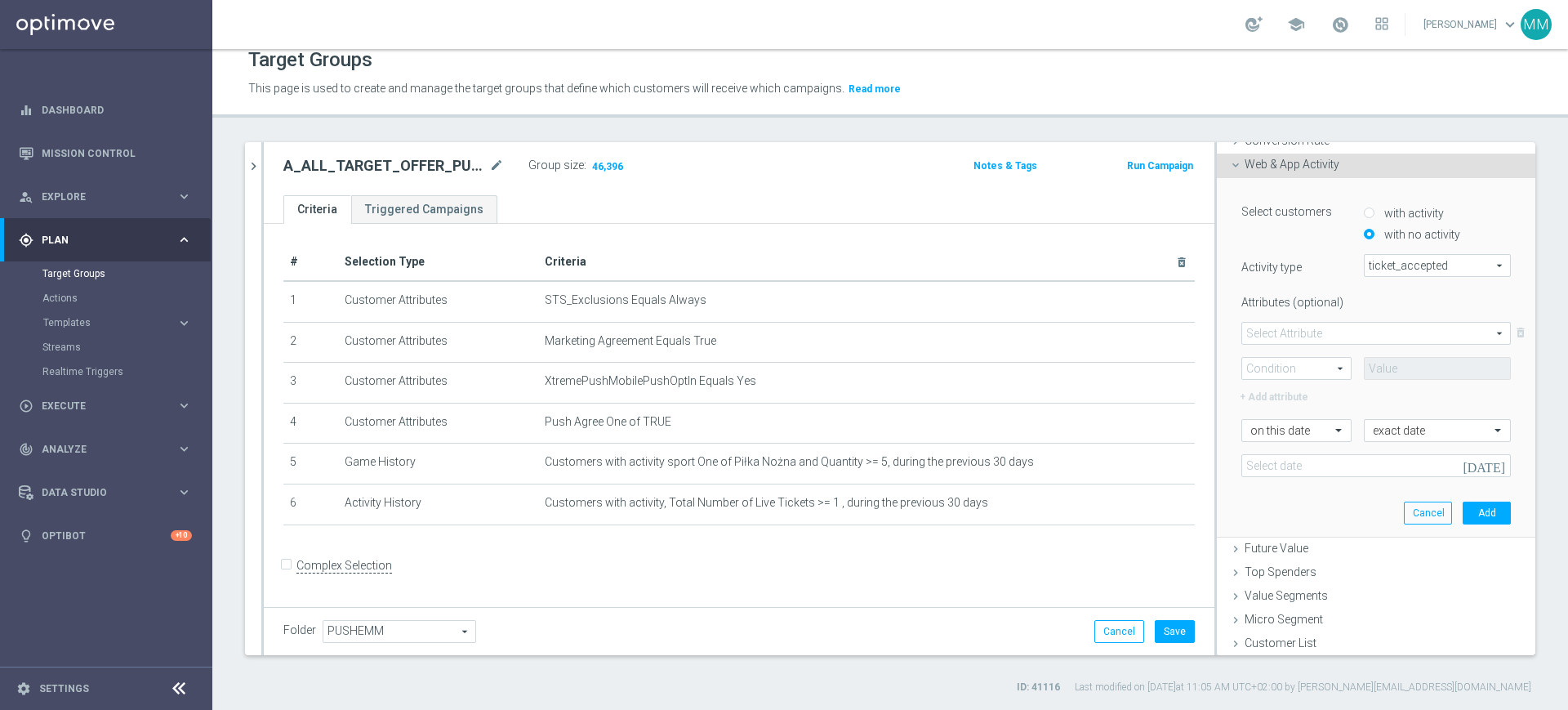
type input "14 Sep 2025"
click at [1462, 511] on button "Add" at bounding box center [1486, 512] width 49 height 23
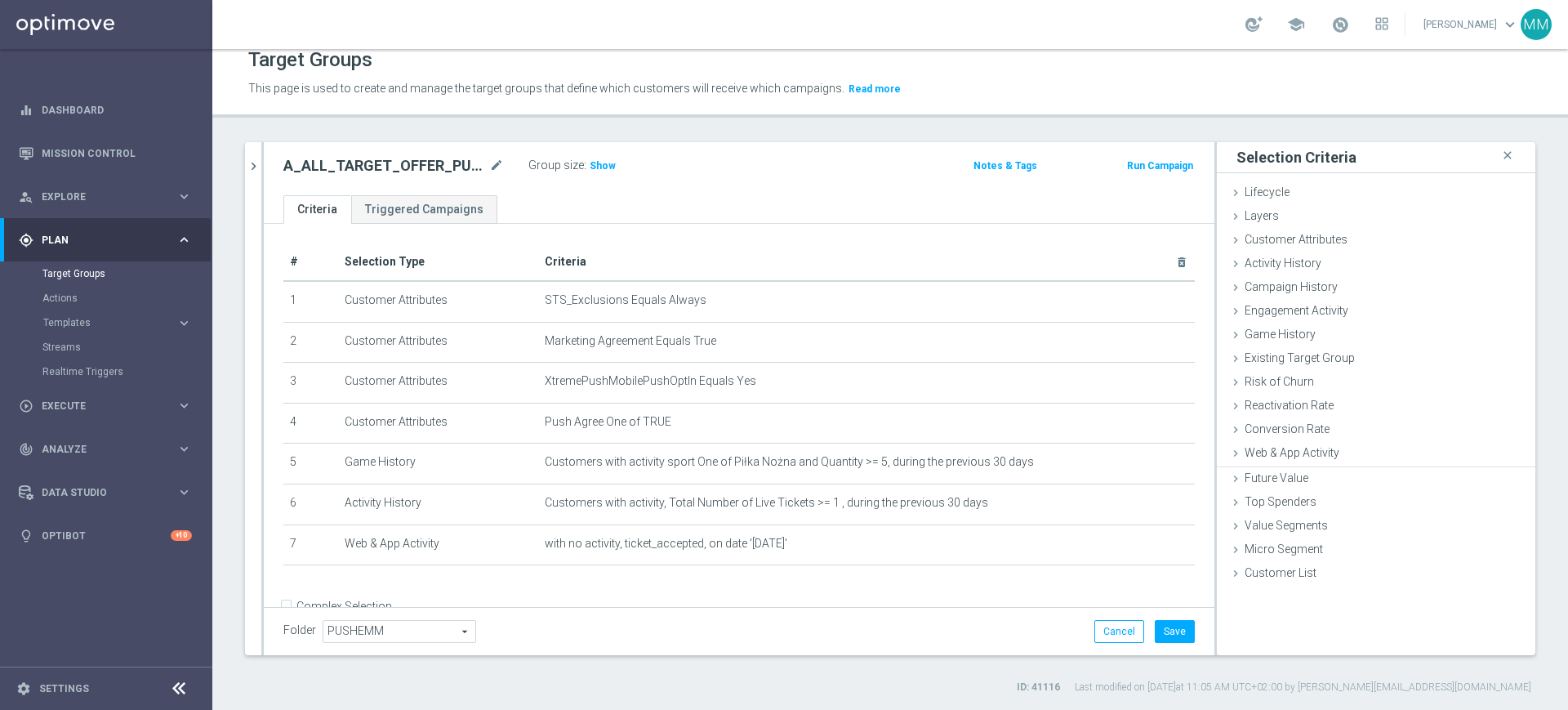
scroll to position [0, 0]
click at [600, 157] on h3 "Show" at bounding box center [603, 165] width 30 height 18
click at [867, 507] on span "Customers with activity, Total Number of Live Tickets >= 1 , during the previou…" at bounding box center [840, 502] width 592 height 14
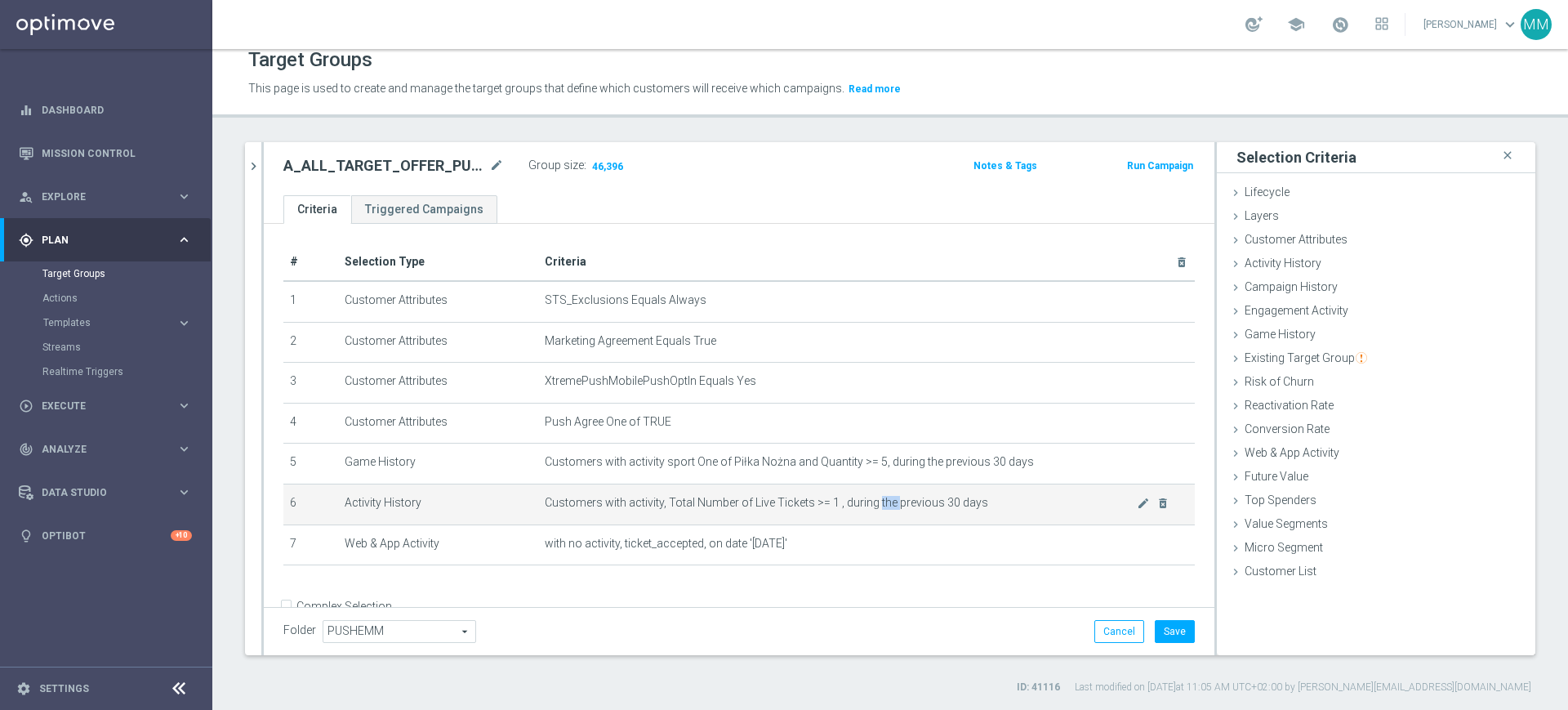
click at [867, 507] on span "Customers with activity, Total Number of Live Tickets >= 1 , during the previou…" at bounding box center [840, 502] width 592 height 14
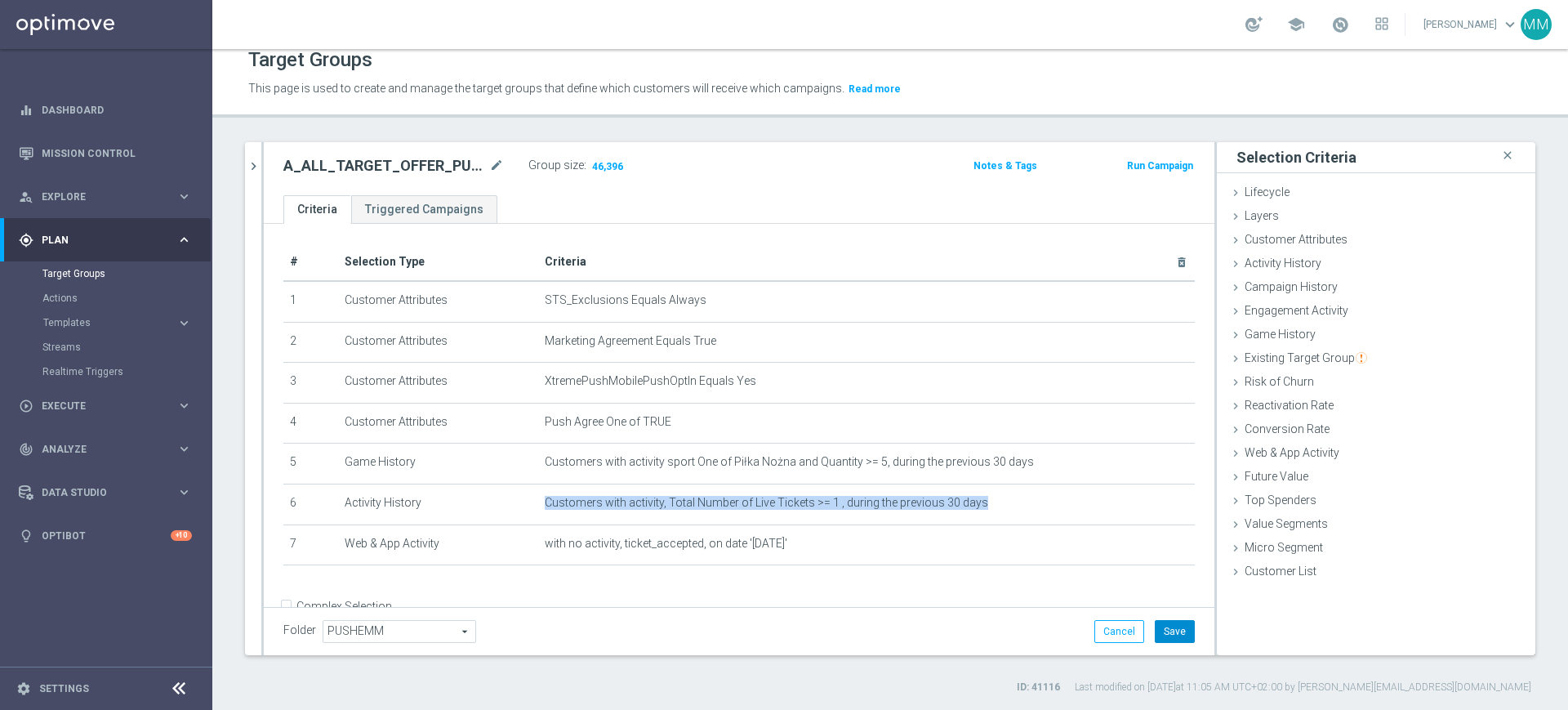
click at [1154, 633] on button "Save" at bounding box center [1174, 631] width 40 height 23
click at [1337, 20] on span at bounding box center [1340, 24] width 18 height 18
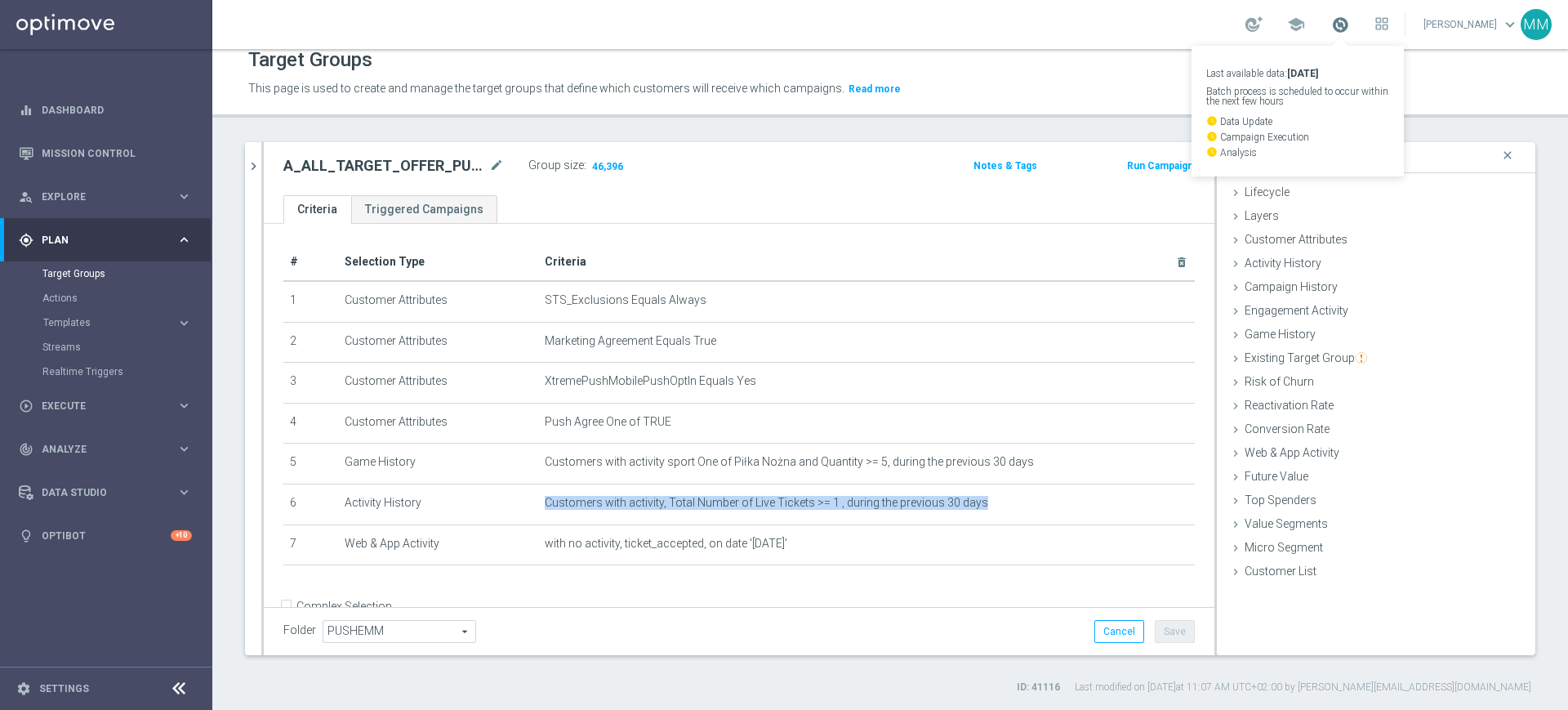
click at [1337, 20] on span at bounding box center [1340, 24] width 18 height 18
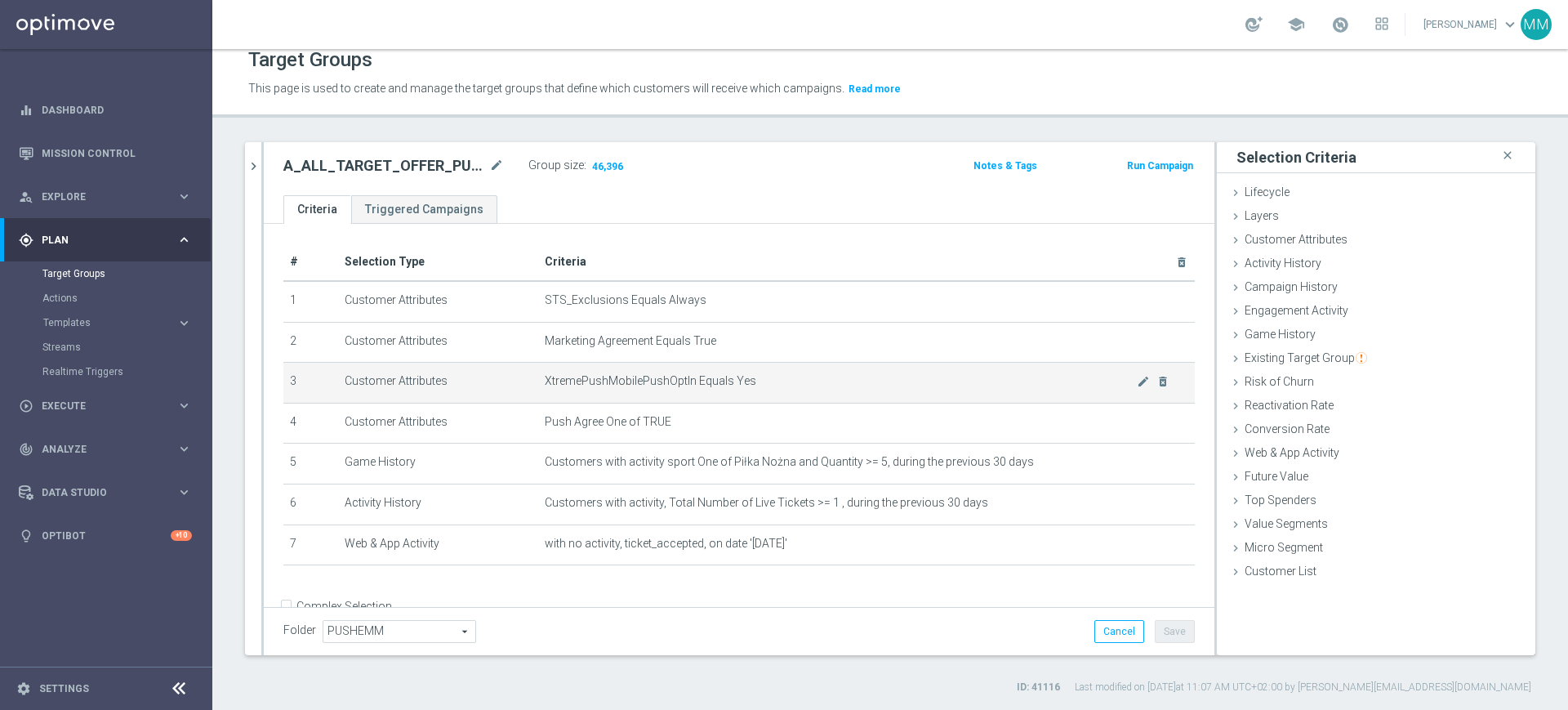
click at [936, 368] on td "XtremePushMobilePushOptIn Equals Yes mode_edit delete_forever" at bounding box center [866, 383] width 656 height 41
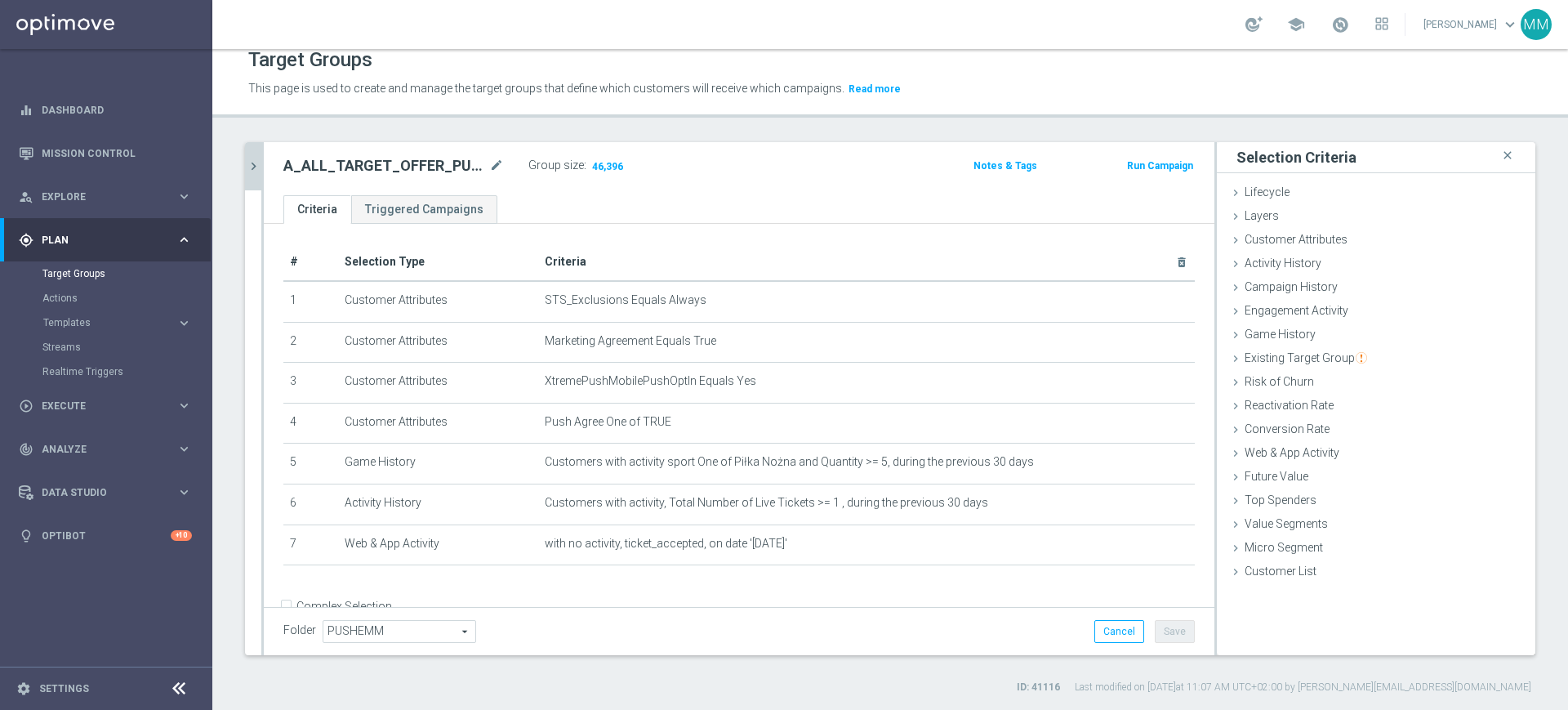
click at [248, 169] on icon "chevron_right" at bounding box center [254, 166] width 15 height 15
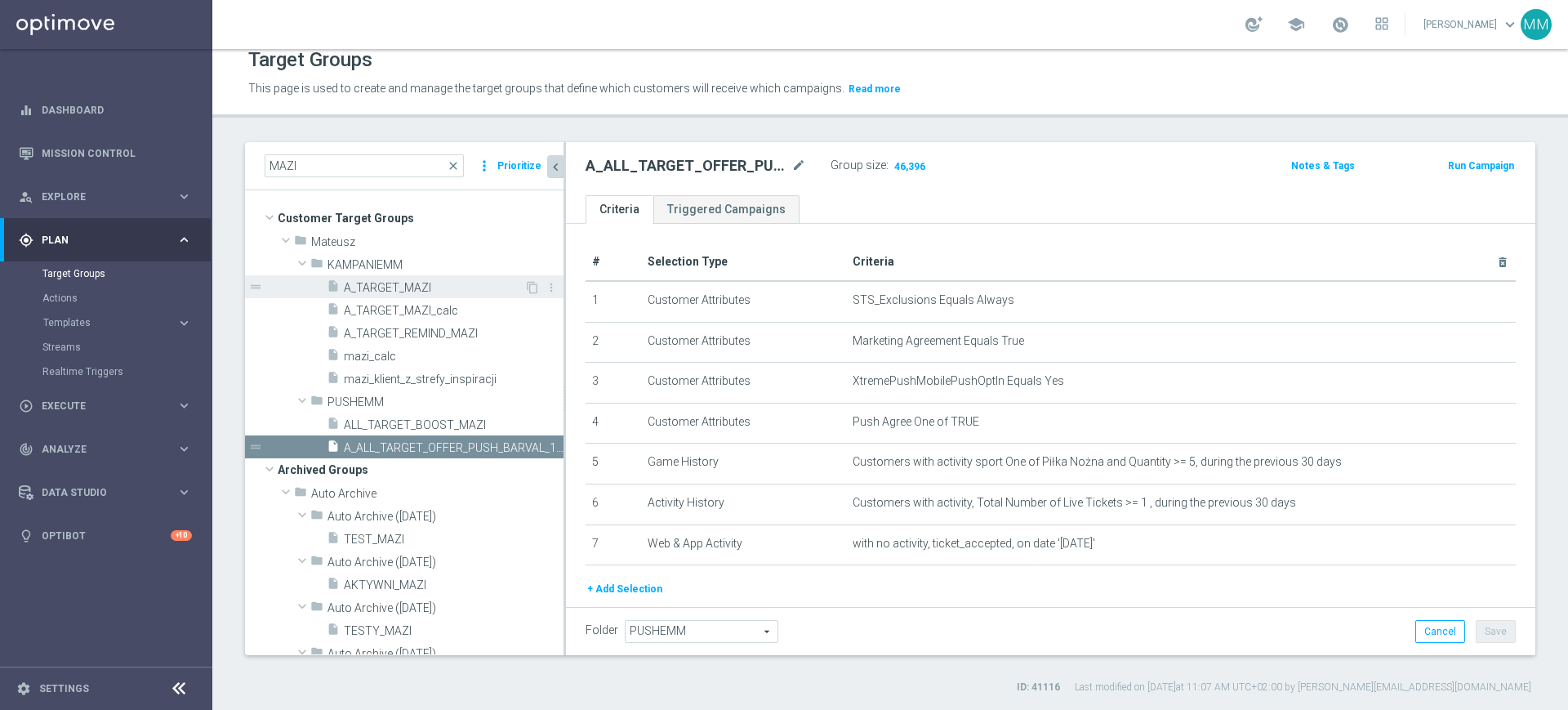
click at [471, 295] on div "insert_drive_file A_TARGET_MAZI" at bounding box center [426, 286] width 197 height 23
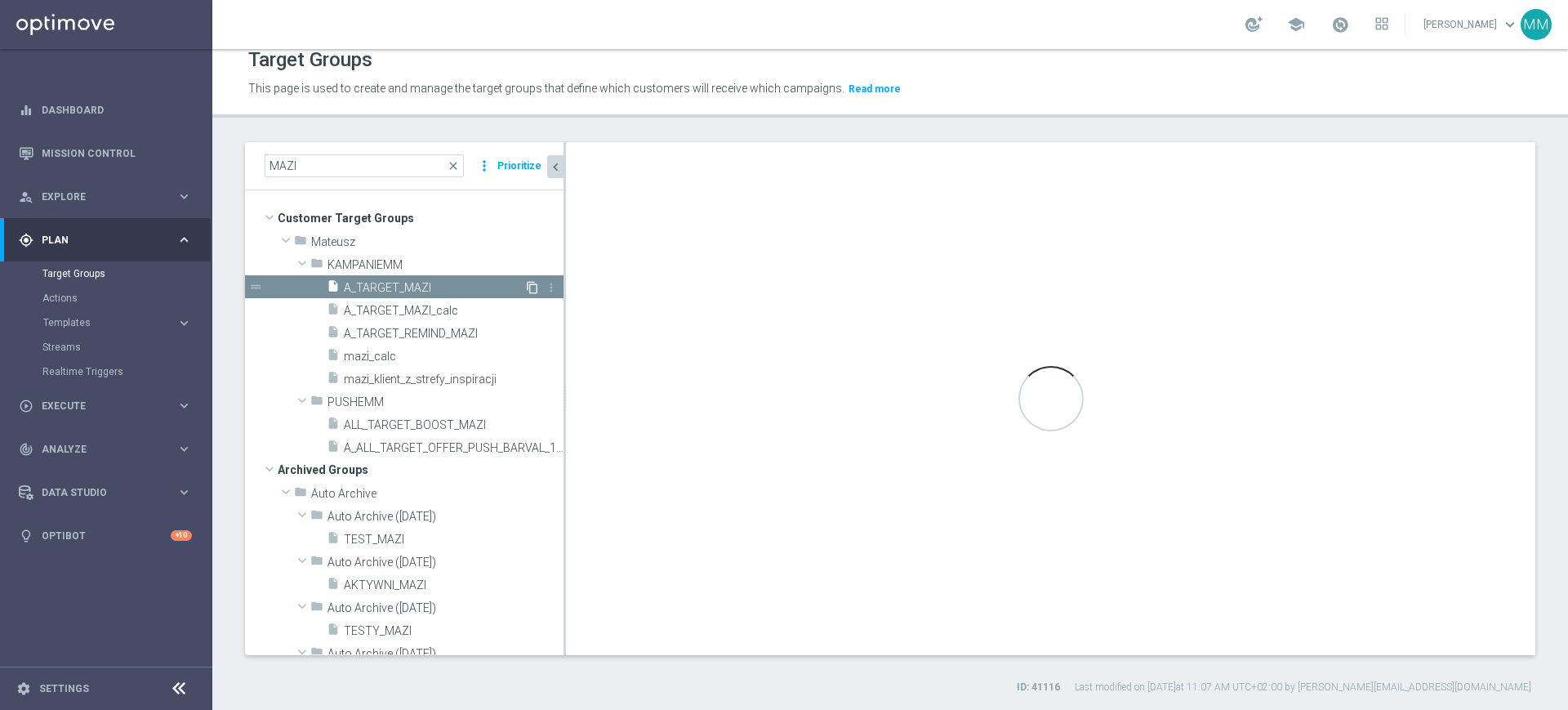
type input "KAMPANIEMM"
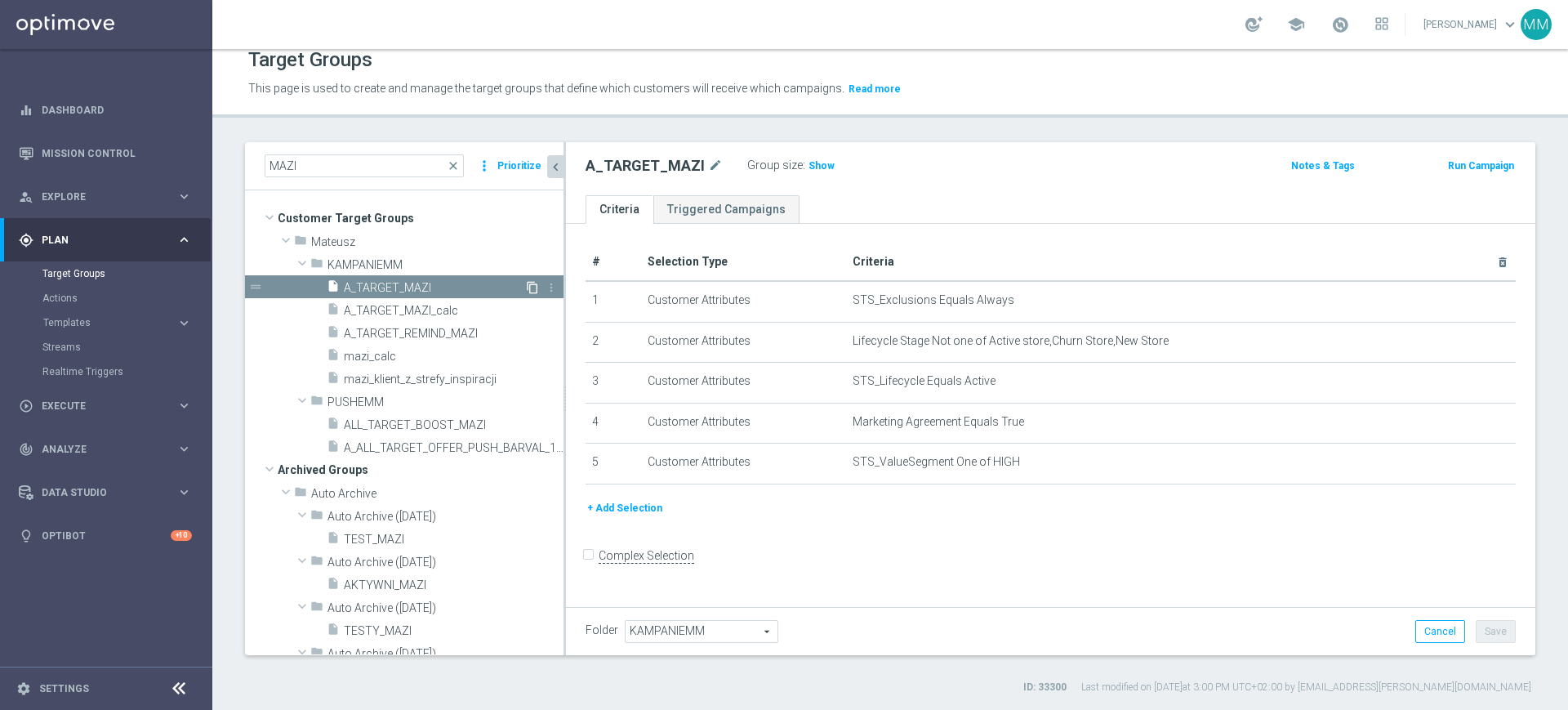
click at [526, 289] on icon "content_copy" at bounding box center [532, 287] width 13 height 13
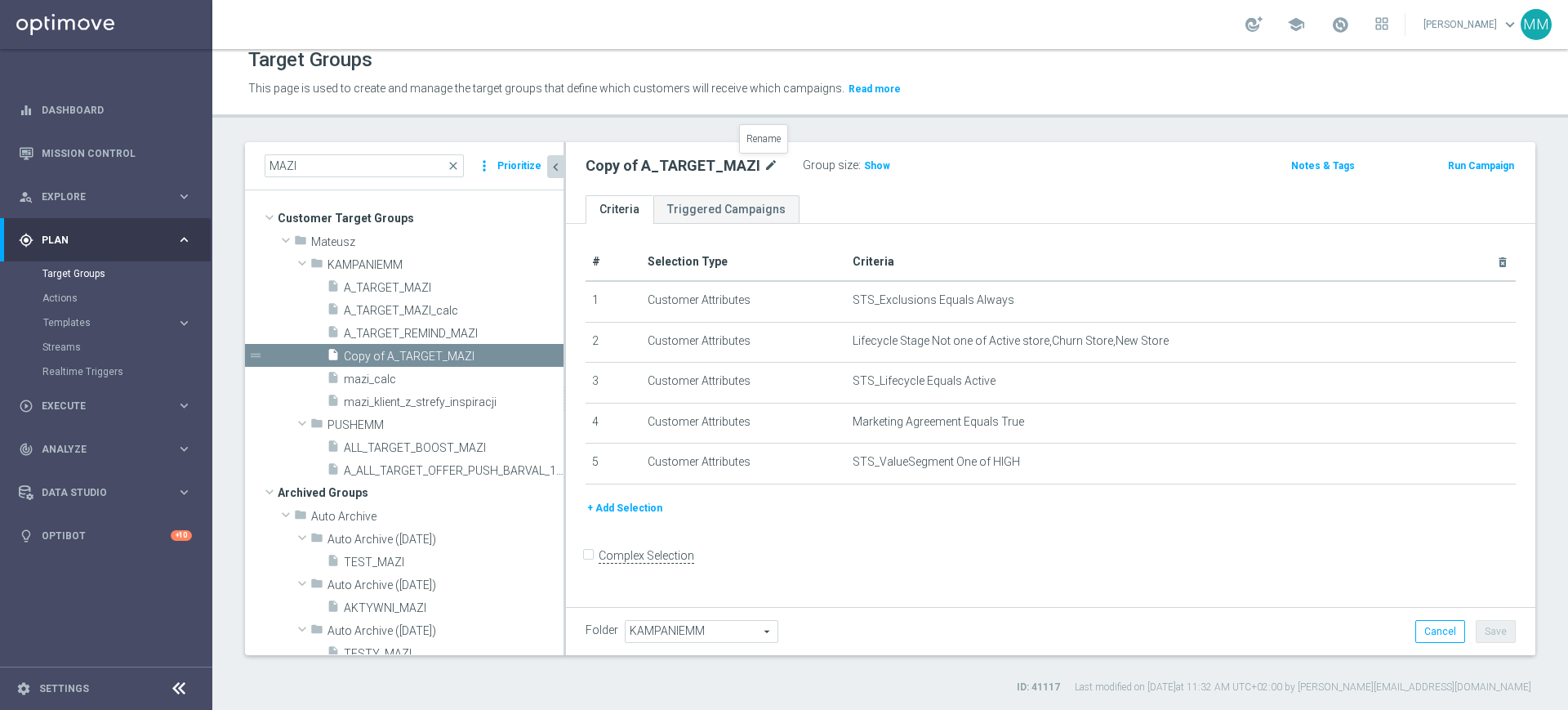
click at [766, 162] on icon "mode_edit" at bounding box center [770, 165] width 14 height 20
type input "A_PREM_TARGET_WAGER_PN_DO_1200_120925"
click at [850, 206] on ul "Criteria Triggered Campaigns" at bounding box center [1050, 209] width 970 height 29
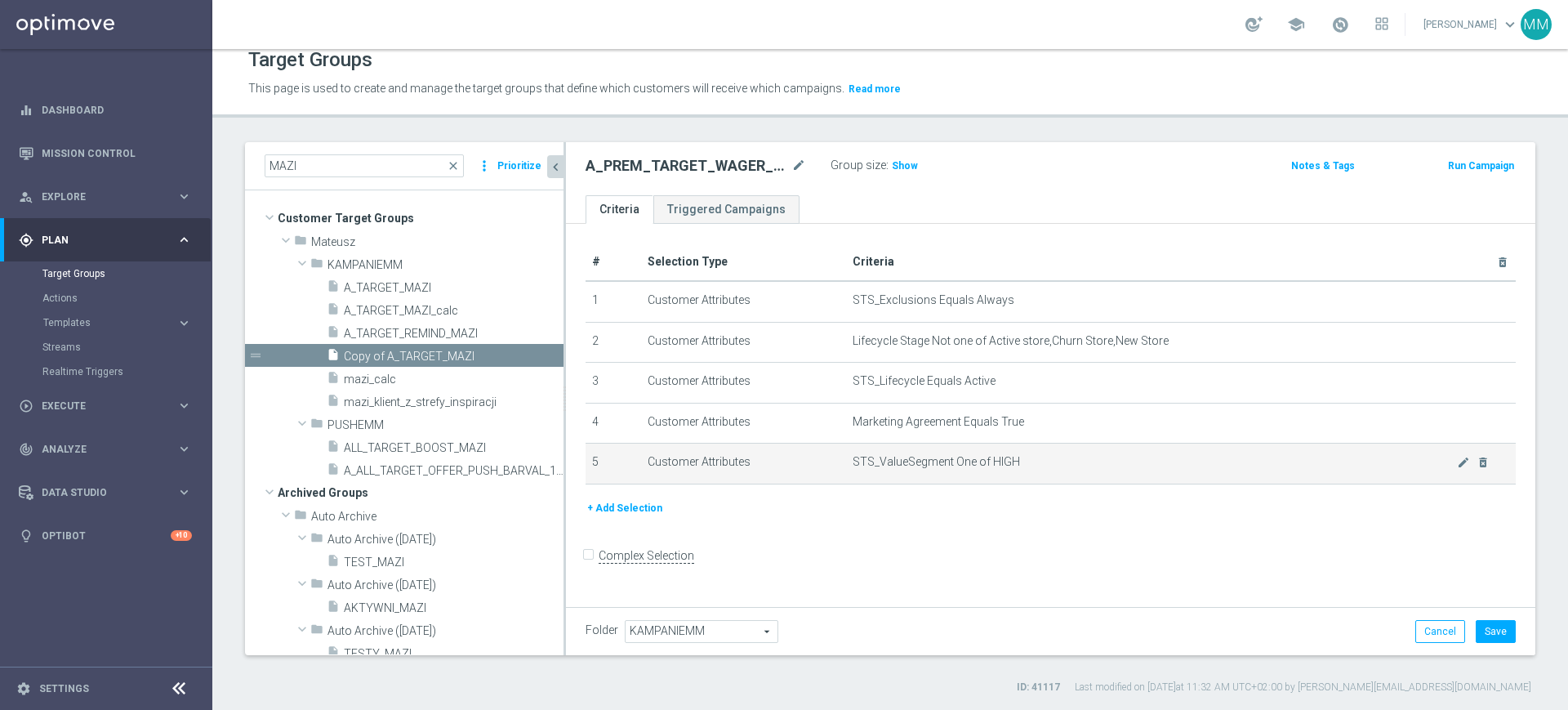
click at [1456, 457] on div "mode_edit delete_forever" at bounding box center [1473, 461] width 32 height 14
click at [1456, 466] on icon "mode_edit" at bounding box center [1462, 461] width 13 height 13
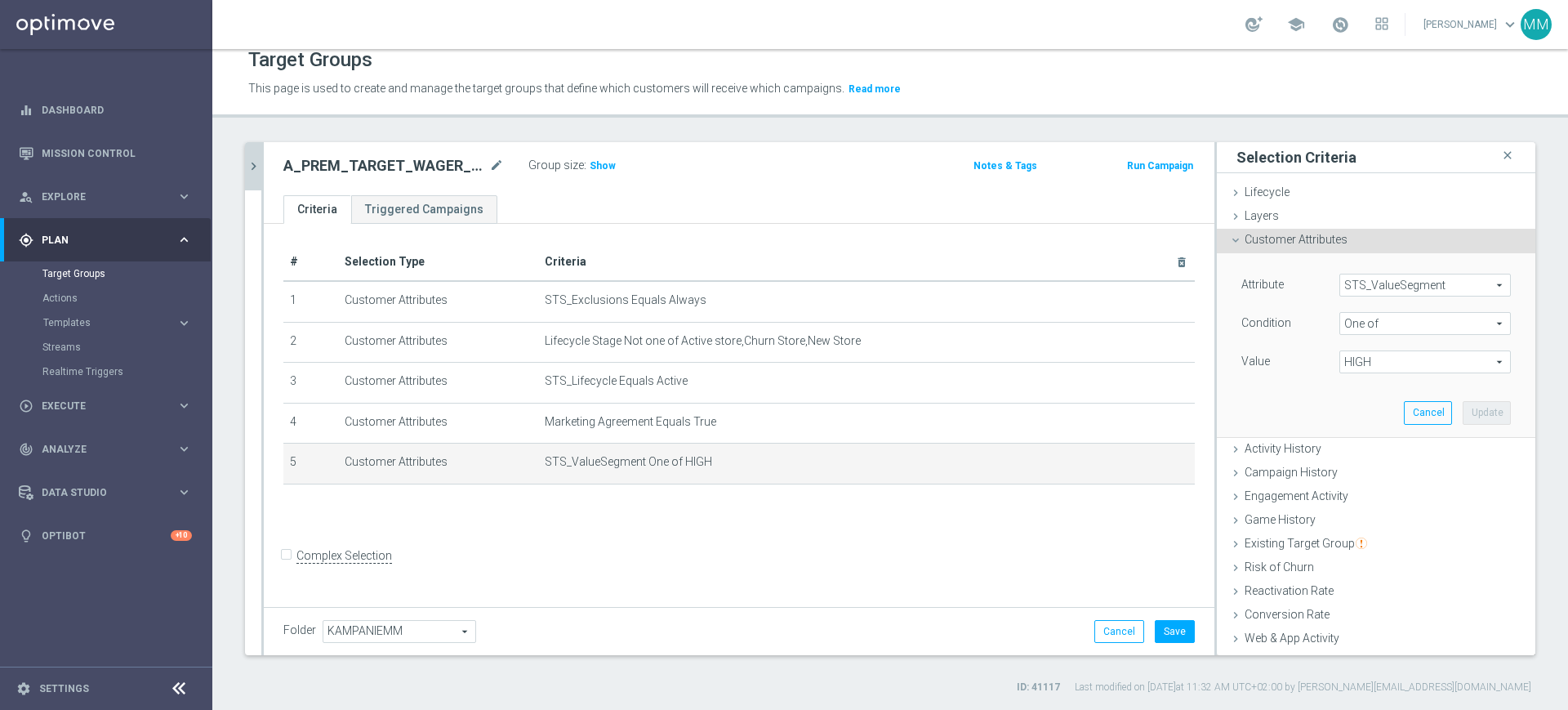
click at [1388, 335] on div "Condition One of One of arrow_drop_down search" at bounding box center [1376, 324] width 294 height 26
click at [1388, 323] on span "One of" at bounding box center [1425, 323] width 170 height 21
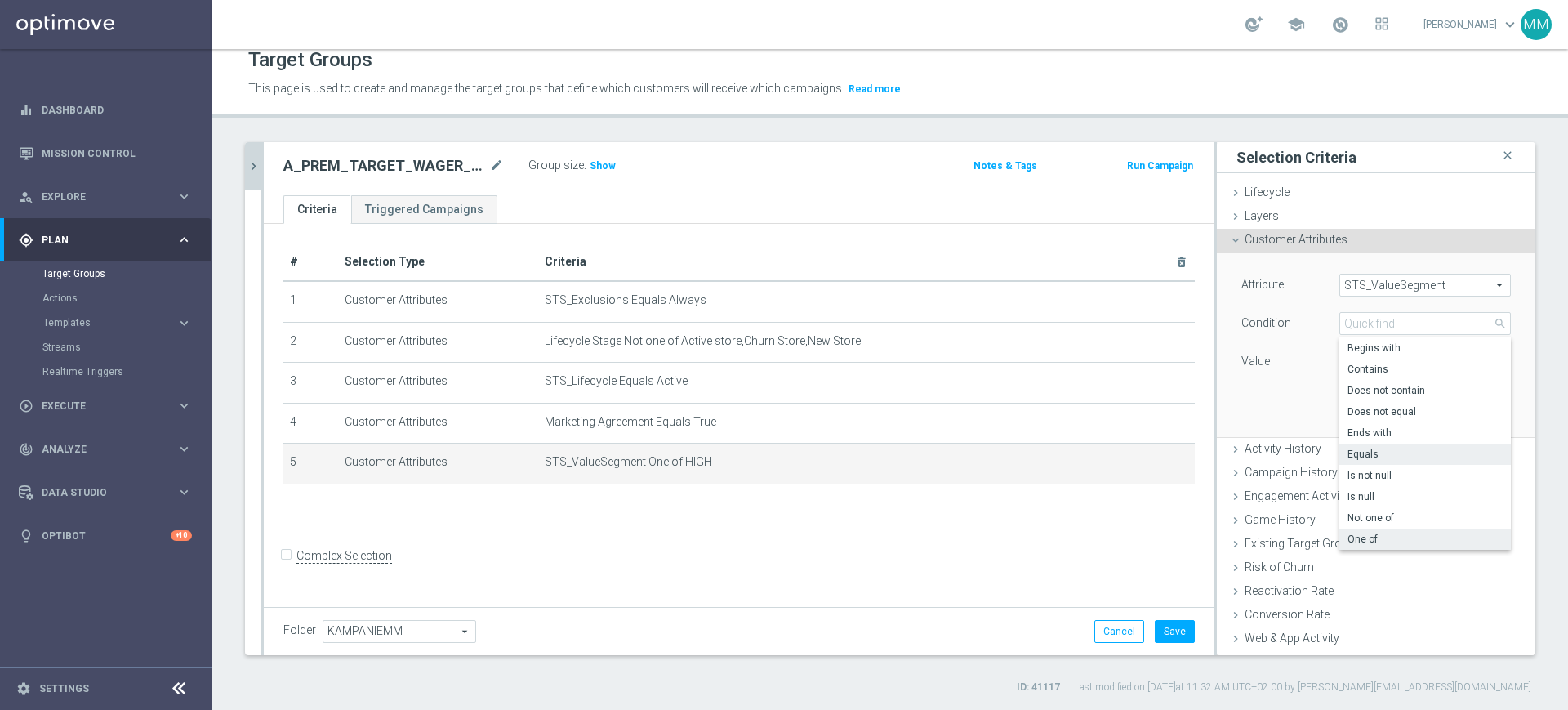
click at [1383, 450] on span "Equals" at bounding box center [1425, 454] width 155 height 13
type input "Equals"
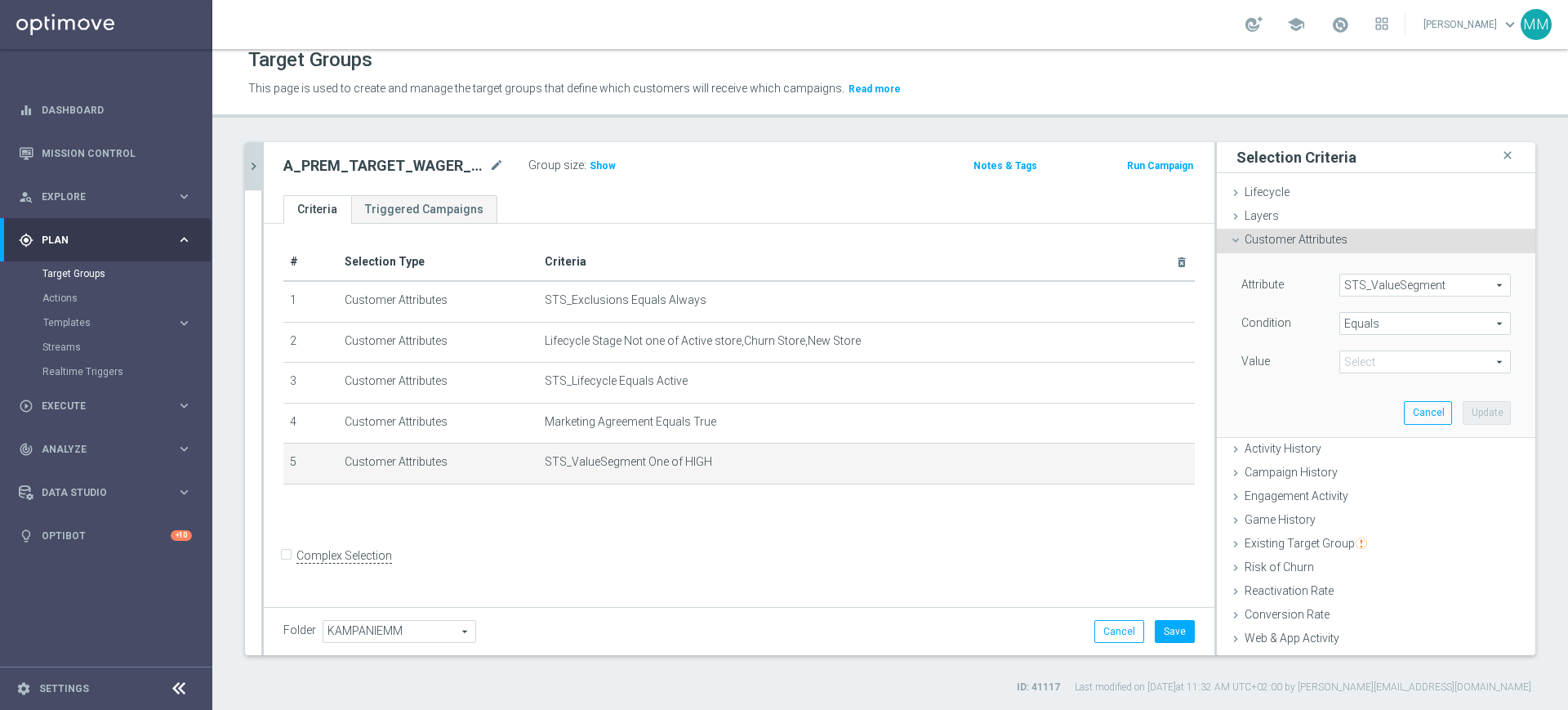
click at [1379, 352] on span at bounding box center [1425, 361] width 170 height 21
drag, startPoint x: 1393, startPoint y: 546, endPoint x: 1435, endPoint y: 466, distance: 90.4
click at [1393, 547] on label "PREM" at bounding box center [1424, 556] width 171 height 21
type input "PREM"
click at [1462, 421] on button "Update" at bounding box center [1486, 412] width 49 height 23
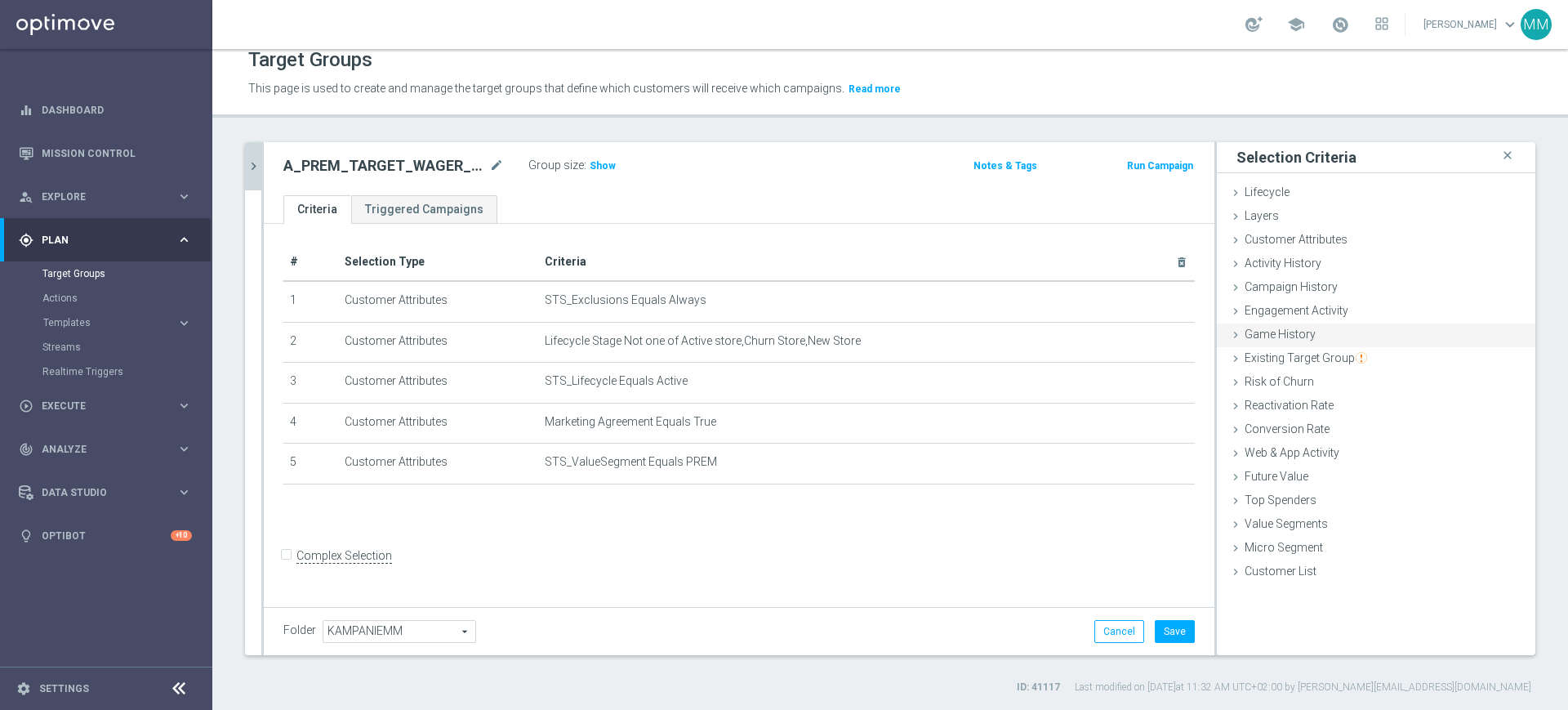
click at [1308, 335] on div "Game History done selection saved" at bounding box center [1376, 335] width 318 height 25
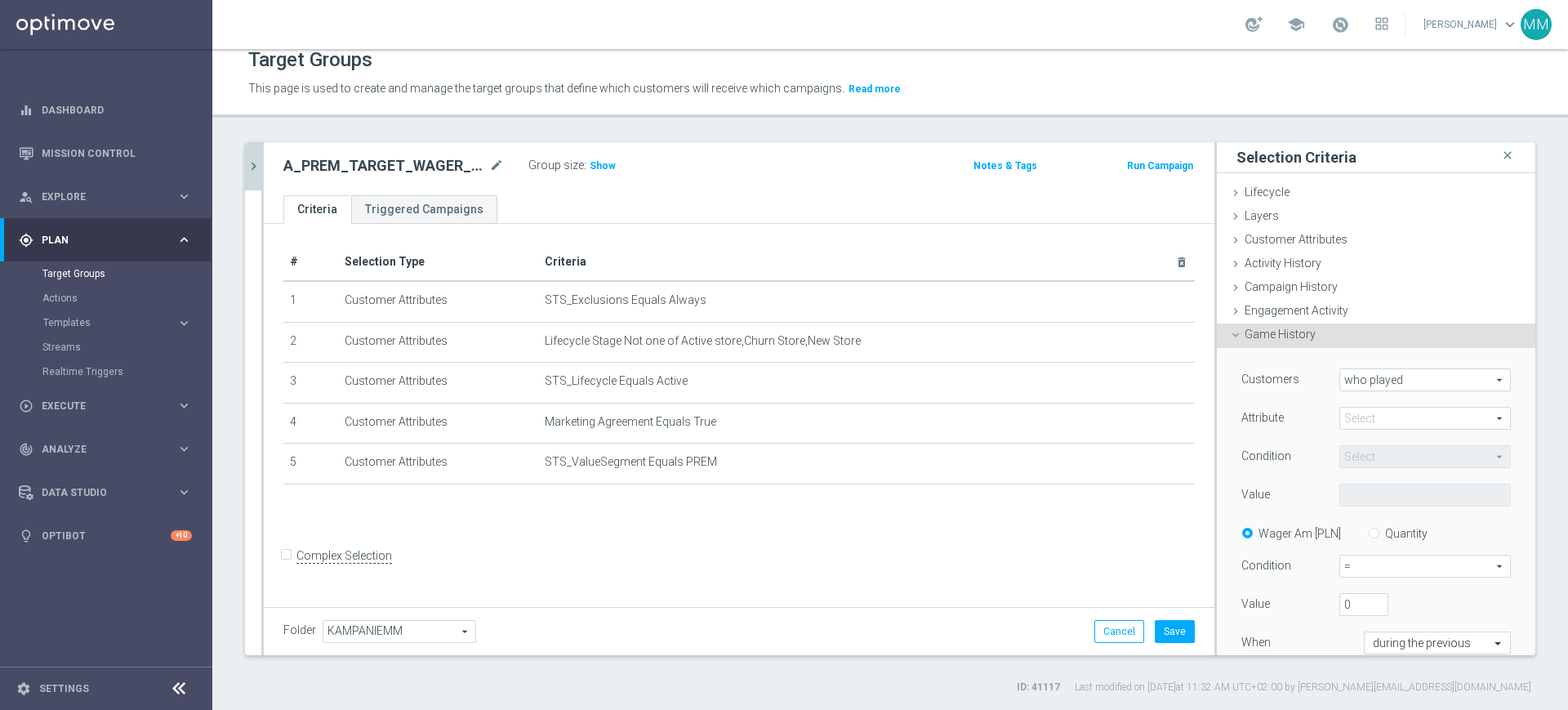
click at [1390, 376] on span "who played" at bounding box center [1425, 380] width 170 height 21
click at [1382, 398] on span "who played" at bounding box center [1425, 403] width 153 height 13
click at [1371, 417] on span at bounding box center [1425, 418] width 170 height 21
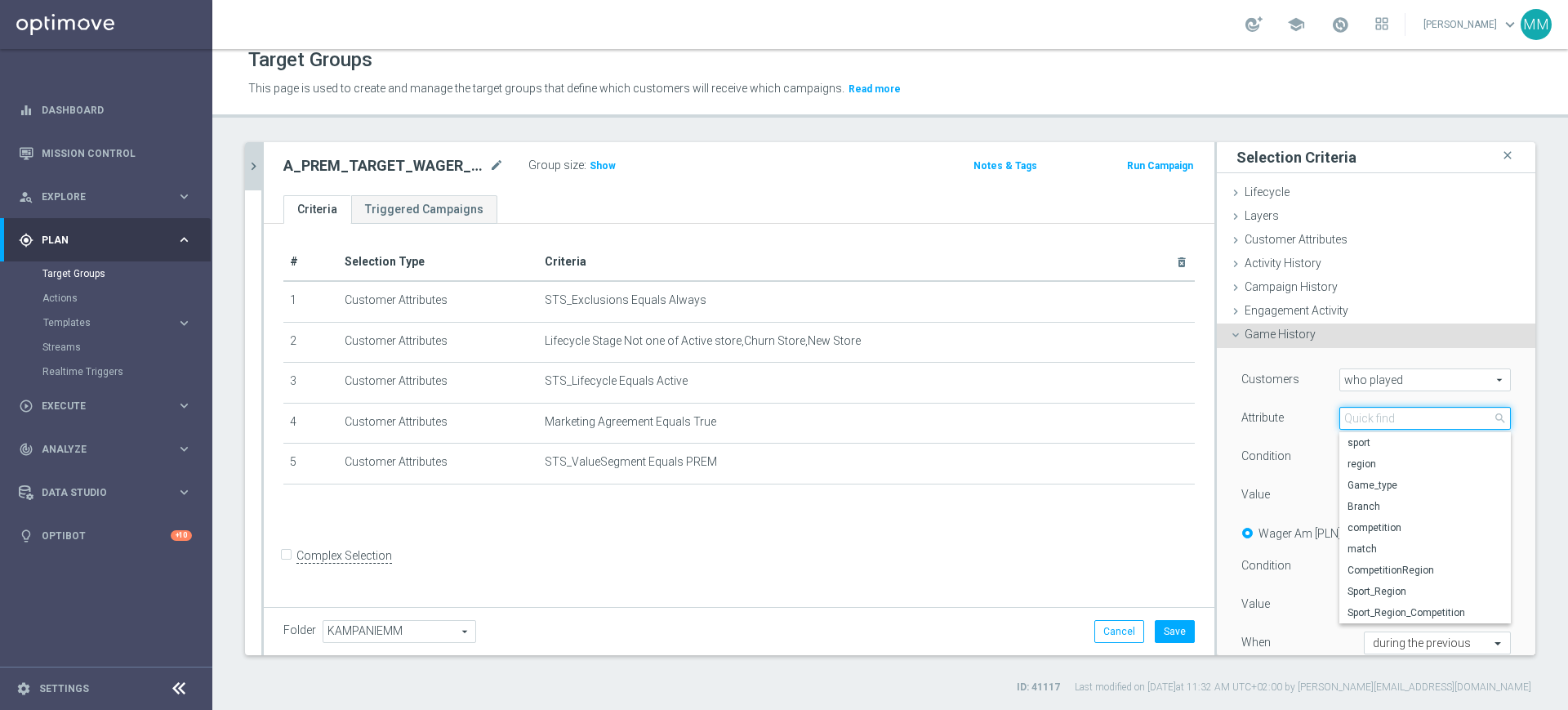
click at [1371, 417] on input "search" at bounding box center [1424, 418] width 171 height 23
click at [1367, 432] on label "sport" at bounding box center [1424, 442] width 171 height 21
type input "sport"
click at [1376, 451] on span "Equals" at bounding box center [1425, 456] width 170 height 21
click at [1366, 605] on span "One of" at bounding box center [1425, 608] width 155 height 13
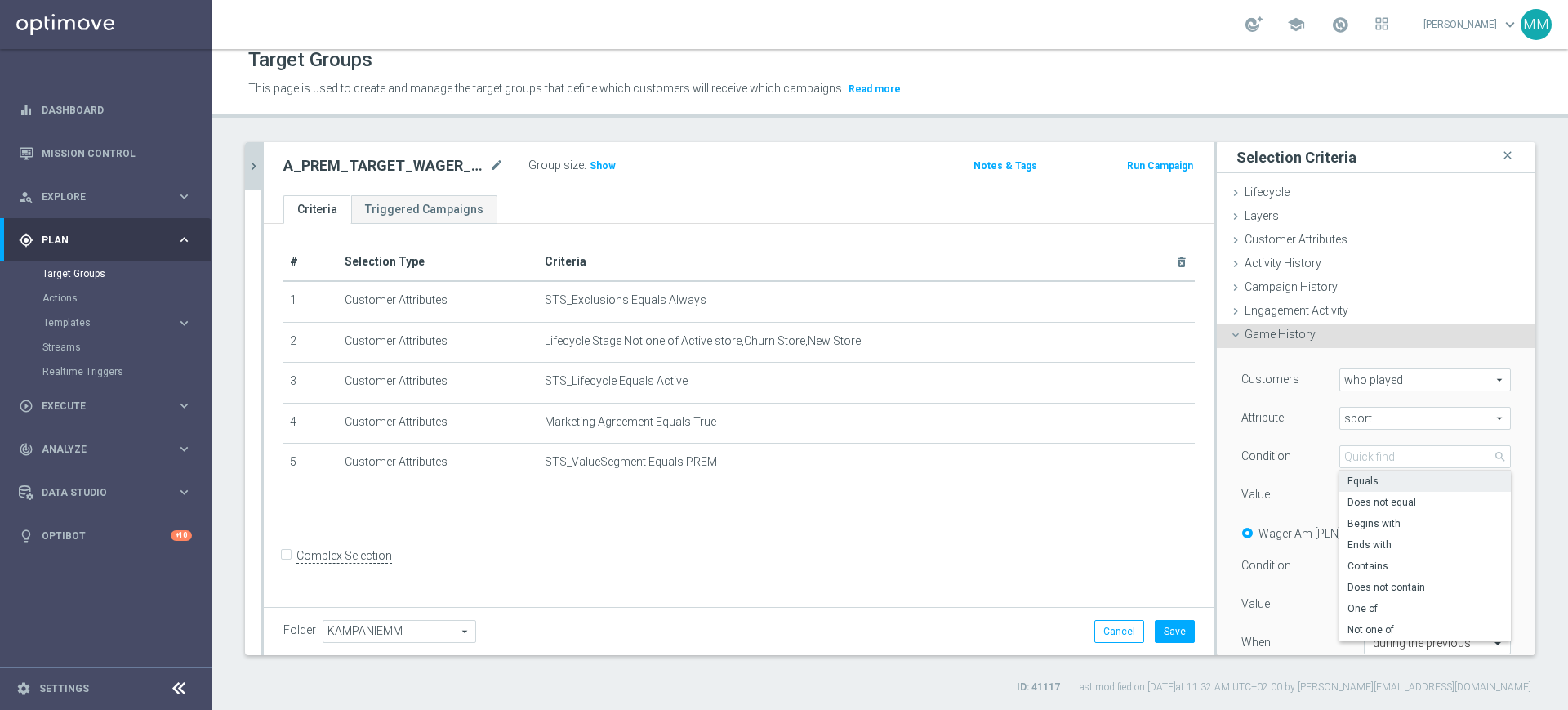
type input "One of"
click at [1355, 493] on span at bounding box center [1425, 495] width 170 height 21
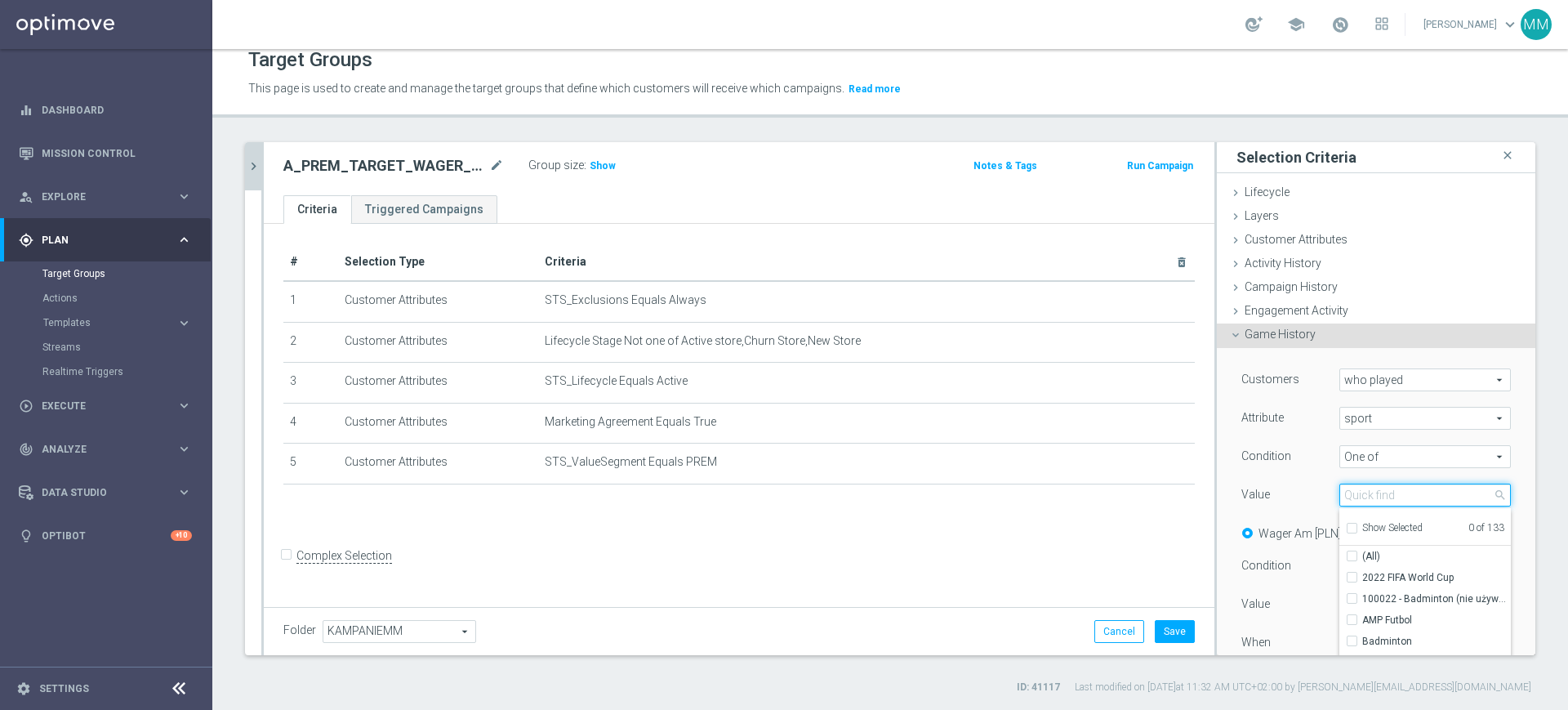
click at [1353, 492] on input "search" at bounding box center [1424, 495] width 171 height 23
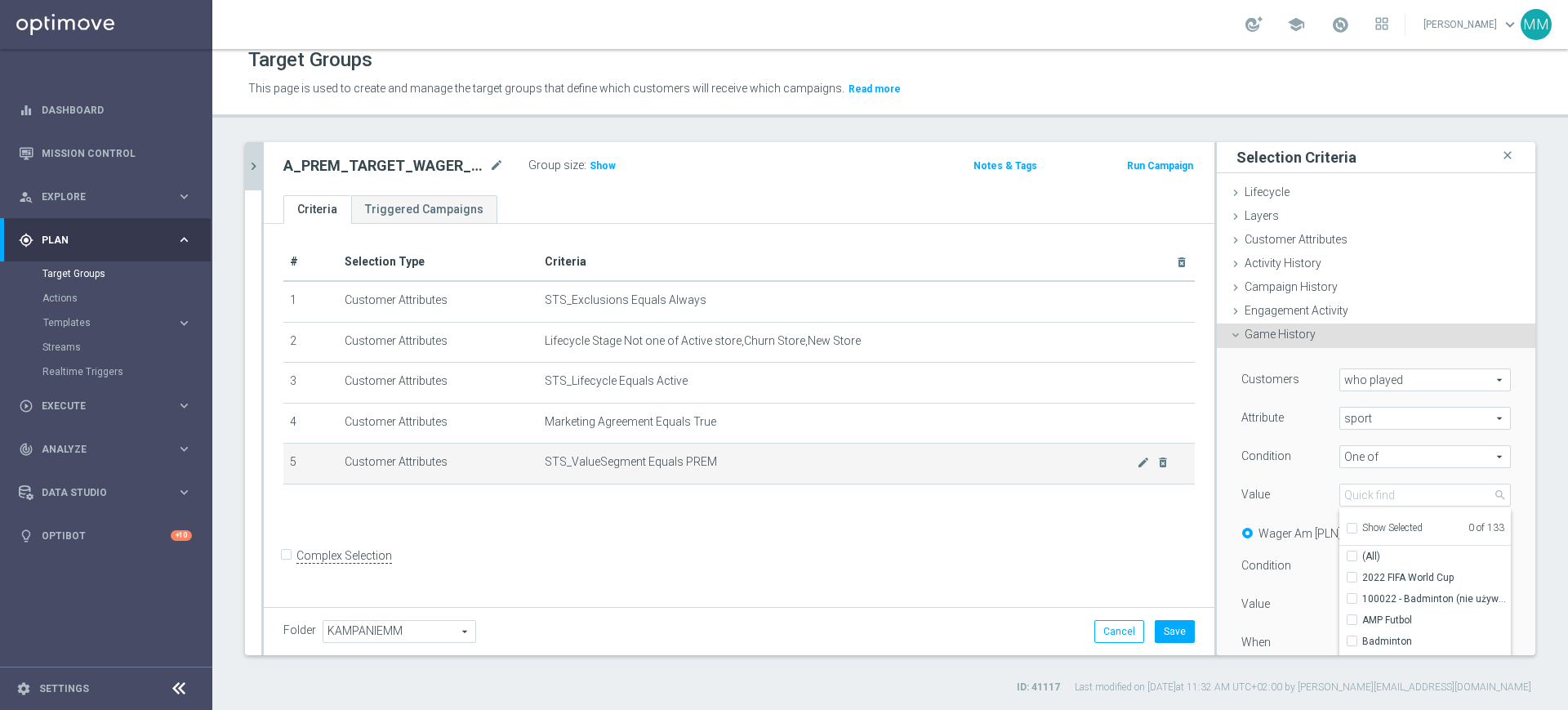
click at [1025, 464] on span "STS_ValueSegment Equals PREM" at bounding box center [840, 461] width 592 height 14
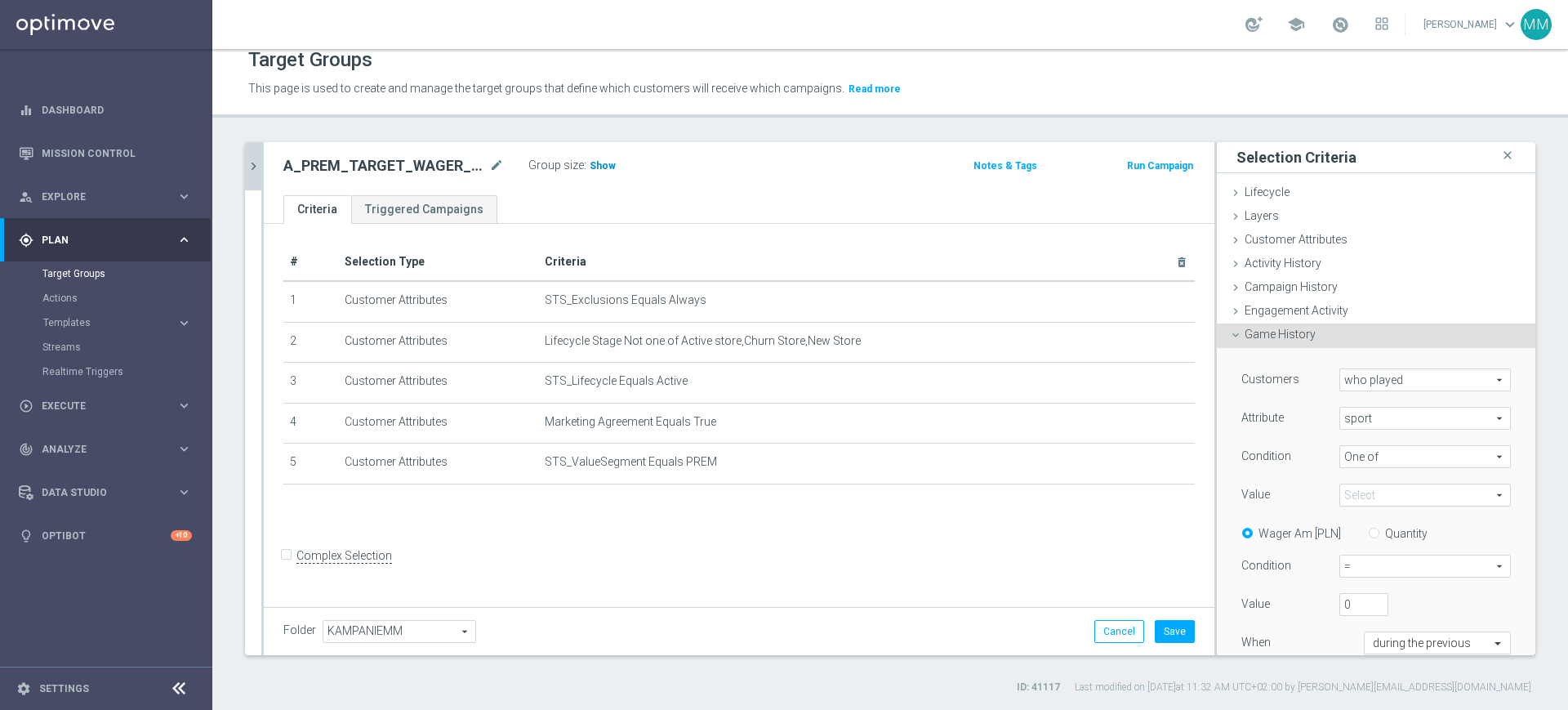
click at [598, 161] on span "Show" at bounding box center [603, 165] width 26 height 11
click at [1154, 621] on button "Save" at bounding box center [1174, 631] width 40 height 23
click at [260, 169] on icon "chevron_right" at bounding box center [254, 166] width 15 height 15
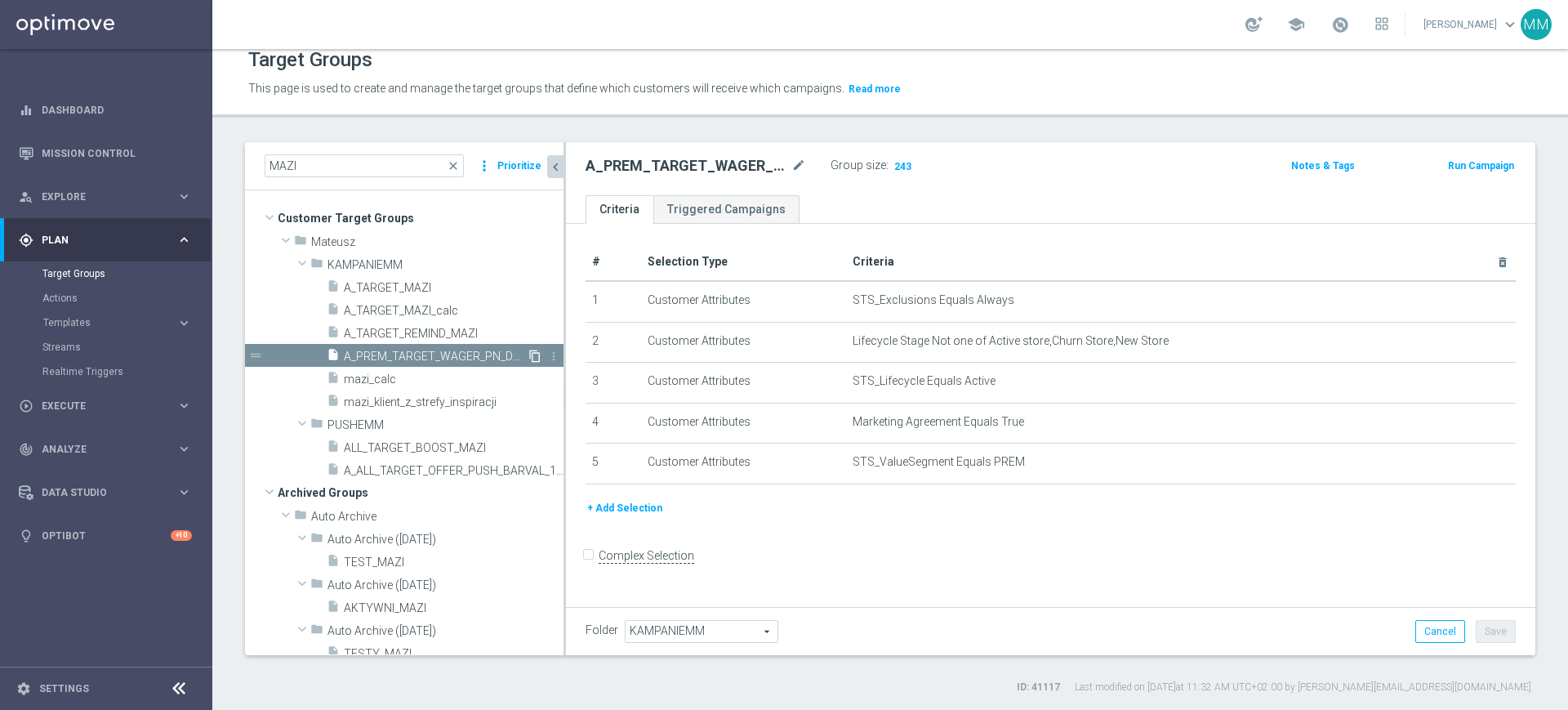
click at [529, 352] on icon "content_copy" at bounding box center [535, 356] width 13 height 13
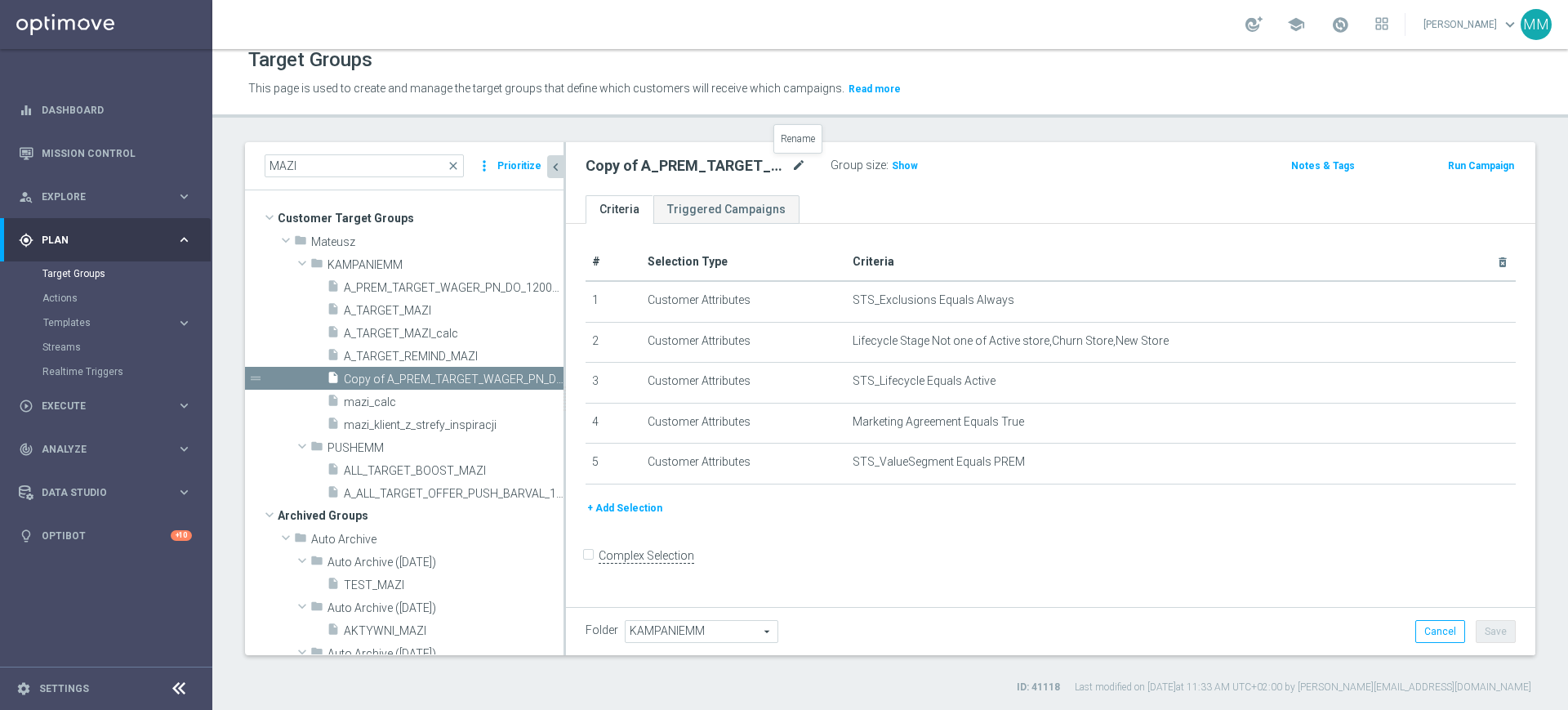
click at [798, 157] on icon "mode_edit" at bounding box center [798, 165] width 14 height 20
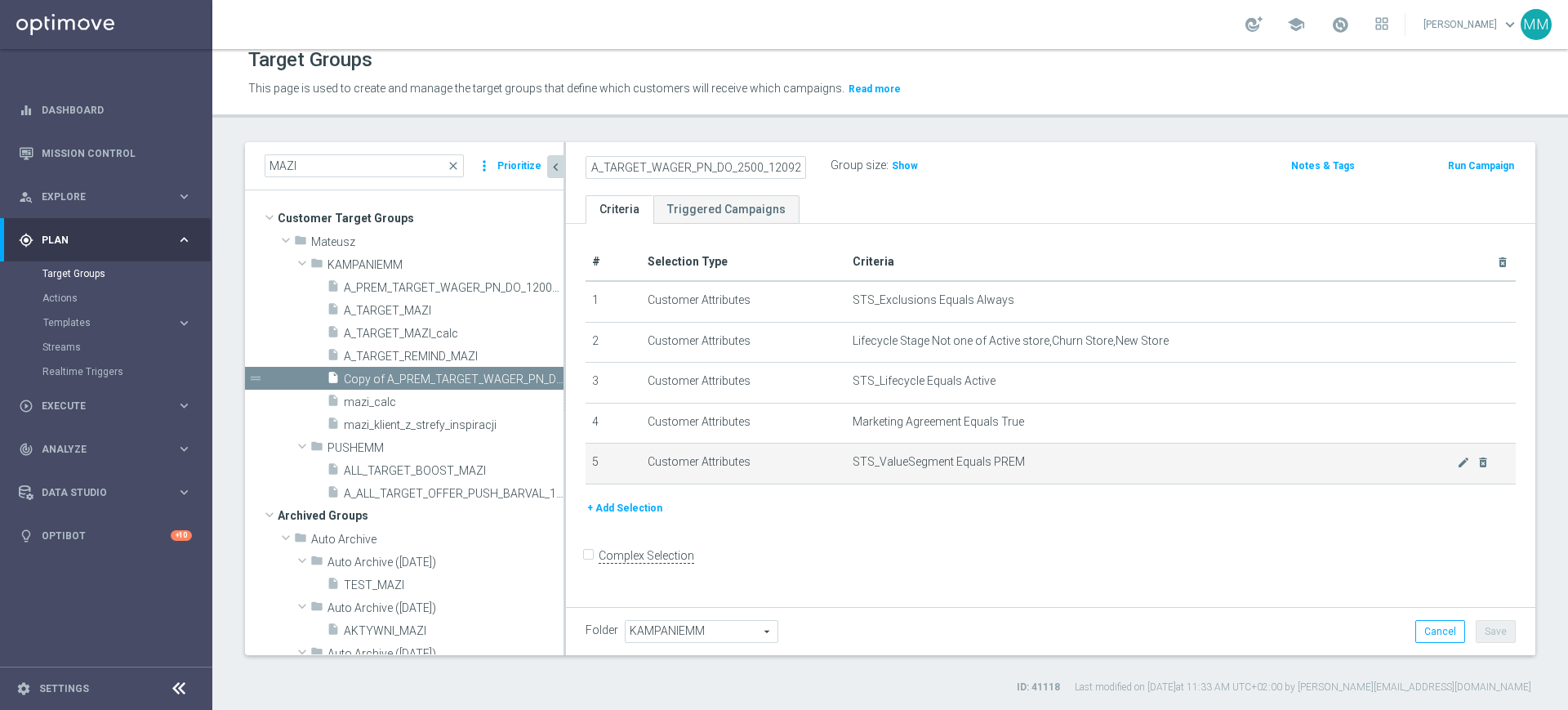
type input "A_PEXTRA_TARGET_WAGER_PN_DO_2500_120925"
click at [1440, 462] on span "STS_ValueSegment Equals PREM" at bounding box center [1154, 461] width 604 height 14
click at [1456, 463] on icon "mode_edit" at bounding box center [1462, 461] width 13 height 13
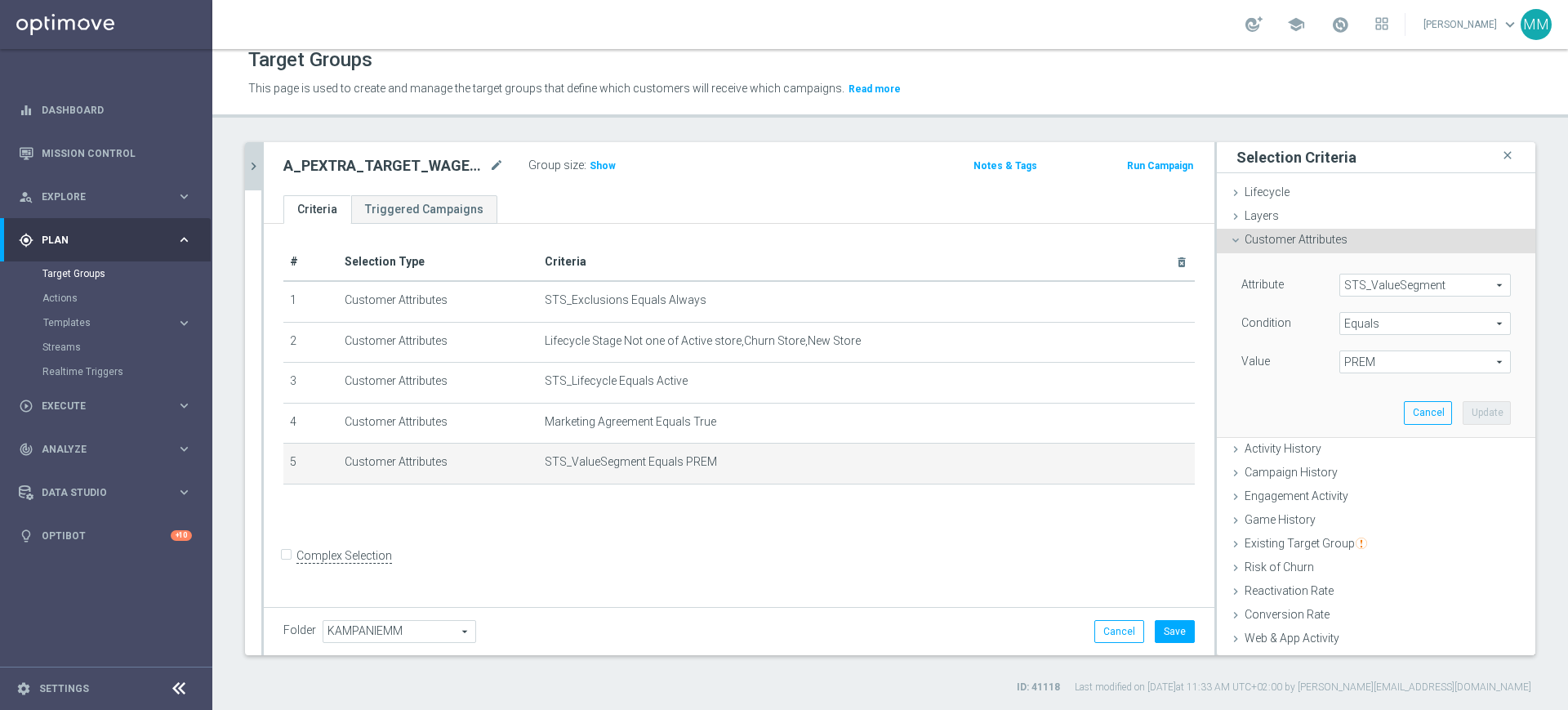
click at [1385, 364] on span "PREM" at bounding box center [1425, 361] width 170 height 21
click at [1372, 536] on span "PEXTRA" at bounding box center [1425, 535] width 155 height 13
type input "PEXTRA"
click at [1462, 413] on button "Update" at bounding box center [1486, 412] width 49 height 23
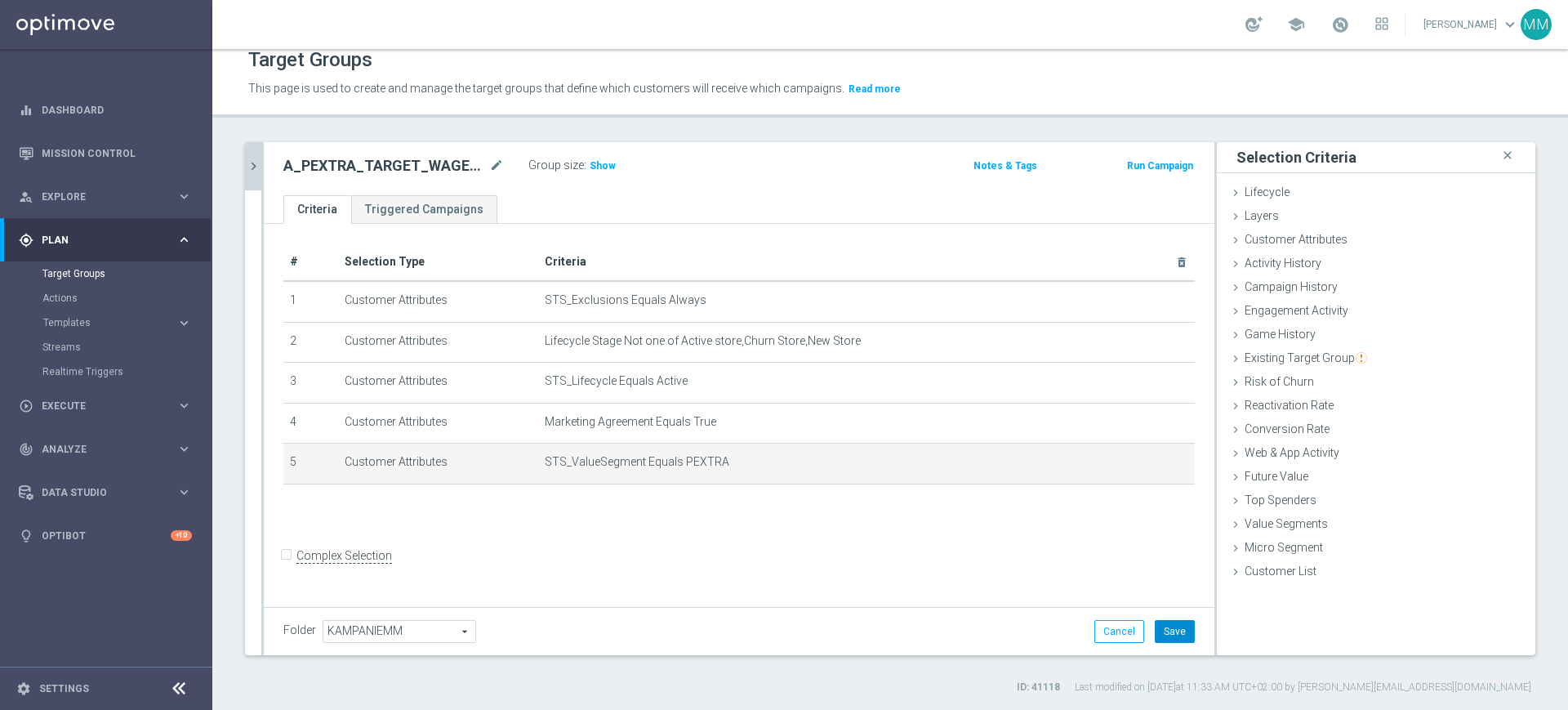
click at [1168, 631] on button "Save" at bounding box center [1174, 631] width 40 height 23
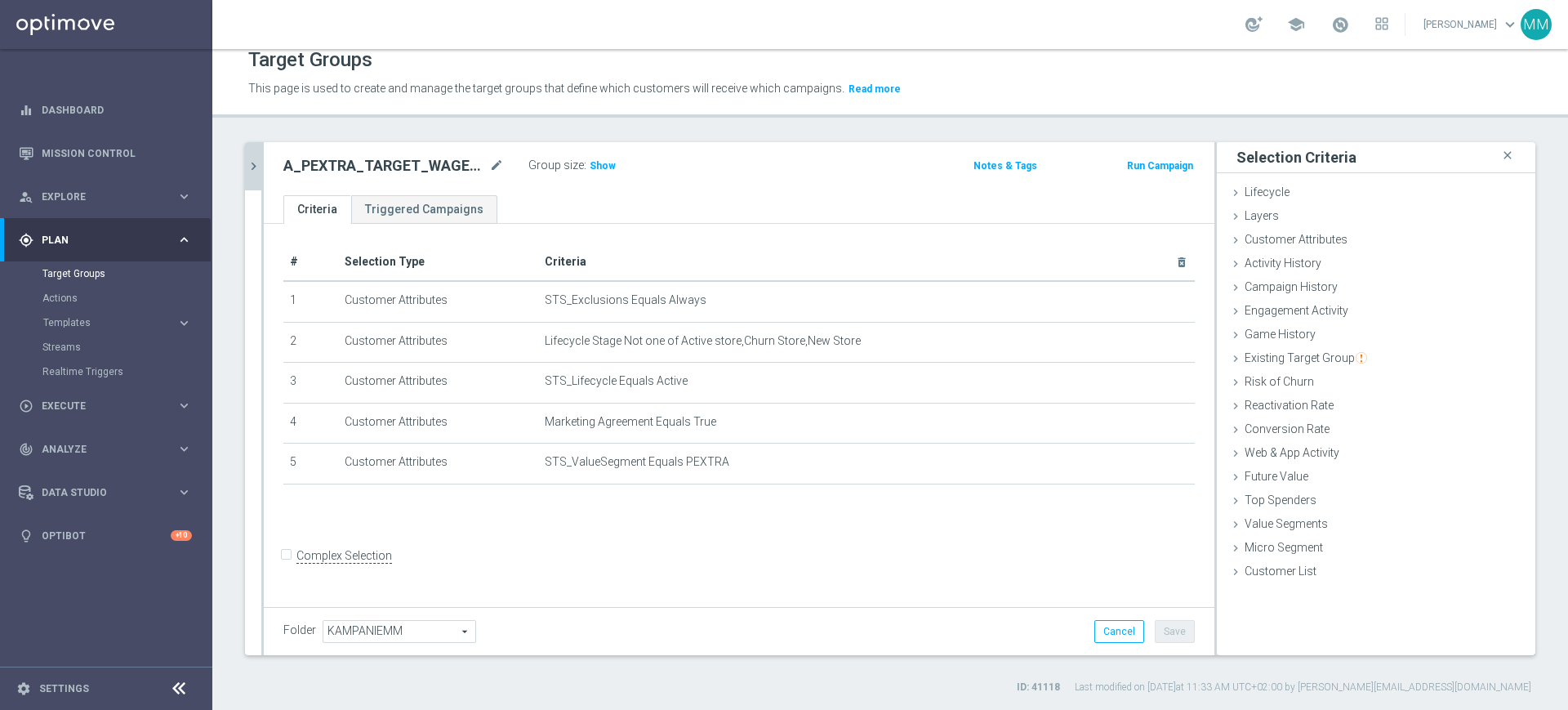
click at [249, 158] on icon "chevron_right" at bounding box center [254, 166] width 15 height 15
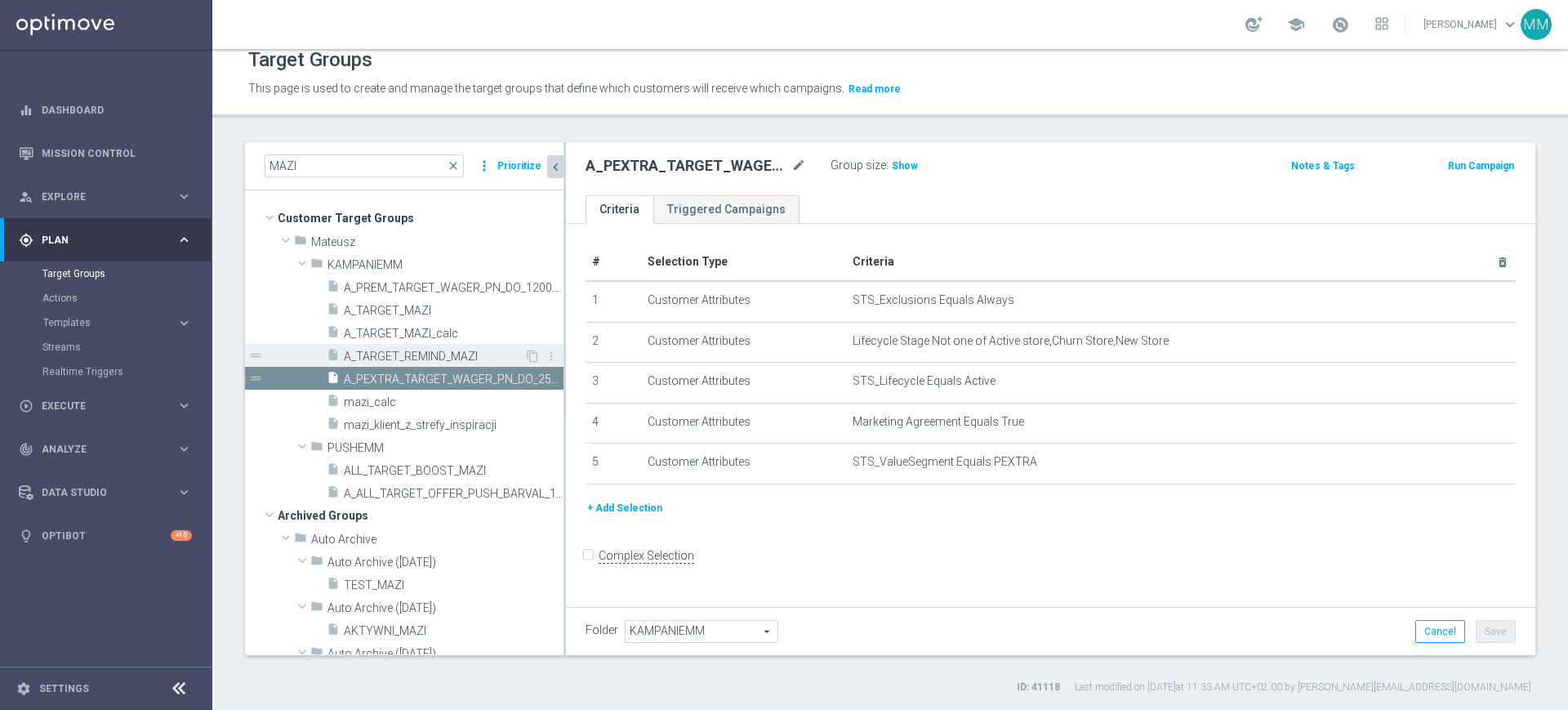
click at [418, 351] on span "A_TARGET_REMIND_MAZI" at bounding box center [434, 357] width 180 height 14
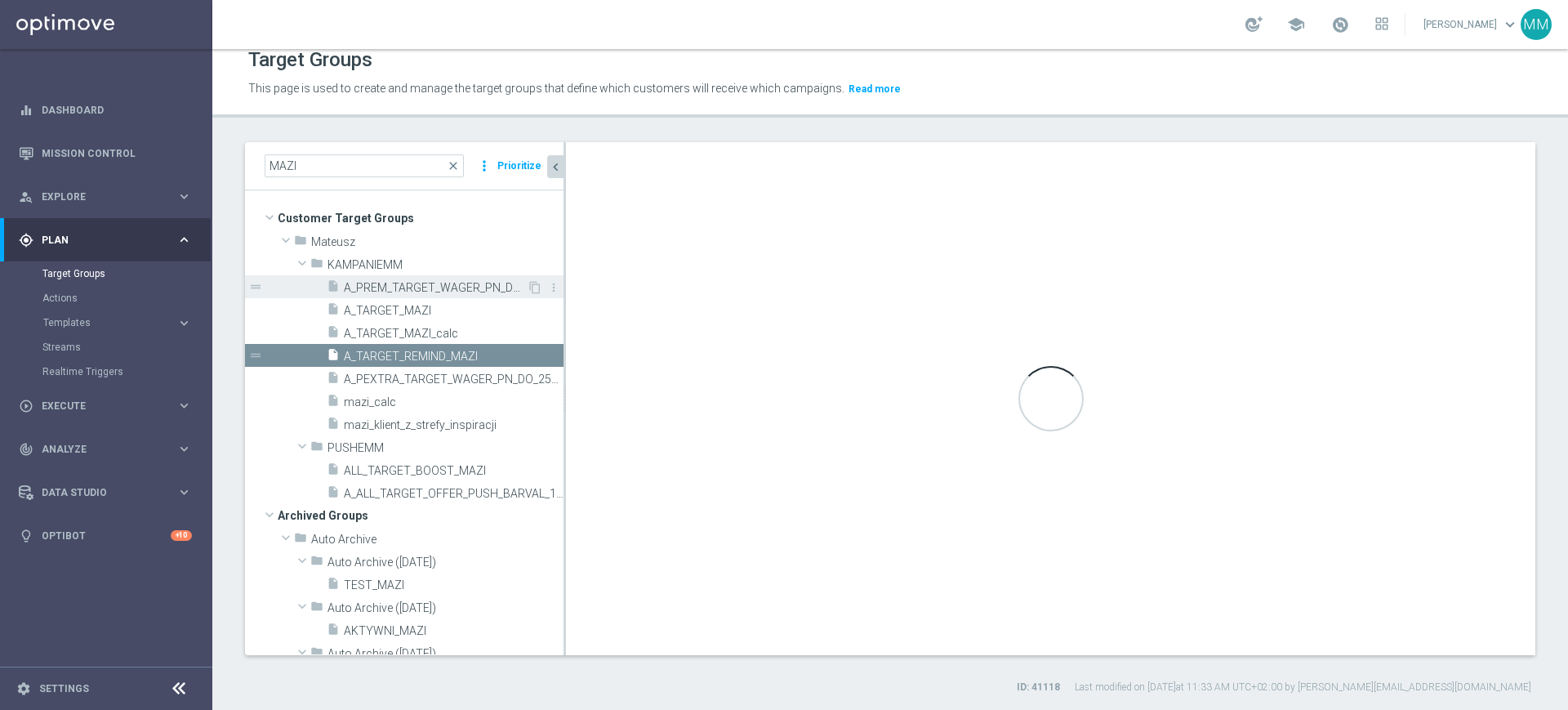
click at [414, 282] on span "A_PREM_TARGET_WAGER_PN_DO_1200_120925" at bounding box center [435, 288] width 183 height 14
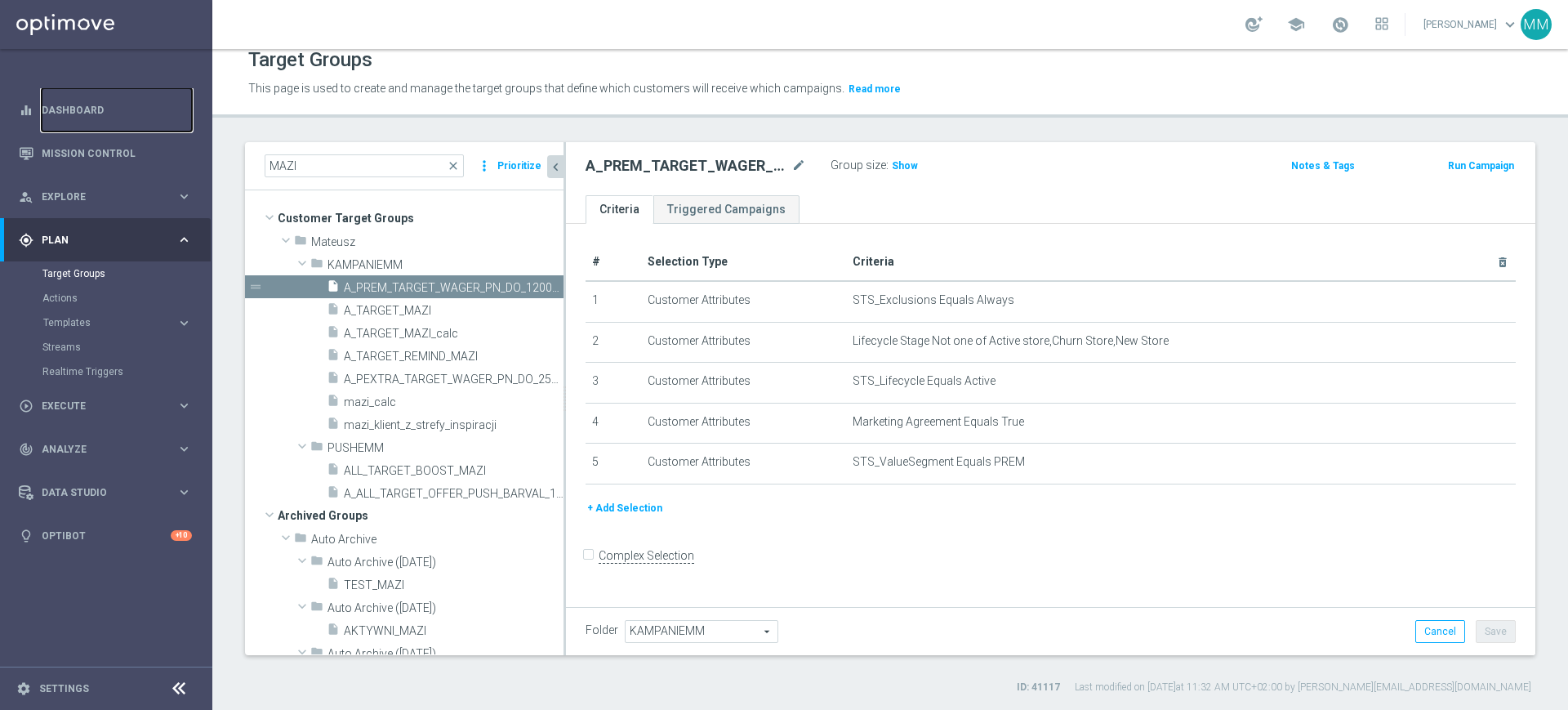
drag, startPoint x: 95, startPoint y: 115, endPoint x: 2, endPoint y: 236, distance: 152.6
click at [95, 115] on link "Dashboard" at bounding box center [117, 110] width 151 height 43
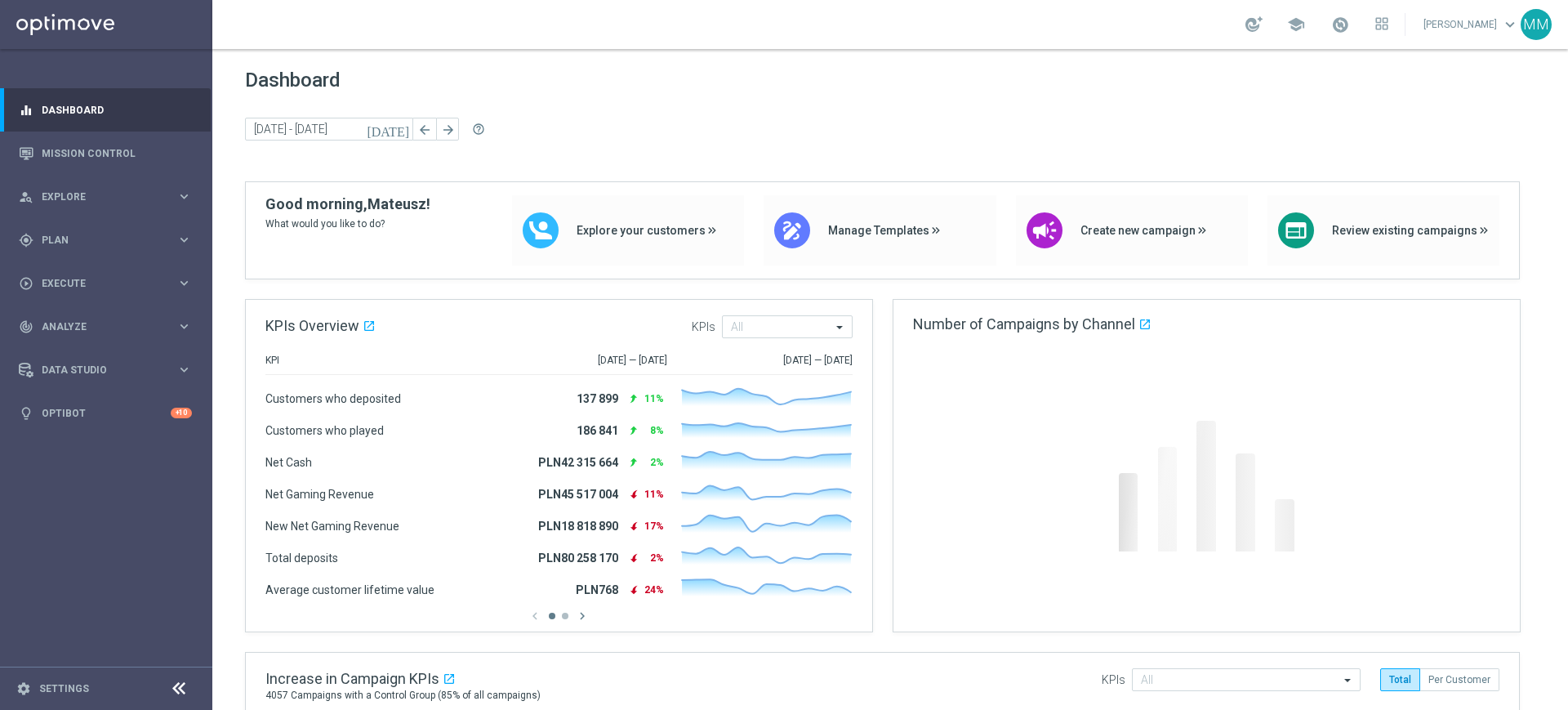
click at [1330, 26] on link at bounding box center [1340, 25] width 21 height 26
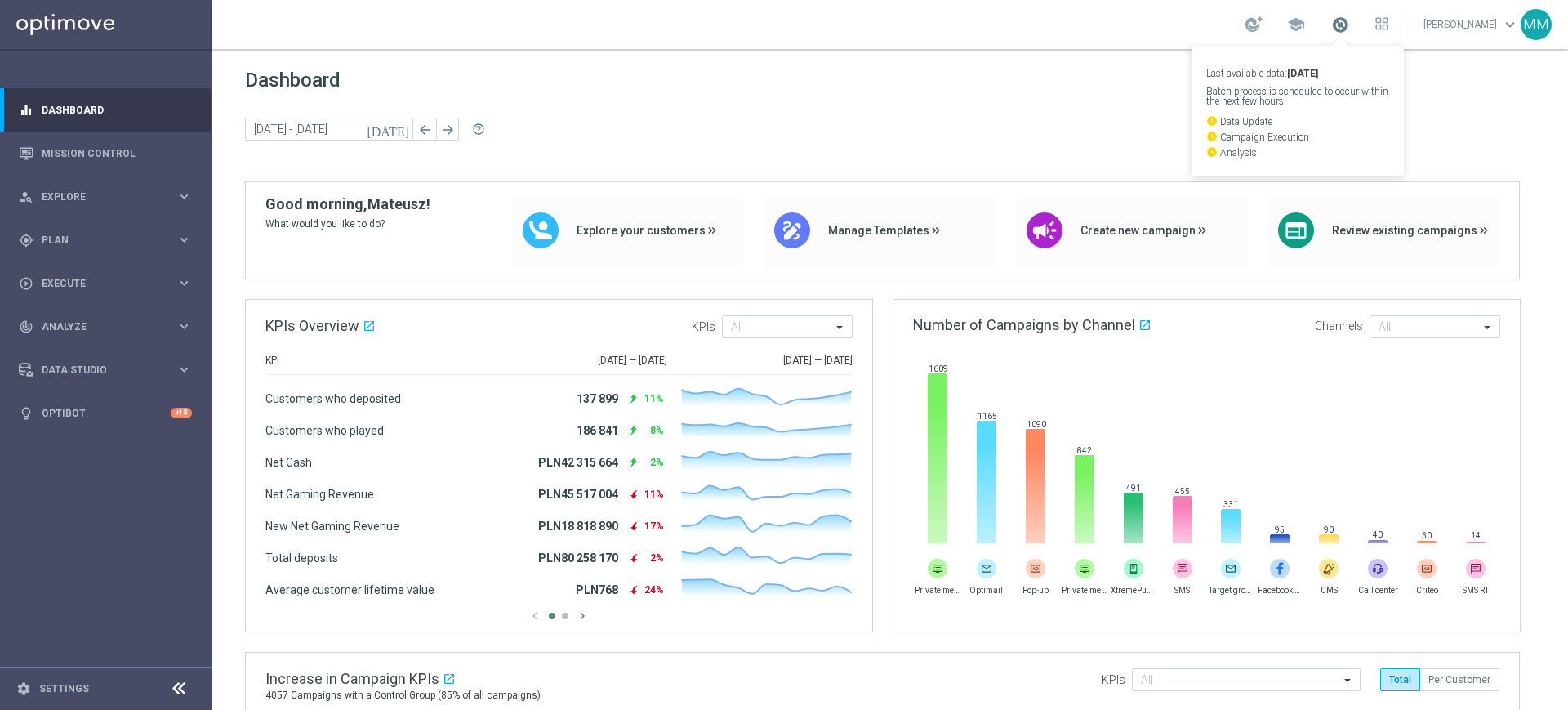
click at [1337, 28] on span at bounding box center [1340, 24] width 18 height 18
